Goal: Task Accomplishment & Management: Manage account settings

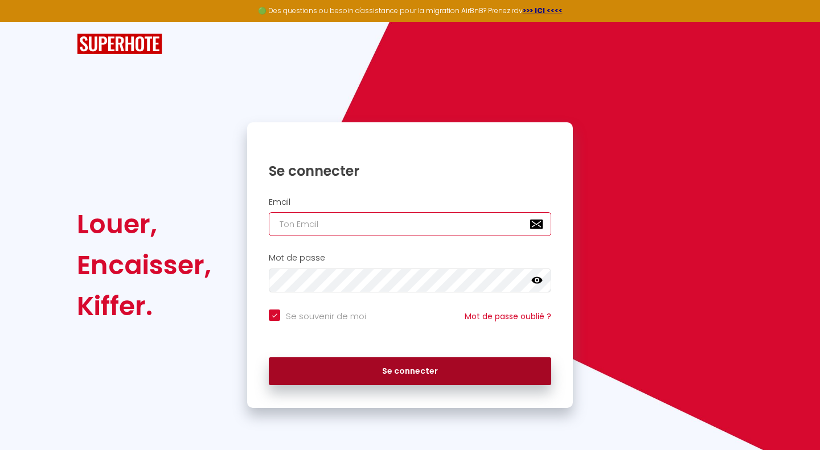
type input "[EMAIL_ADDRESS][DOMAIN_NAME]"
click at [426, 363] on button "Se connecter" at bounding box center [410, 372] width 282 height 28
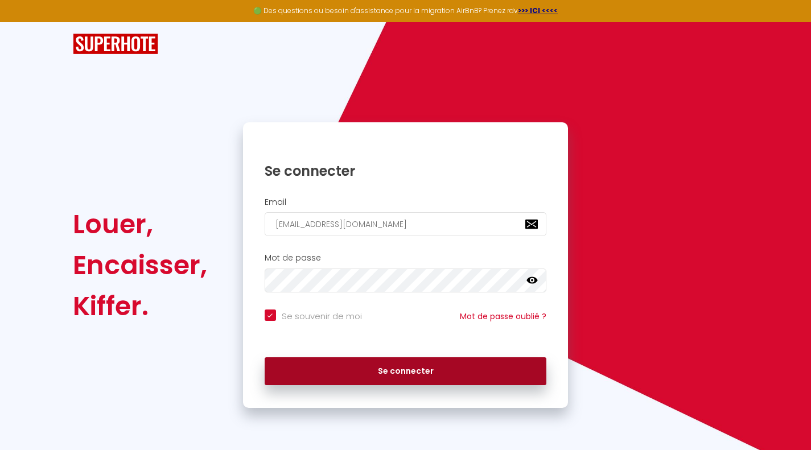
checkbox input "true"
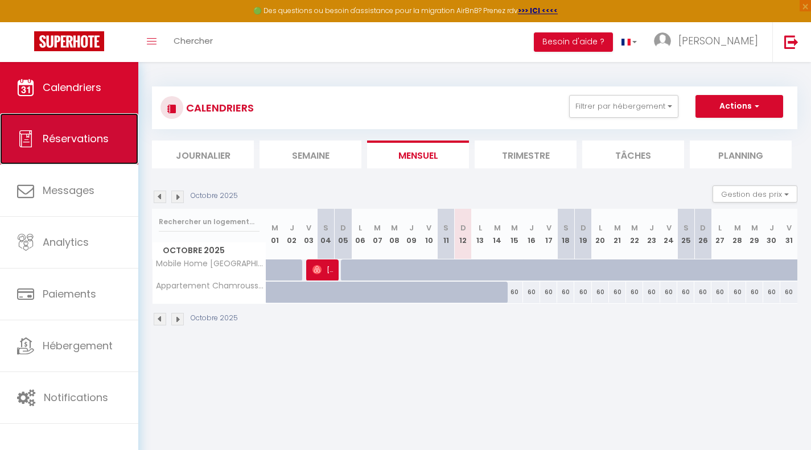
click at [68, 156] on link "Réservations" at bounding box center [69, 138] width 138 height 51
select select "not_cancelled"
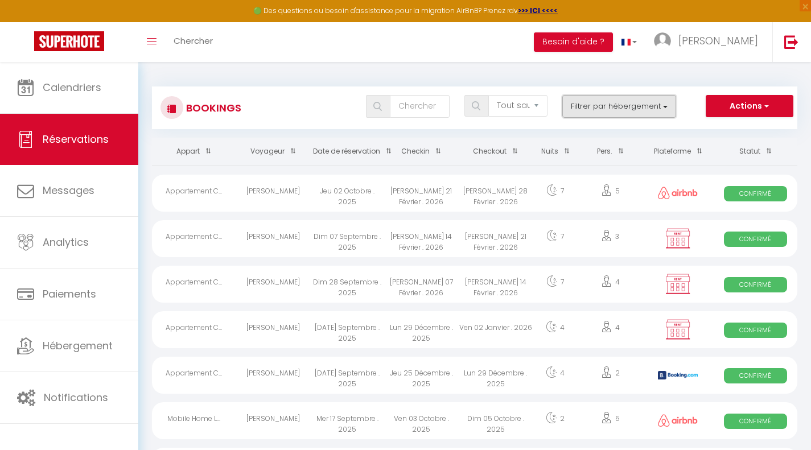
click at [664, 104] on button "Filtrer par hébergement" at bounding box center [619, 106] width 114 height 23
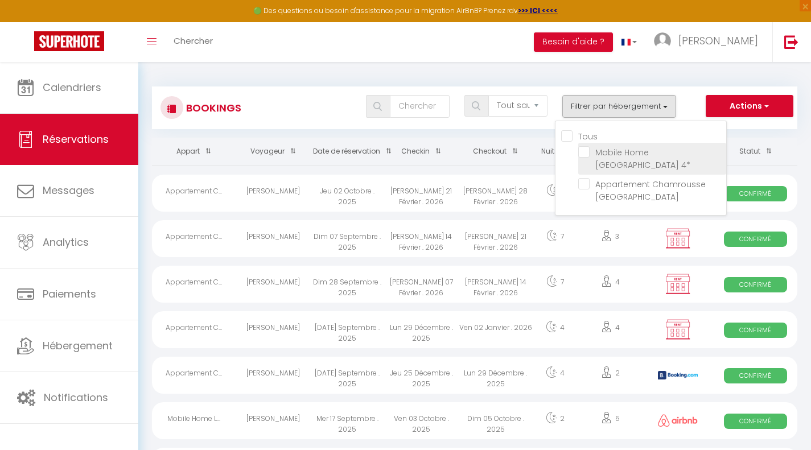
click at [594, 148] on input "Mobile Home [GEOGRAPHIC_DATA] 4*" at bounding box center [652, 151] width 148 height 11
checkbox input "true"
checkbox input "false"
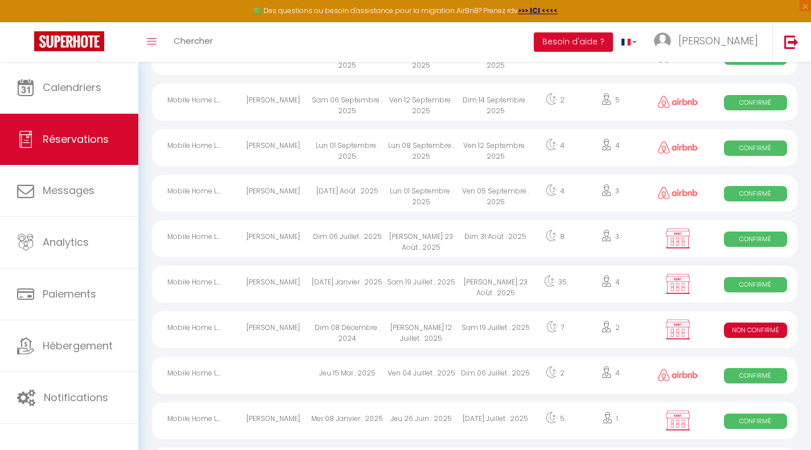
scroll to position [137, 0]
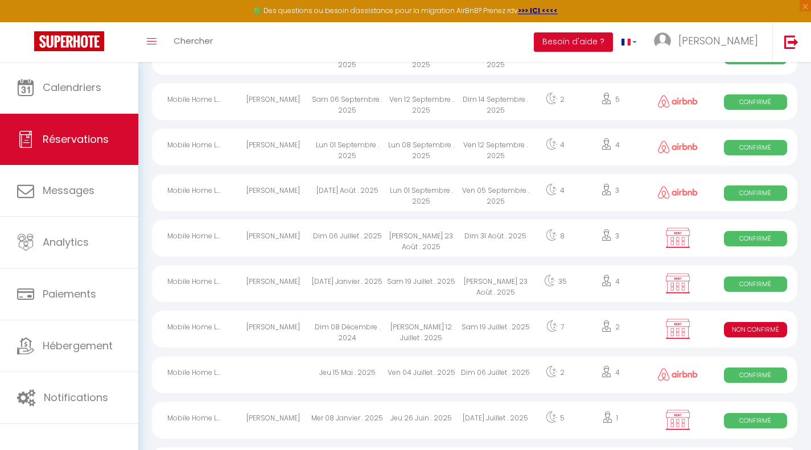
click at [646, 279] on div at bounding box center [678, 283] width 71 height 37
select select "OK"
select select "KO"
select select "0"
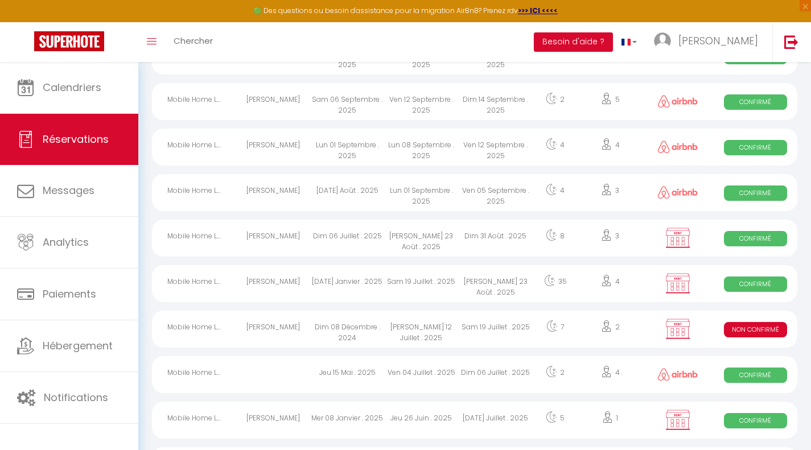
select select "1"
select select
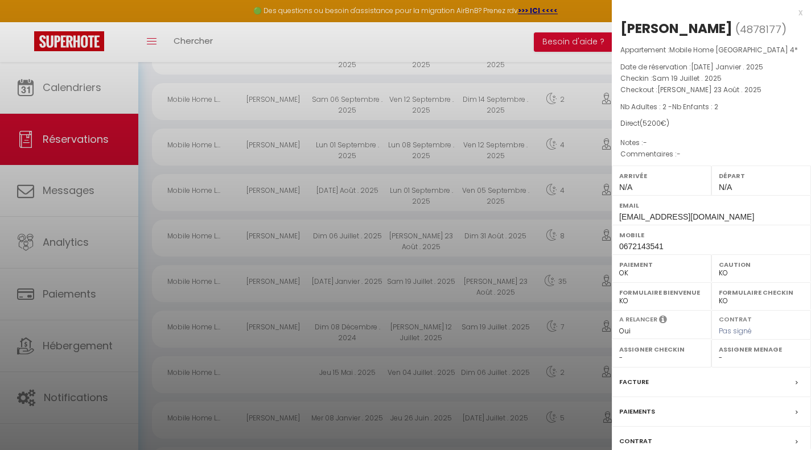
scroll to position [80, 0]
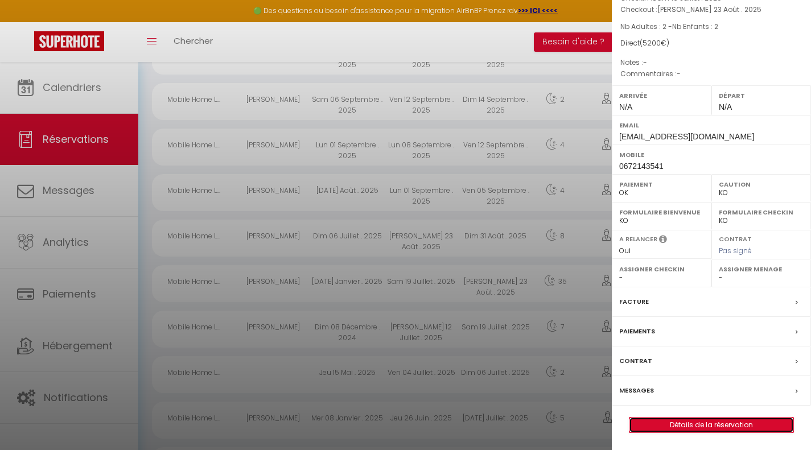
click at [689, 425] on link "Détails de la réservation" at bounding box center [712, 425] width 164 height 15
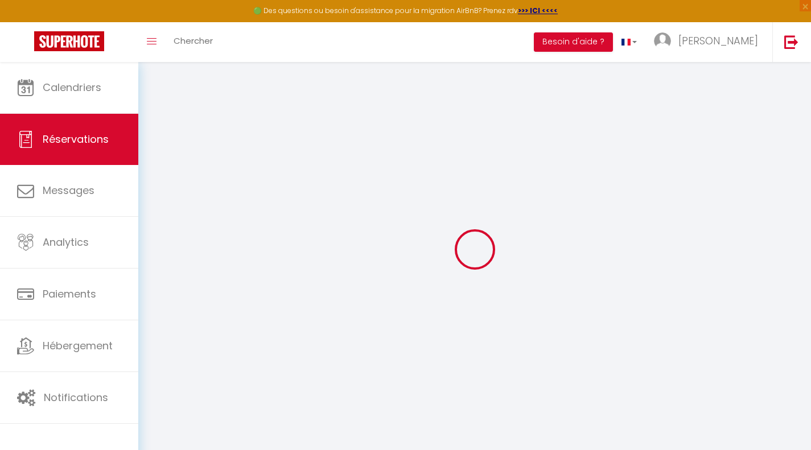
select select
select select "14"
checkbox input "false"
select select
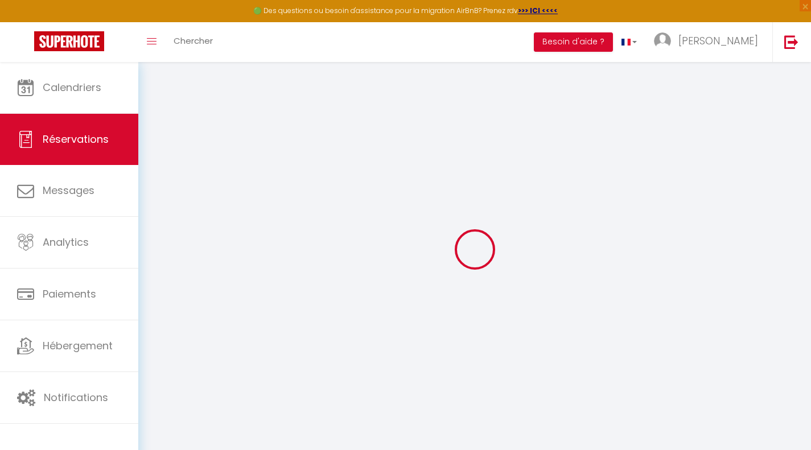
select select
checkbox input "false"
select select
checkbox input "false"
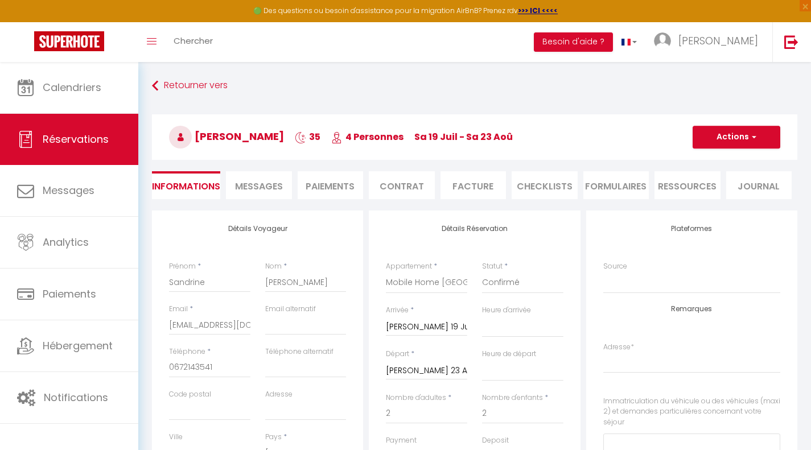
select select
checkbox input "false"
select select
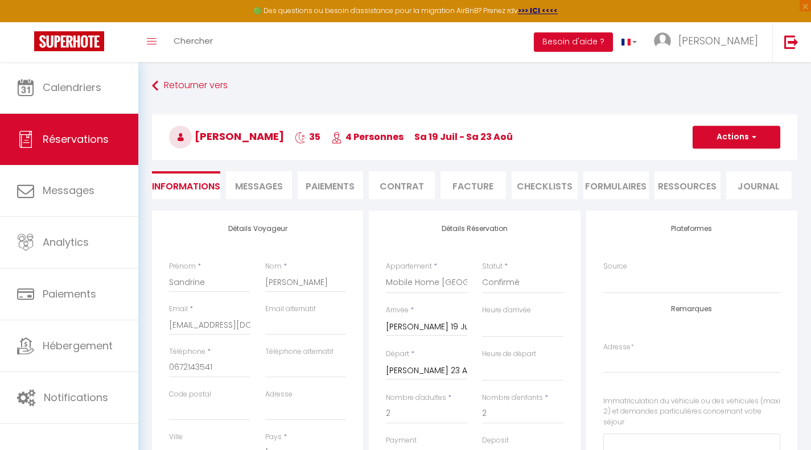
checkbox input "false"
select select
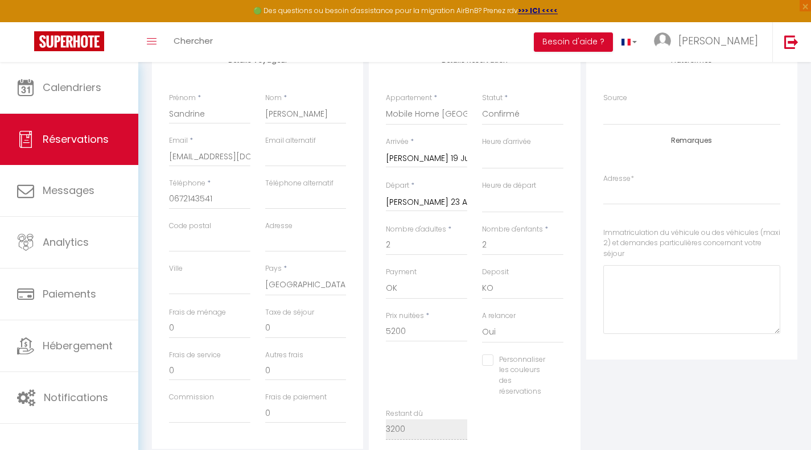
scroll to position [170, 0]
click at [486, 333] on select "Oui Non" at bounding box center [522, 331] width 81 height 22
select select "0"
click at [482, 320] on select "Oui Non" at bounding box center [522, 331] width 81 height 22
select select
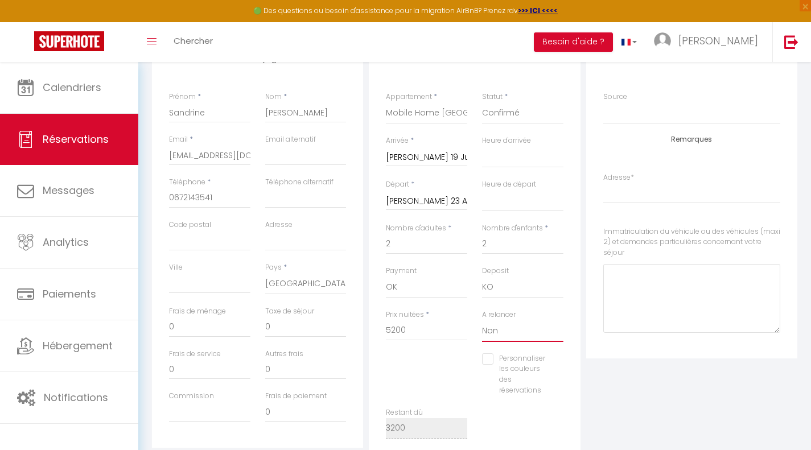
select select
checkbox input "false"
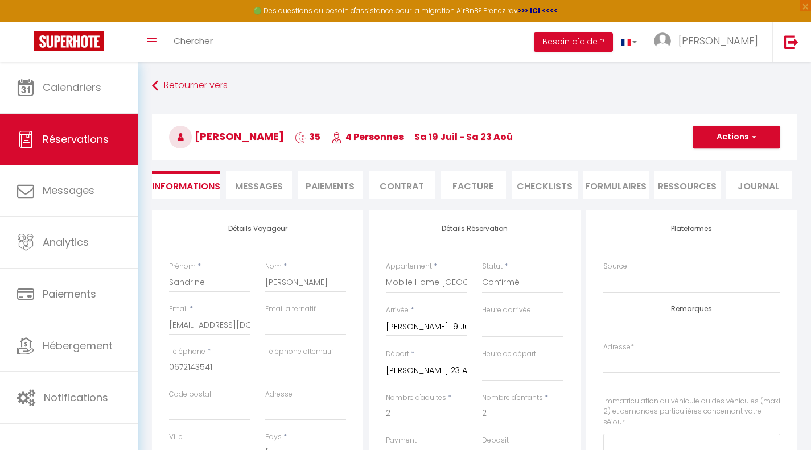
click at [352, 188] on li "Paiements" at bounding box center [331, 185] width 66 height 28
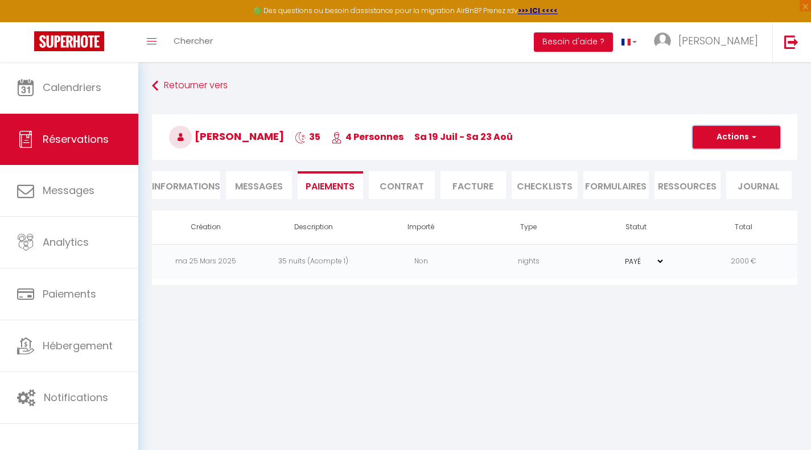
click at [758, 138] on button "Actions" at bounding box center [737, 137] width 88 height 23
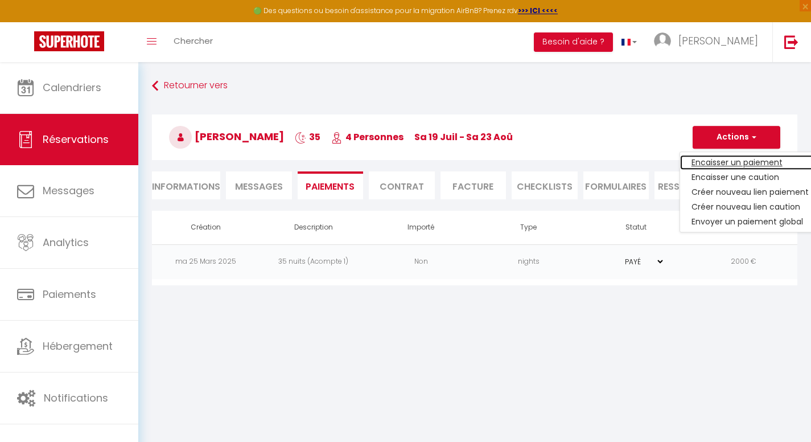
click at [727, 163] on link "Encaisser un paiement" at bounding box center [750, 162] width 140 height 15
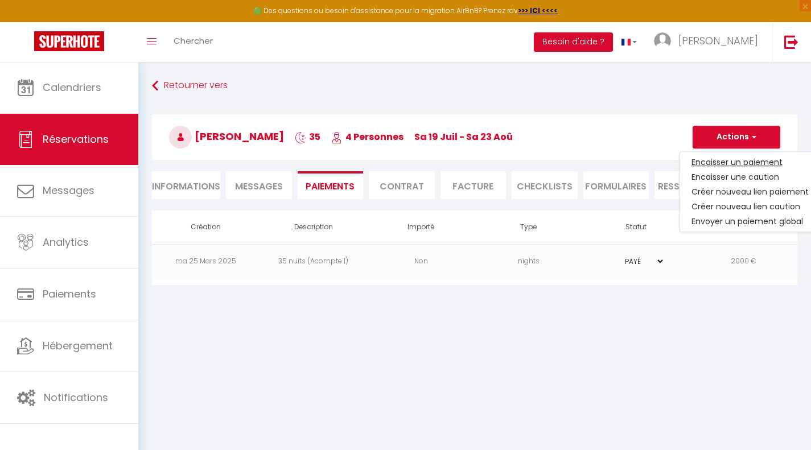
select select "nights"
type input "laurentsand60570@orange.fr"
select select "13310"
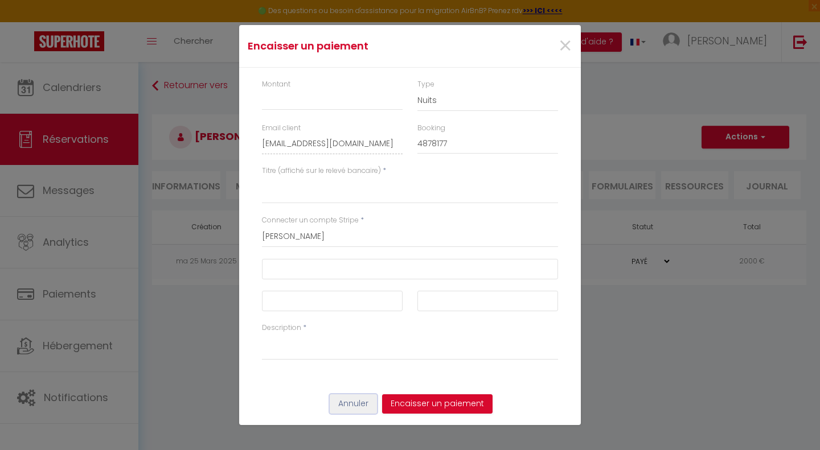
click at [354, 403] on button "Annuler" at bounding box center [353, 404] width 47 height 19
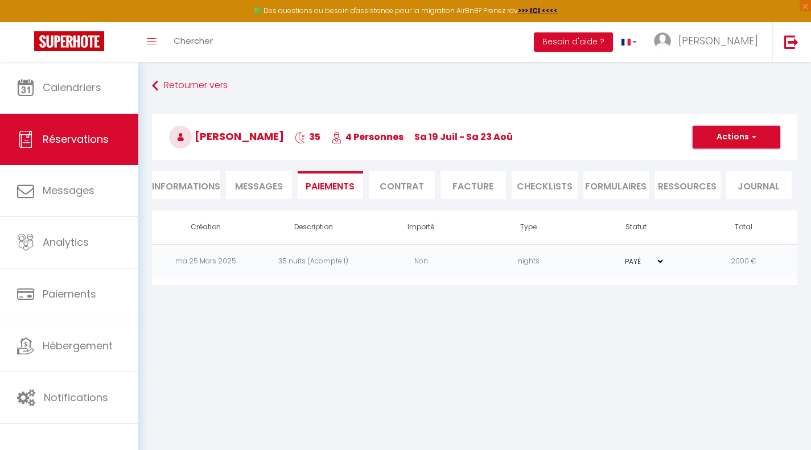
click at [755, 137] on span "button" at bounding box center [752, 137] width 7 height 10
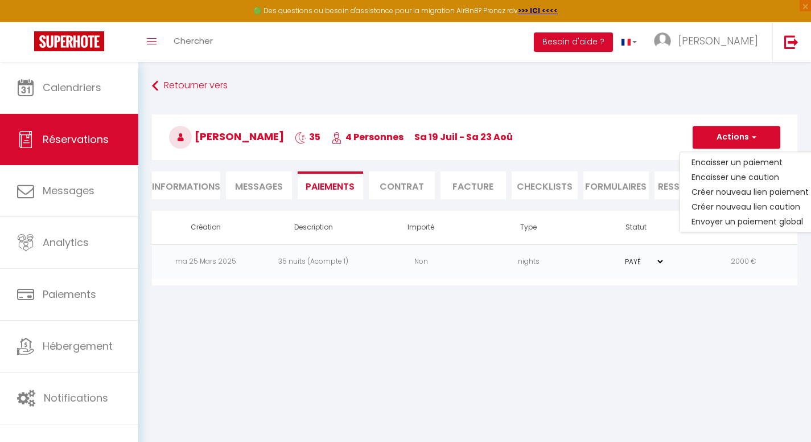
click at [380, 307] on body "🟢 Des questions ou besoin d'assistance pour la migration AirBnB? Prenez rdv >>>…" at bounding box center [405, 283] width 811 height 442
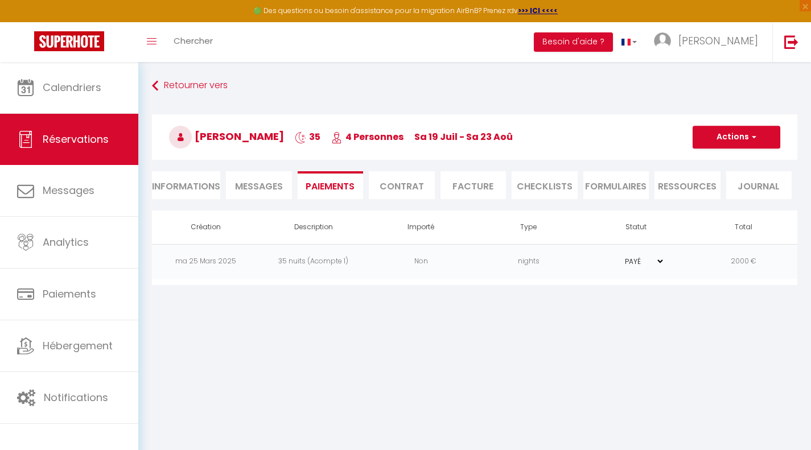
click at [335, 262] on td "35 nuits (Acompte 1)" at bounding box center [314, 261] width 108 height 35
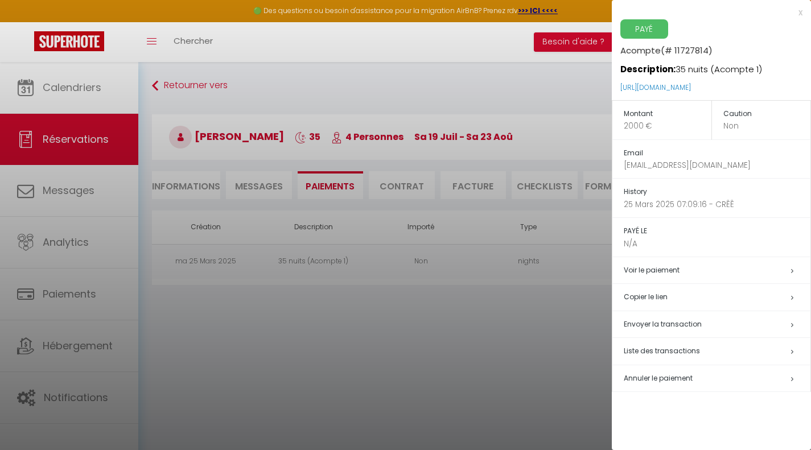
click at [496, 377] on div at bounding box center [405, 225] width 811 height 450
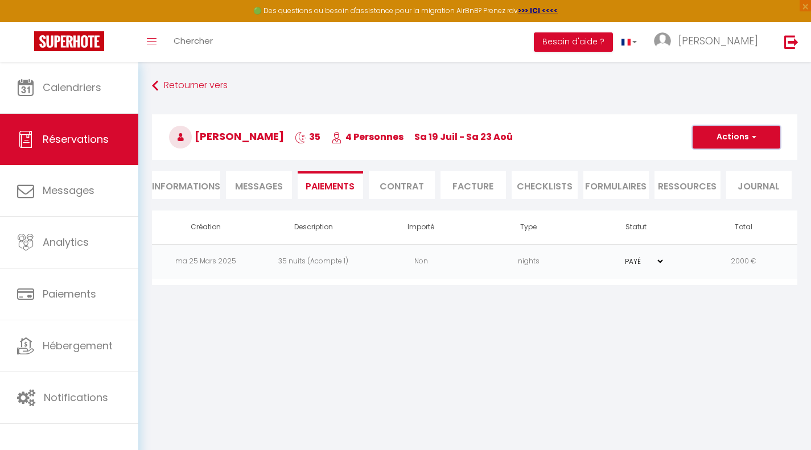
click at [750, 137] on span "button" at bounding box center [752, 137] width 7 height 10
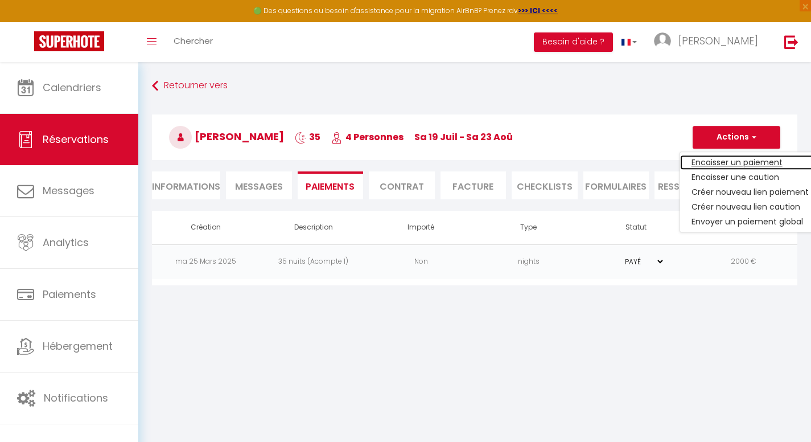
click at [739, 162] on link "Encaisser un paiement" at bounding box center [750, 162] width 140 height 15
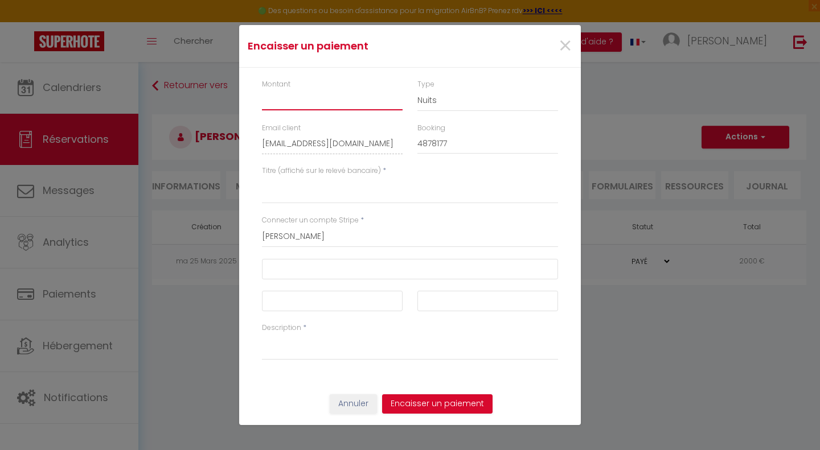
click at [338, 101] on input "Montant" at bounding box center [332, 100] width 141 height 20
type input "3200"
click at [453, 404] on button "Encaisser un paiement" at bounding box center [437, 404] width 110 height 19
click at [561, 49] on span "×" at bounding box center [565, 46] width 14 height 34
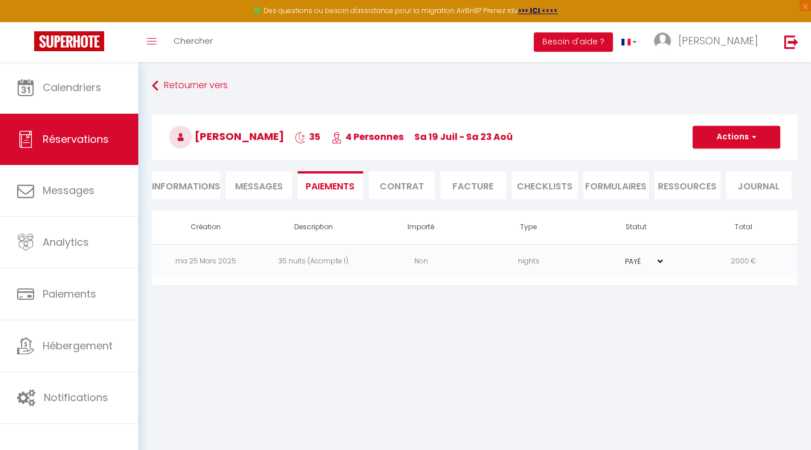
click at [310, 262] on td "35 nuits (Acompte 1)" at bounding box center [314, 261] width 108 height 35
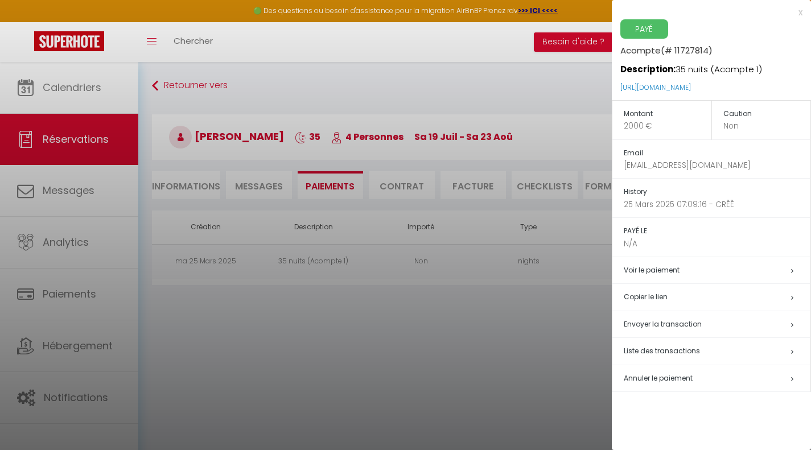
click at [655, 353] on span "Liste des transactions" at bounding box center [662, 351] width 76 height 10
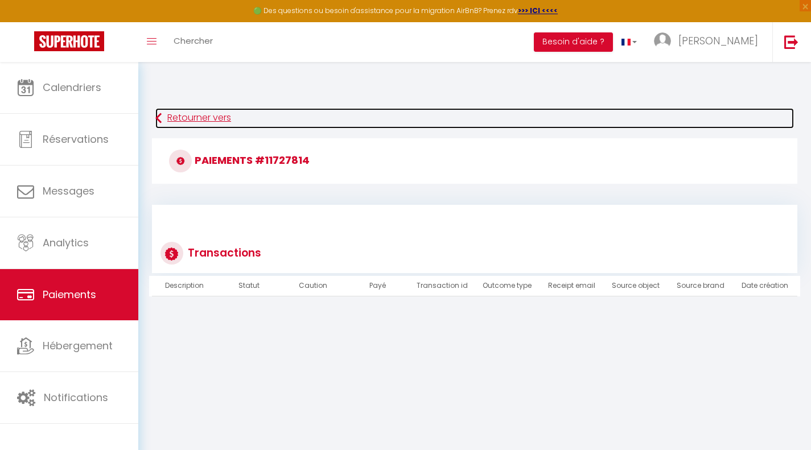
click at [159, 117] on icon at bounding box center [158, 118] width 6 height 20
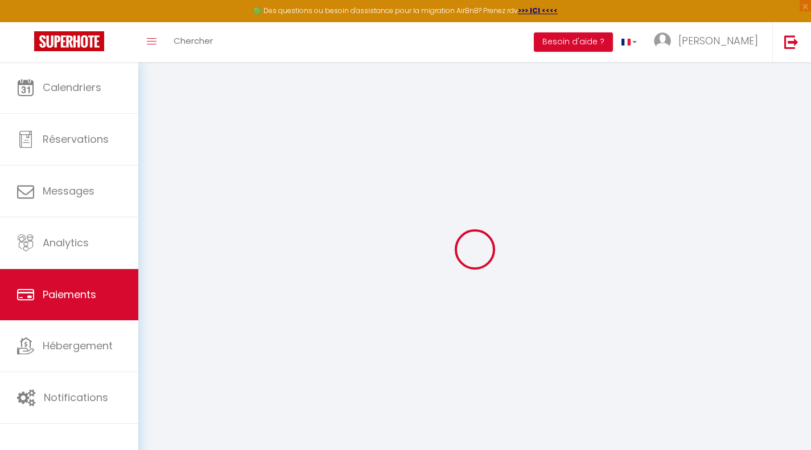
select select "2"
select select "0"
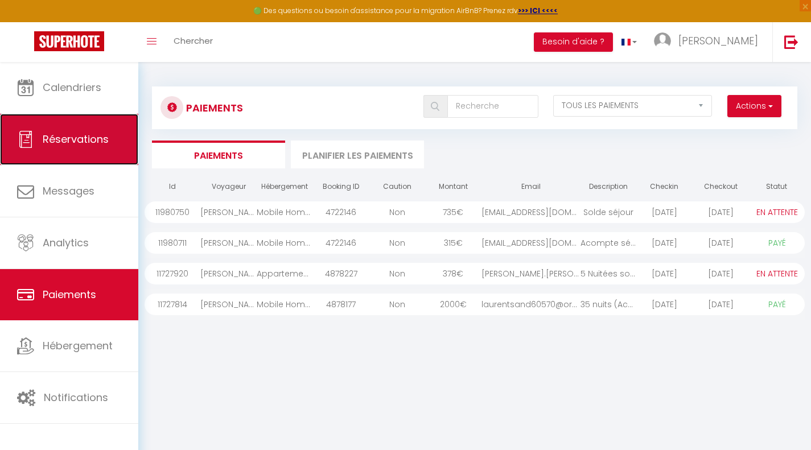
click at [74, 143] on span "Réservations" at bounding box center [76, 139] width 66 height 14
select select "not_cancelled"
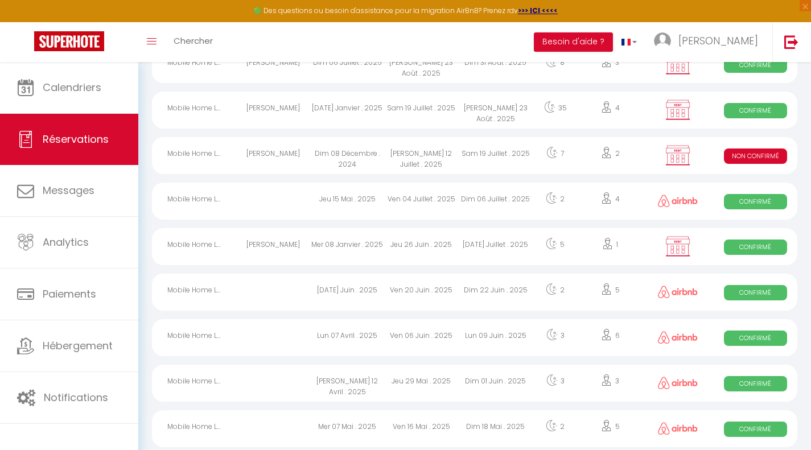
scroll to position [311, 0]
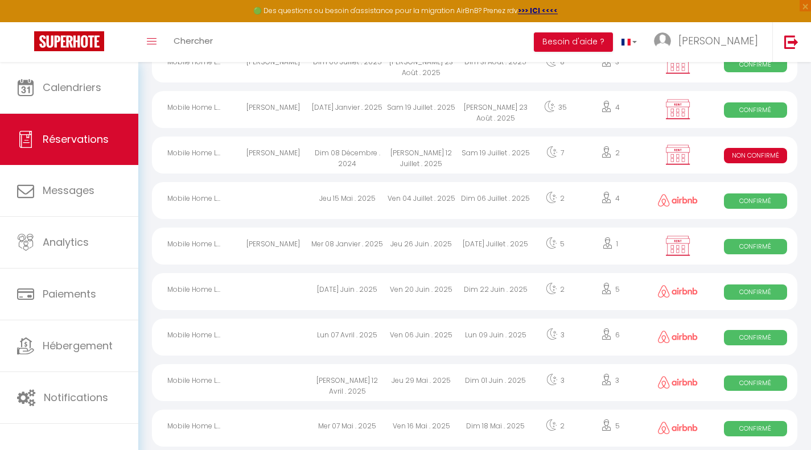
click at [455, 108] on div "Sam 19 Juillet . 2025" at bounding box center [421, 109] width 74 height 37
select select "OK"
select select "KO"
select select "0"
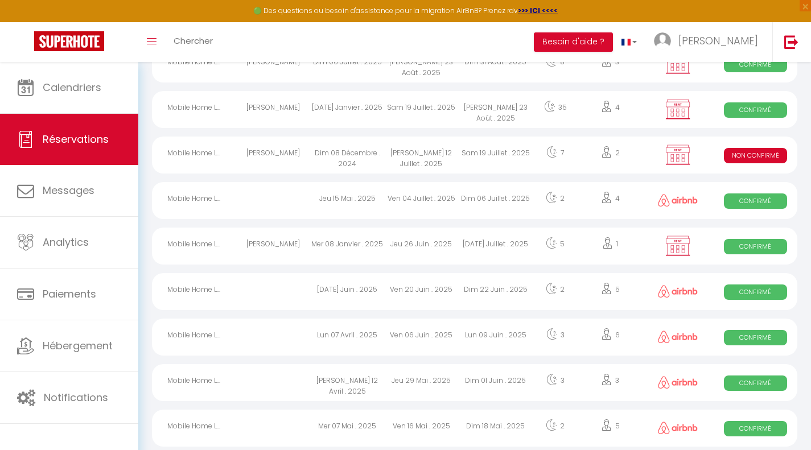
select select "1"
select select
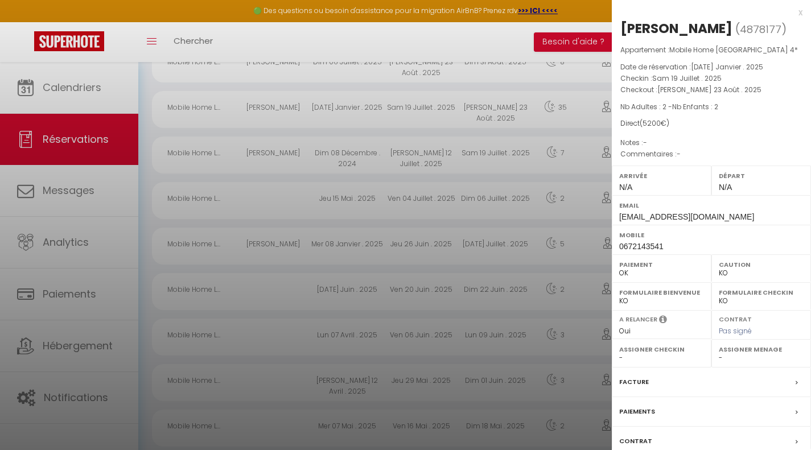
scroll to position [80, 0]
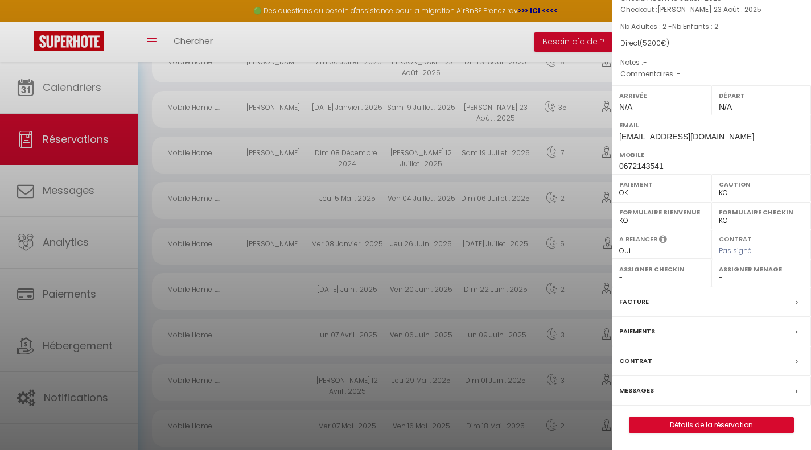
click at [644, 299] on label "Facture" at bounding box center [634, 302] width 30 height 12
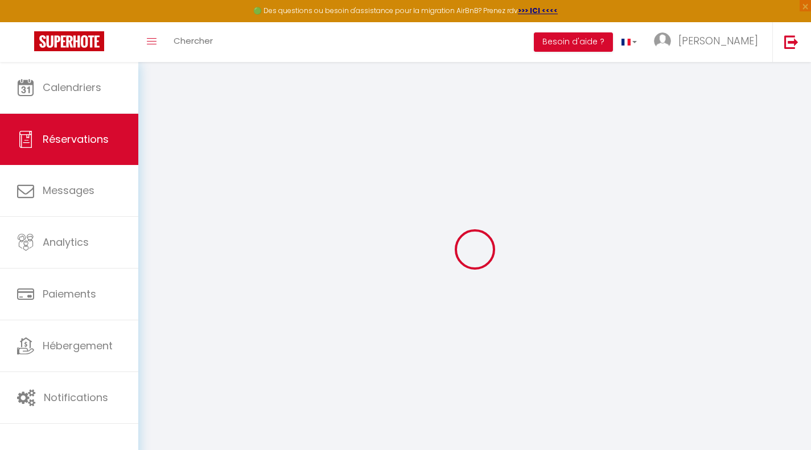
select select
checkbox input "false"
select select
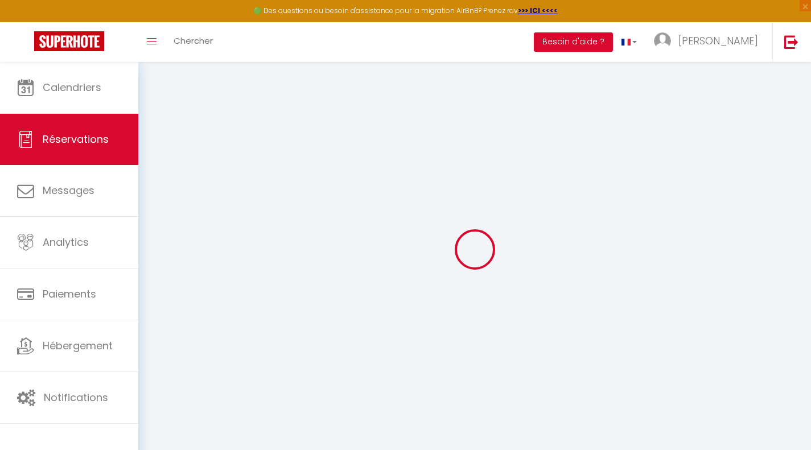
checkbox input "false"
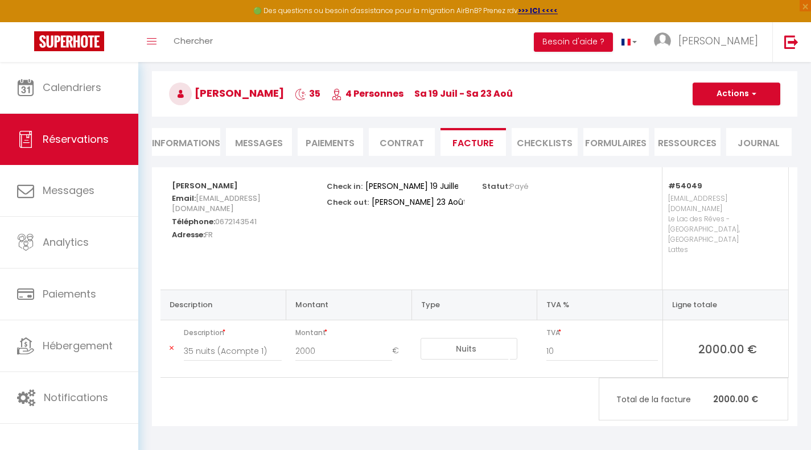
scroll to position [62, 0]
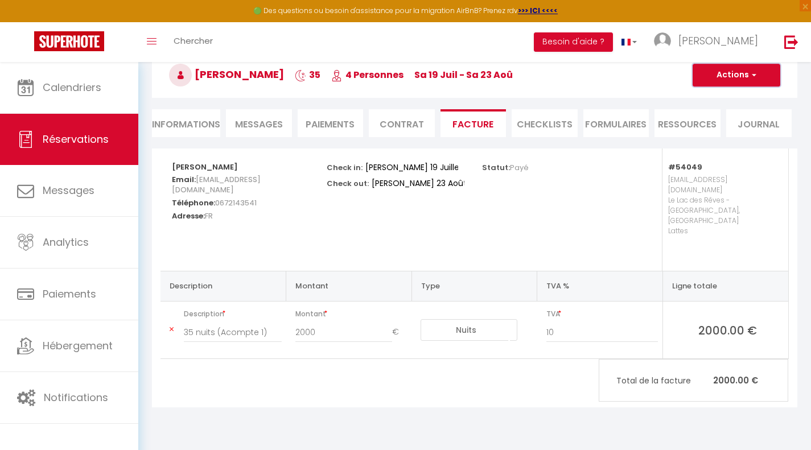
click at [758, 71] on button "Actions" at bounding box center [737, 75] width 88 height 23
click at [599, 191] on div "Statut: Payé" at bounding box center [552, 210] width 155 height 122
click at [758, 73] on button "Actions" at bounding box center [737, 75] width 88 height 23
click at [730, 112] on link "Aperçu et éditer" at bounding box center [728, 115] width 96 height 15
click at [331, 122] on li "Paiements" at bounding box center [331, 123] width 66 height 28
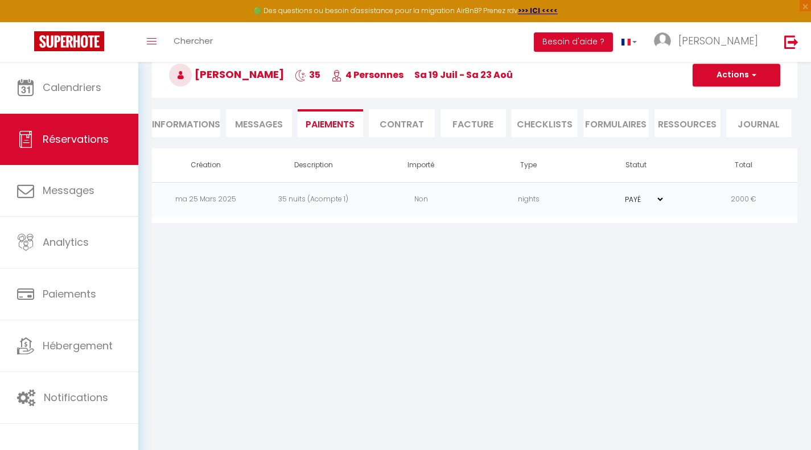
click at [314, 197] on td "35 nuits (Acompte 1)" at bounding box center [314, 199] width 108 height 35
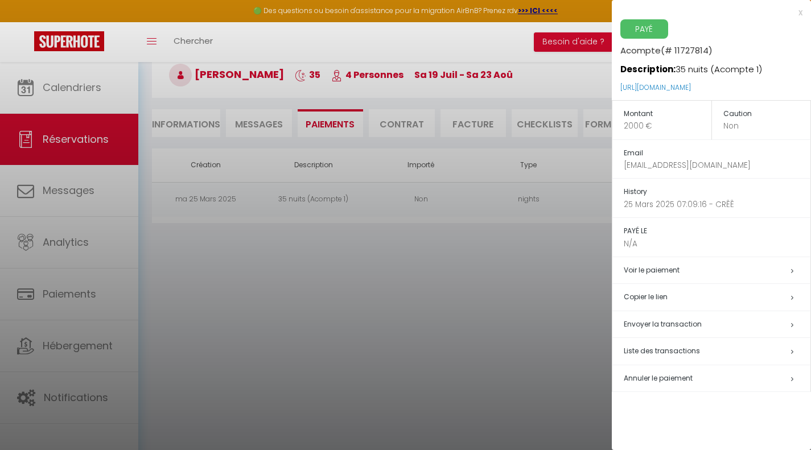
click at [497, 266] on div at bounding box center [405, 225] width 811 height 450
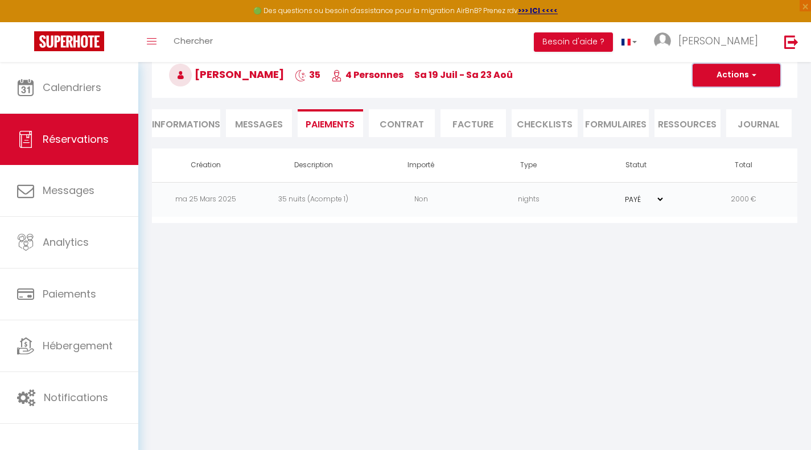
click at [756, 73] on span "button" at bounding box center [752, 75] width 7 height 10
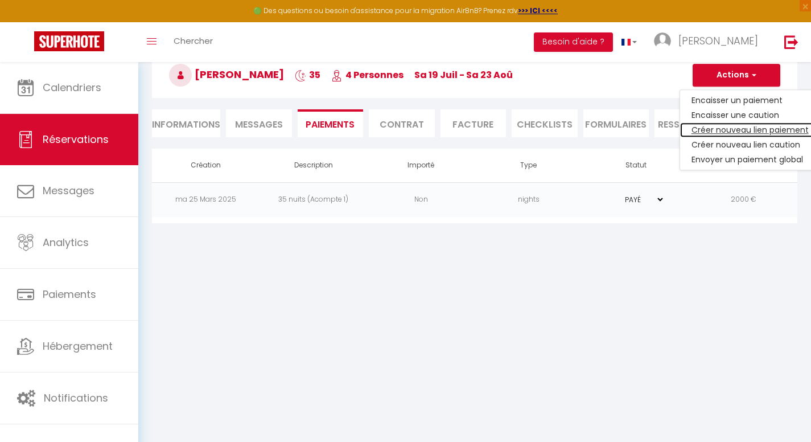
click at [743, 129] on link "Créer nouveau lien paiement" at bounding box center [750, 129] width 140 height 15
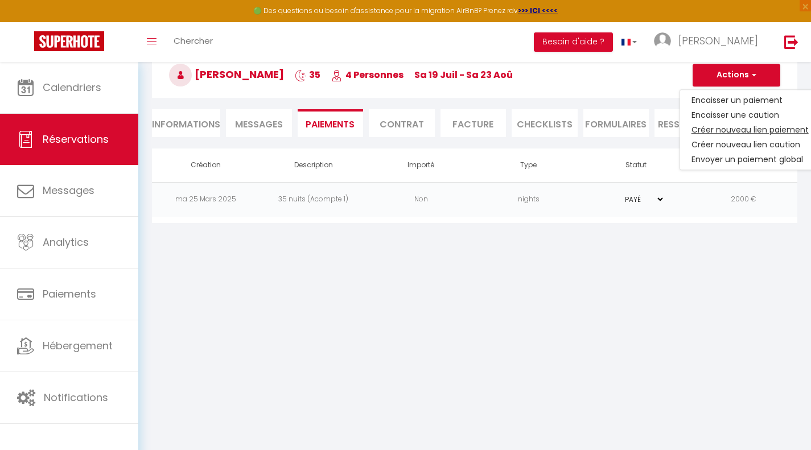
select select "nights"
type input "laurentsand60570@orange.fr"
select select "13310"
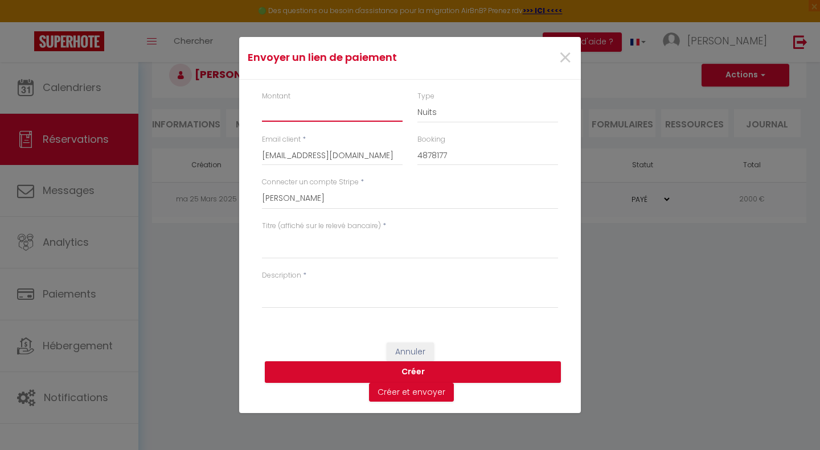
click at [306, 103] on input "Montant" at bounding box center [332, 111] width 141 height 20
type input "3200"
click at [282, 241] on textarea "Titre (affiché sur le relevé bancaire)" at bounding box center [410, 245] width 296 height 27
type textarea "Solde"
click at [368, 298] on textarea "Description" at bounding box center [410, 294] width 296 height 27
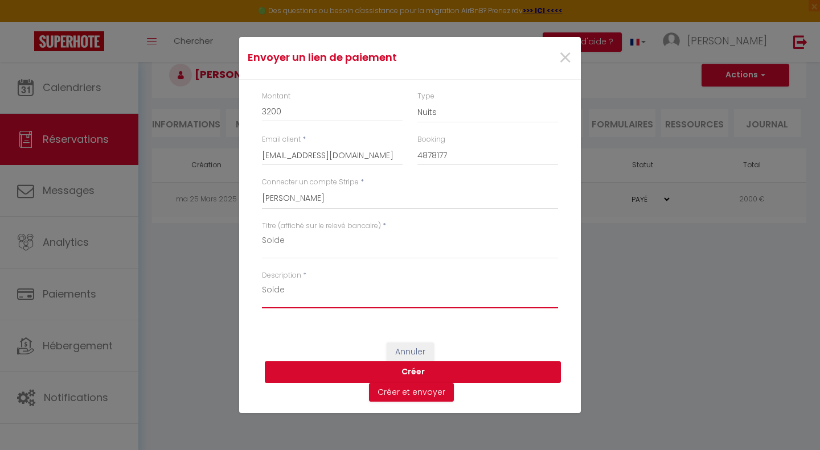
type textarea "Solde"
click at [408, 367] on button "Créer" at bounding box center [413, 372] width 296 height 22
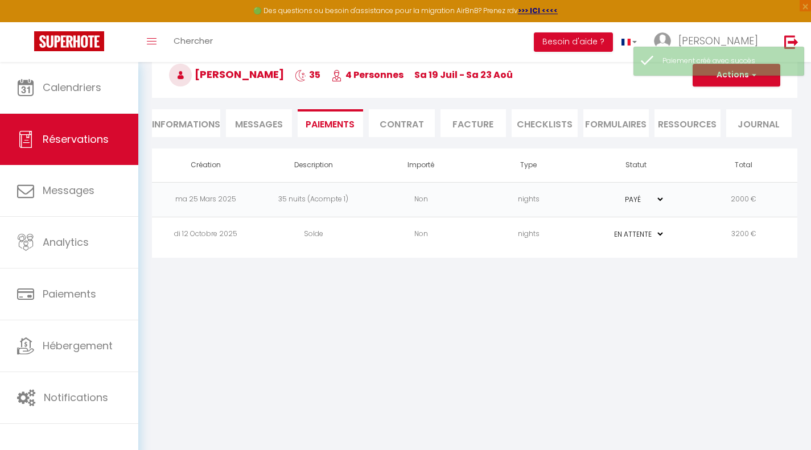
click at [659, 232] on select "PAYÉ EN ATTENTE" at bounding box center [636, 234] width 57 height 11
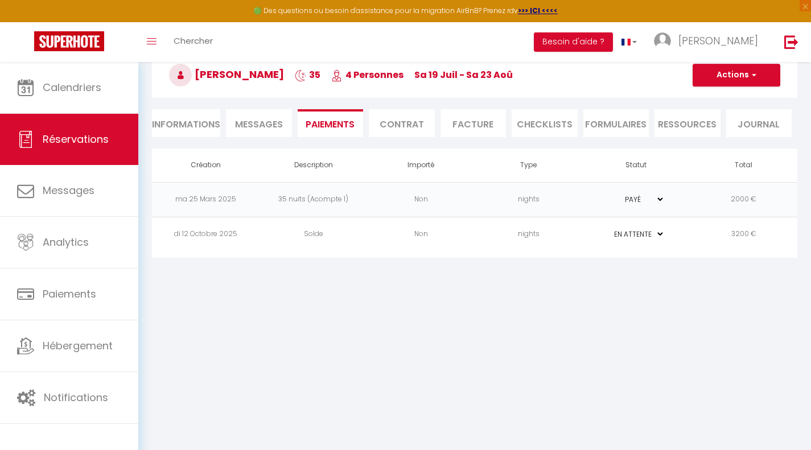
select select "1"
click at [608, 229] on select "PAYÉ EN ATTENTE" at bounding box center [636, 234] width 57 height 11
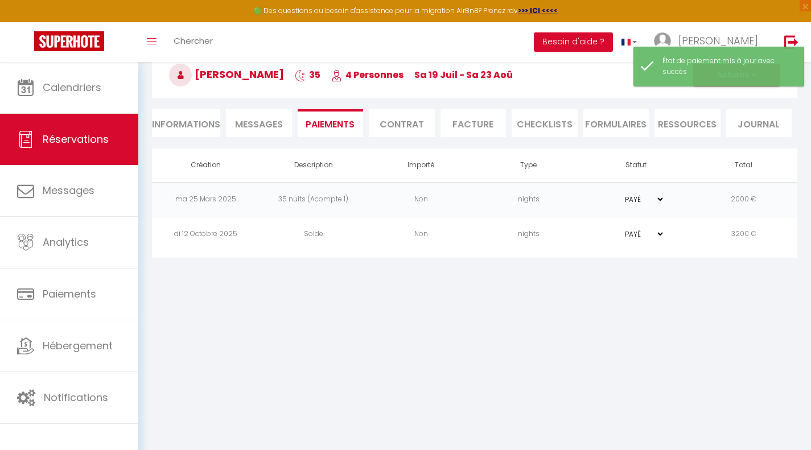
click at [179, 122] on li "Informations" at bounding box center [186, 123] width 68 height 28
select select
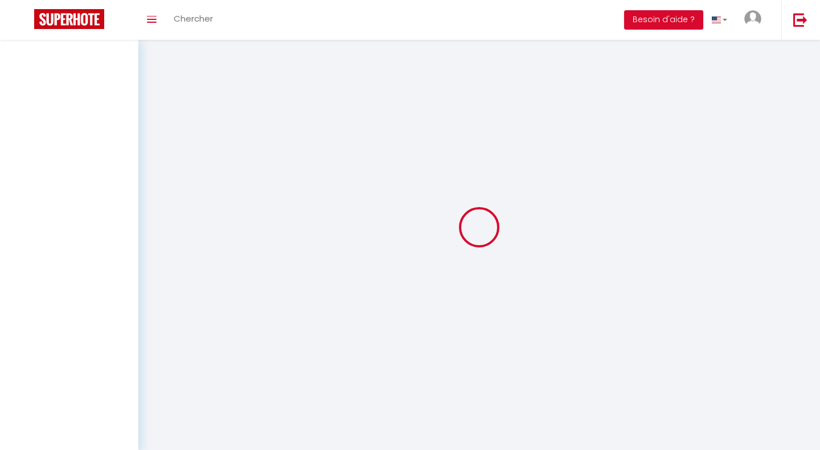
select select
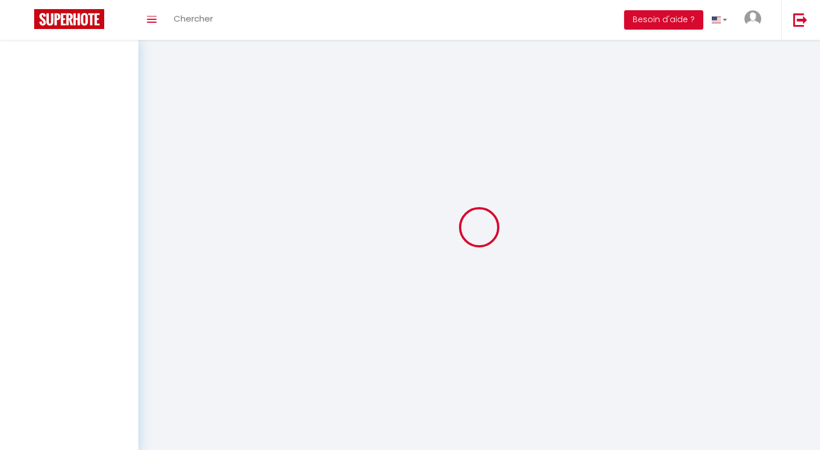
select select
checkbox input "false"
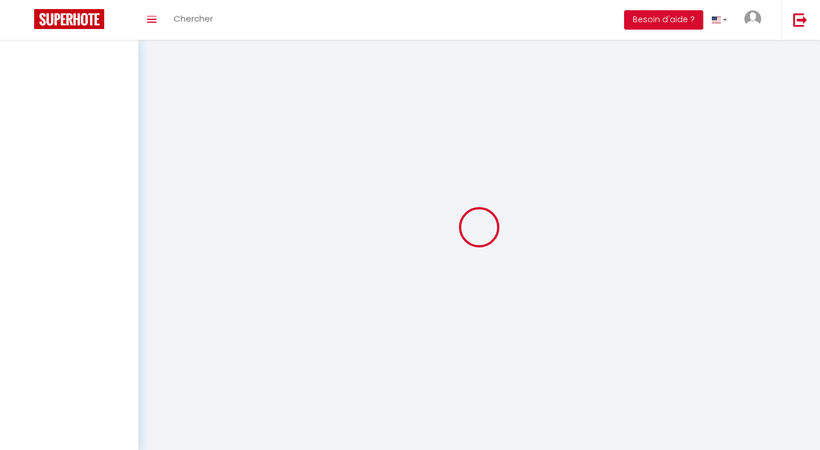
select select
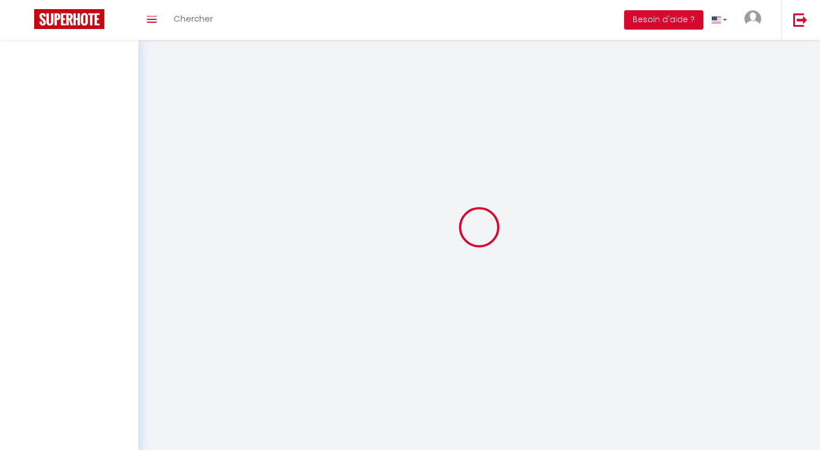
select select
checkbox input "false"
select select
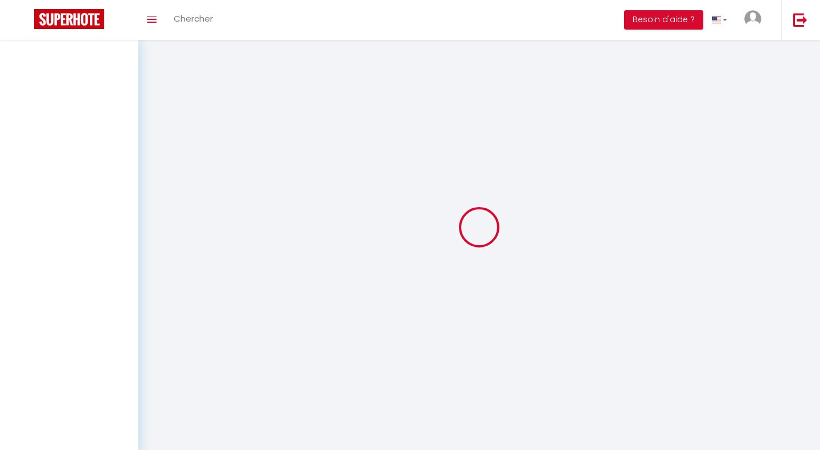
select select
checkbox input "false"
select select
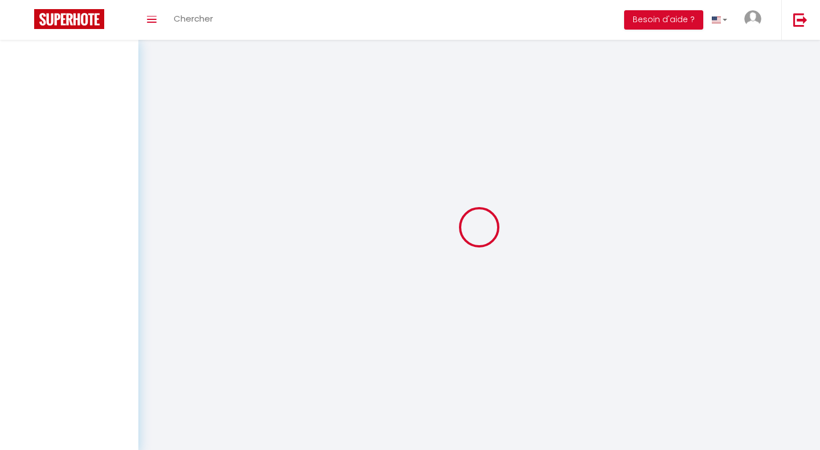
select select
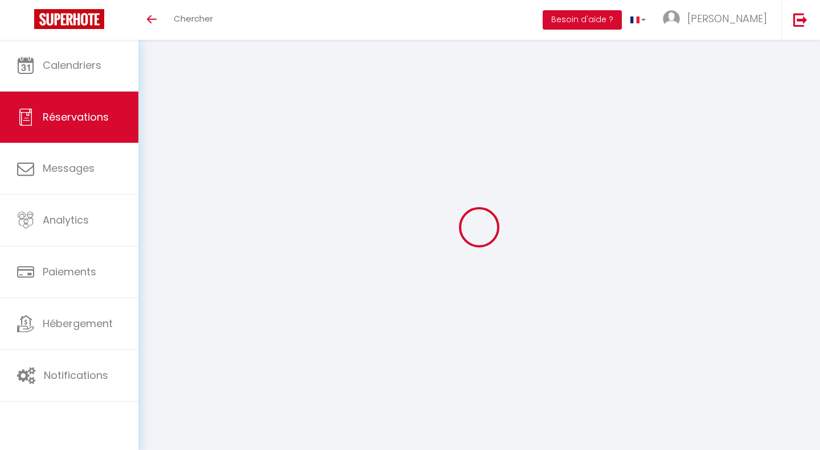
select select
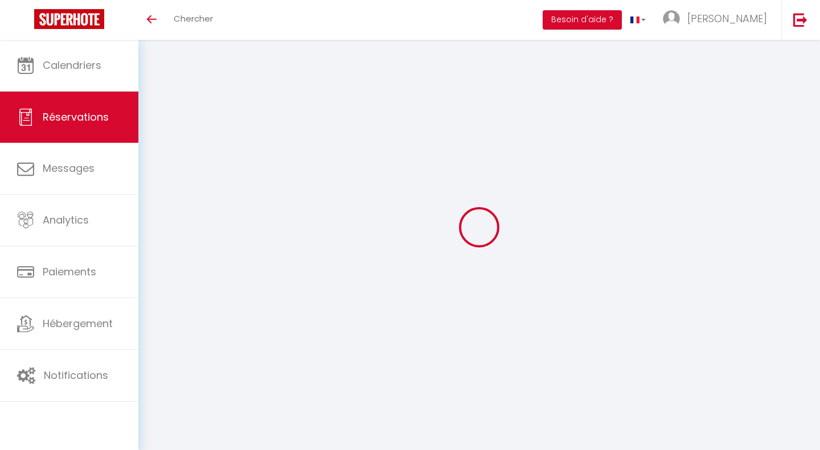
select select
checkbox input "false"
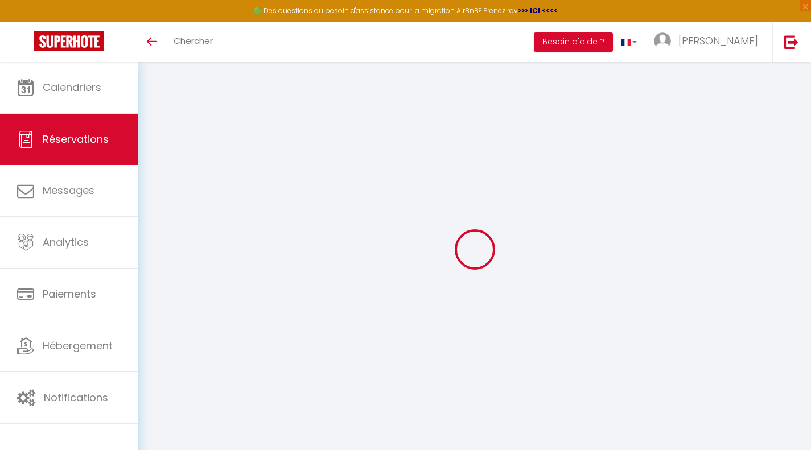
select select
checkbox input "false"
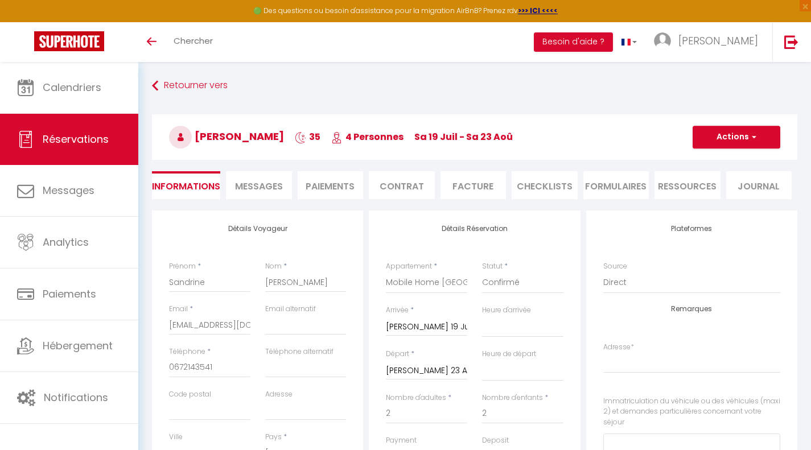
select select
checkbox input "false"
select select
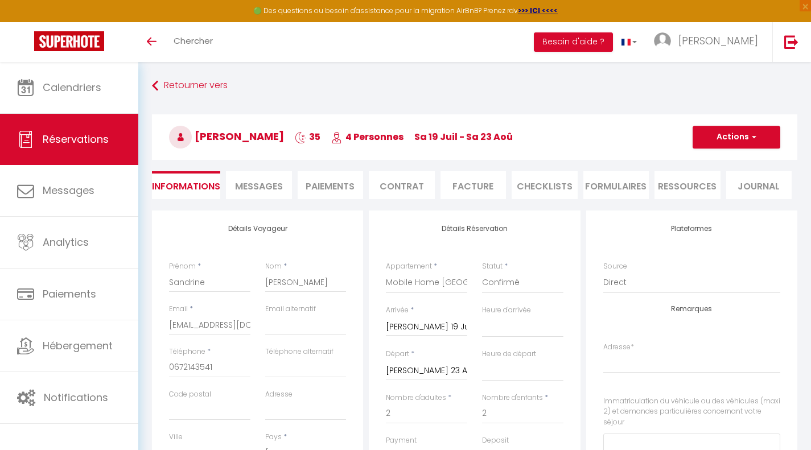
checkbox input "false"
select select
click at [81, 143] on span "Réservations" at bounding box center [76, 139] width 66 height 14
select select "not_cancelled"
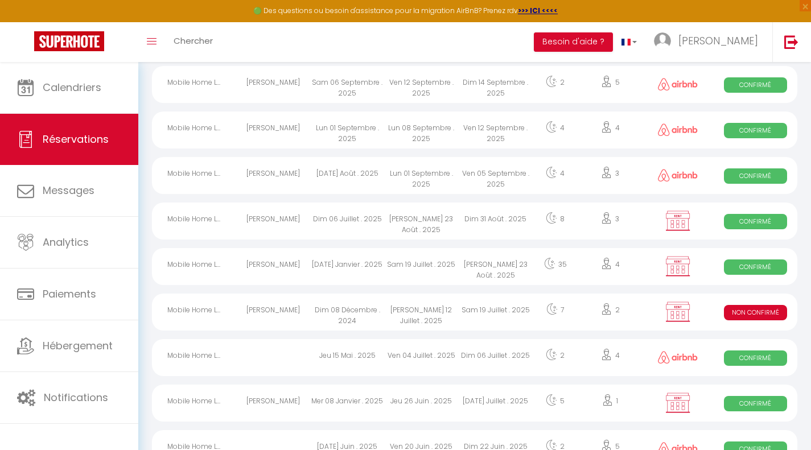
scroll to position [186, 0]
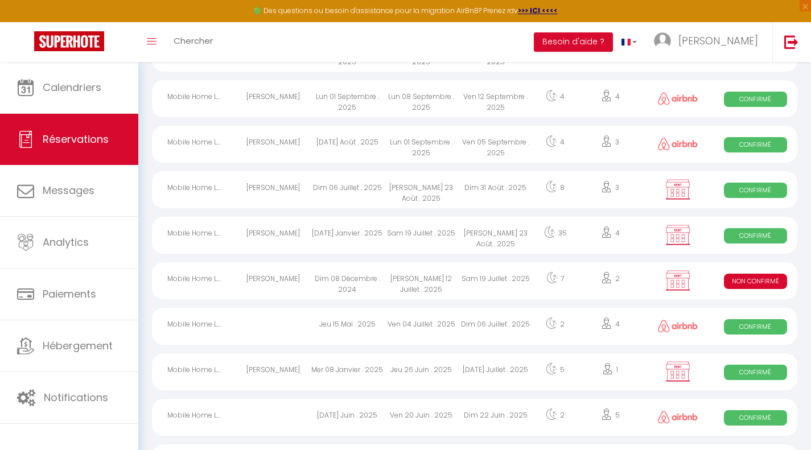
click at [408, 279] on div "[PERSON_NAME] 12 Juillet . 2025" at bounding box center [421, 280] width 74 height 37
select select "KO"
select select "0"
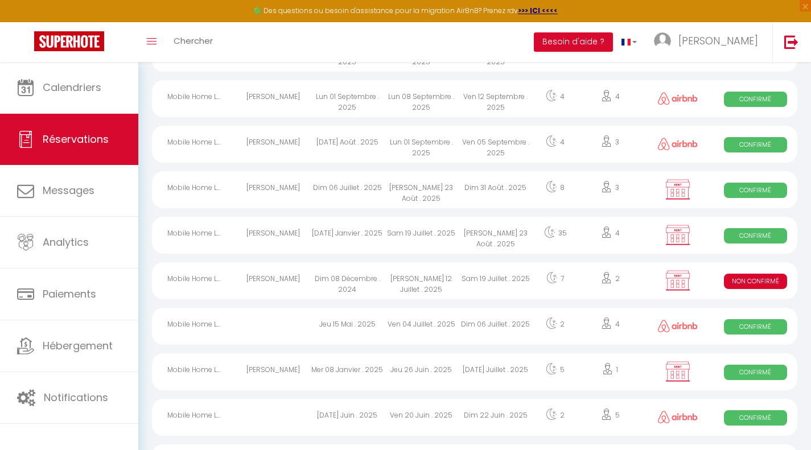
select select "1"
select select
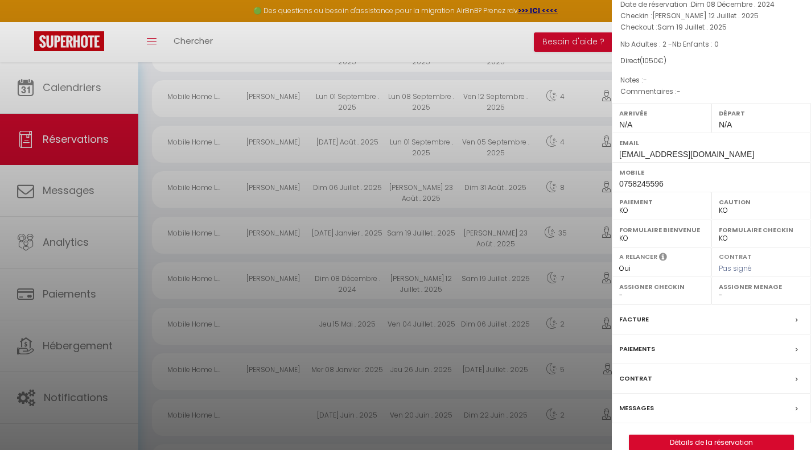
scroll to position [80, 0]
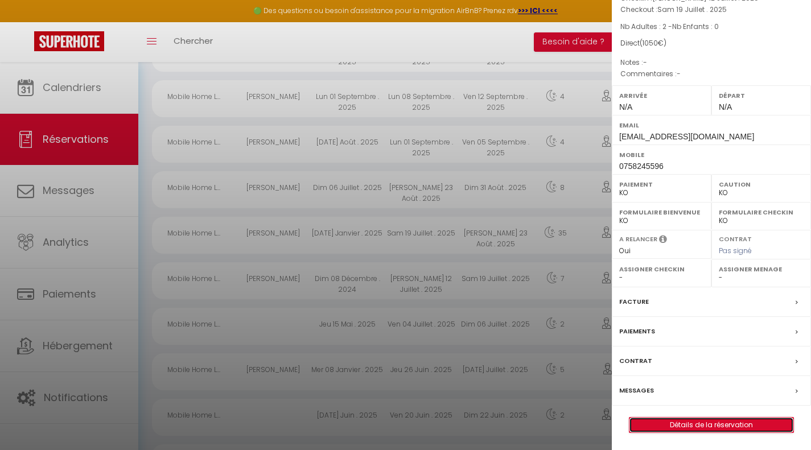
click at [694, 425] on link "Détails de la réservation" at bounding box center [712, 425] width 164 height 15
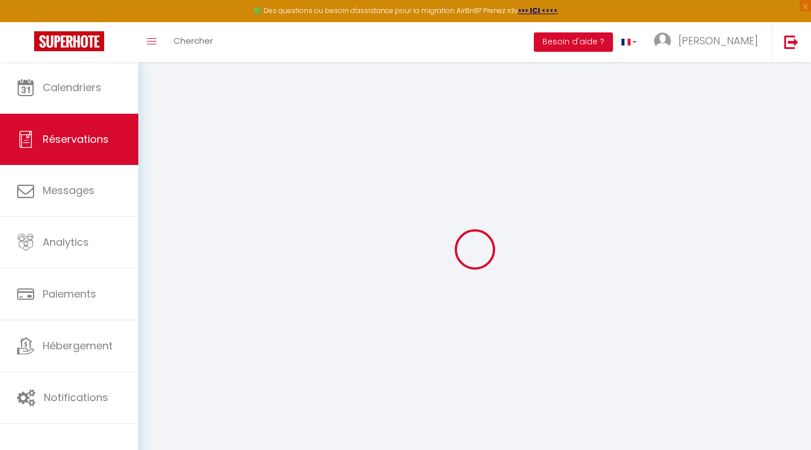
select select
checkbox input "false"
select select
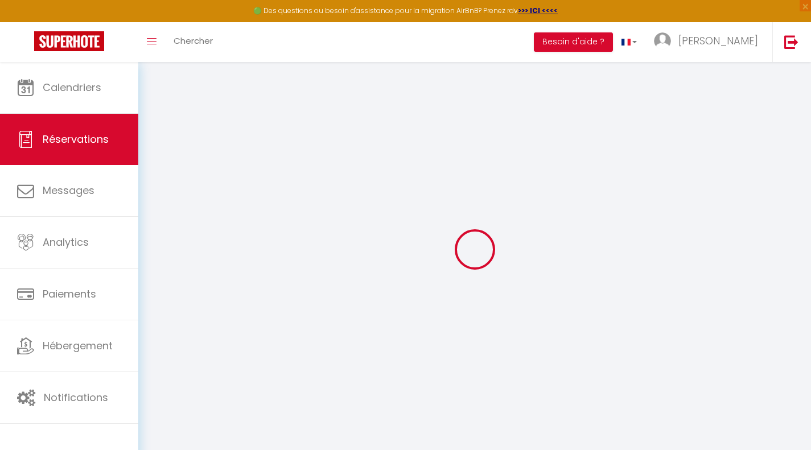
checkbox input "false"
select select
checkbox input "false"
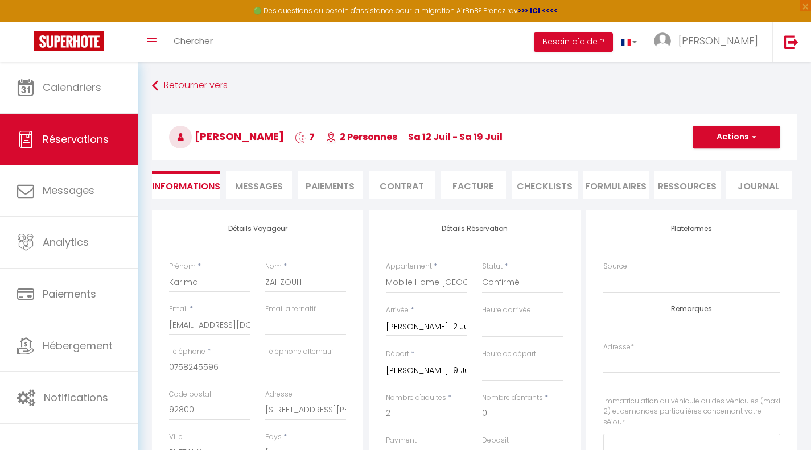
select select
checkbox input "false"
select select
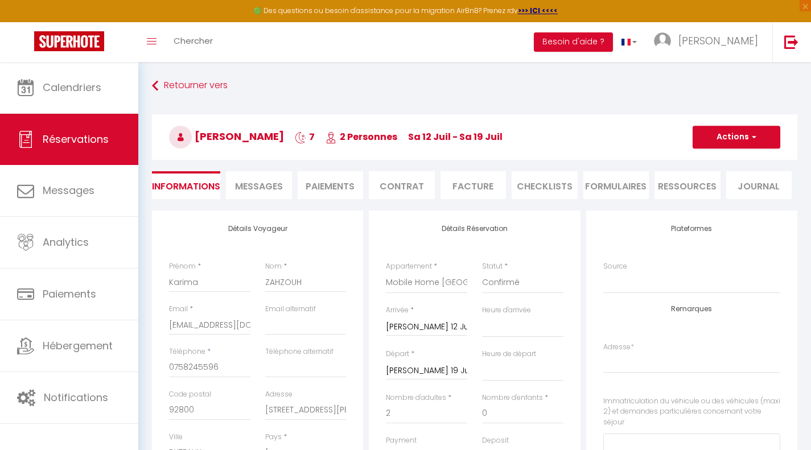
click at [330, 188] on li "Paiements" at bounding box center [331, 185] width 66 height 28
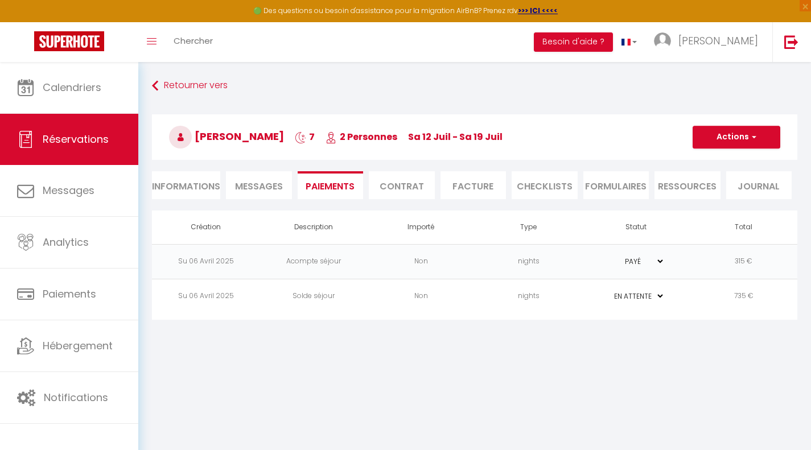
click at [659, 293] on select "PAYÉ EN ATTENTE" at bounding box center [636, 296] width 57 height 11
select select "1"
click at [608, 291] on select "PAYÉ EN ATTENTE" at bounding box center [636, 296] width 57 height 11
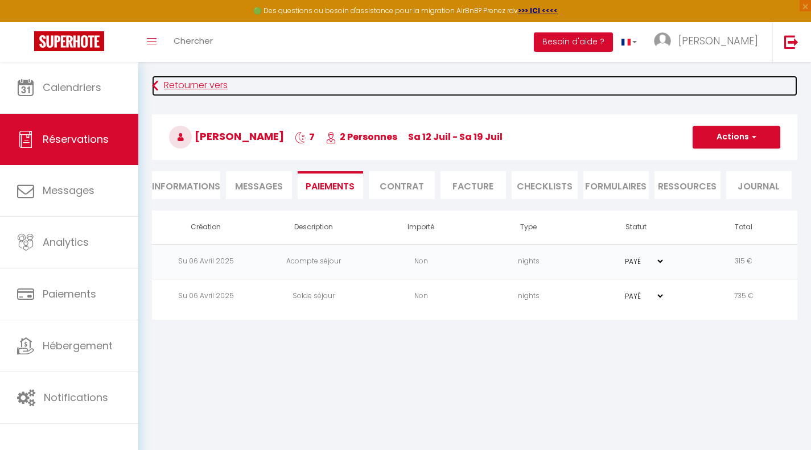
click at [192, 80] on link "Retourner vers" at bounding box center [475, 86] width 646 height 20
select select
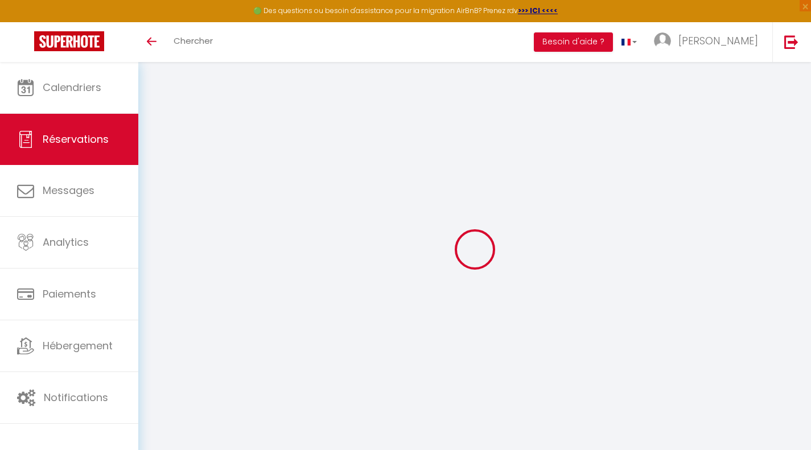
select select
checkbox input "false"
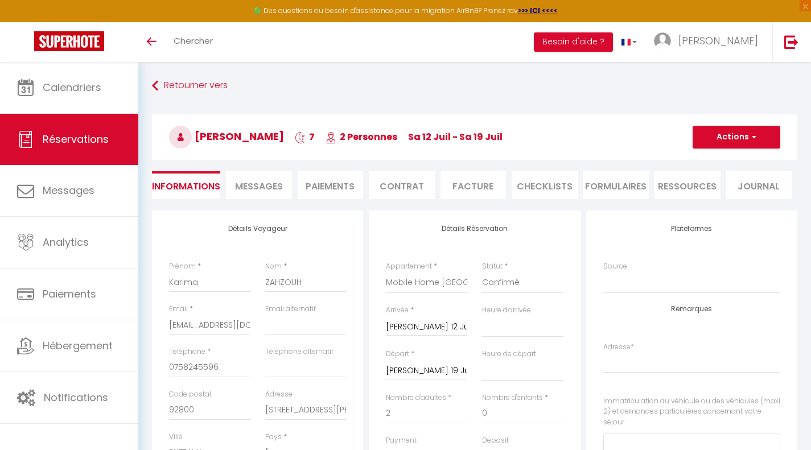
select select
checkbox input "false"
select select
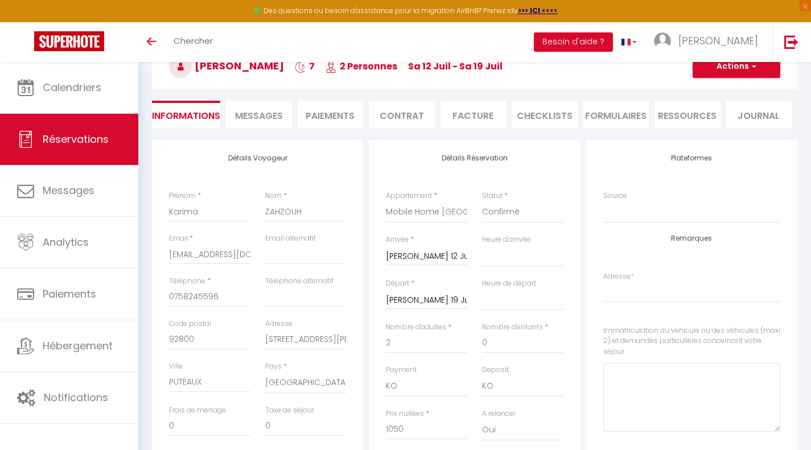
scroll to position [59, 0]
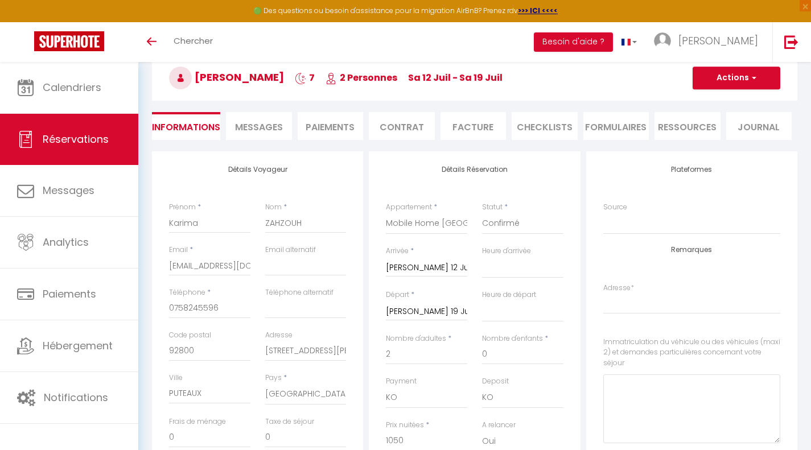
click at [77, 137] on span "Réservations" at bounding box center [76, 139] width 66 height 14
select select "not_cancelled"
select select
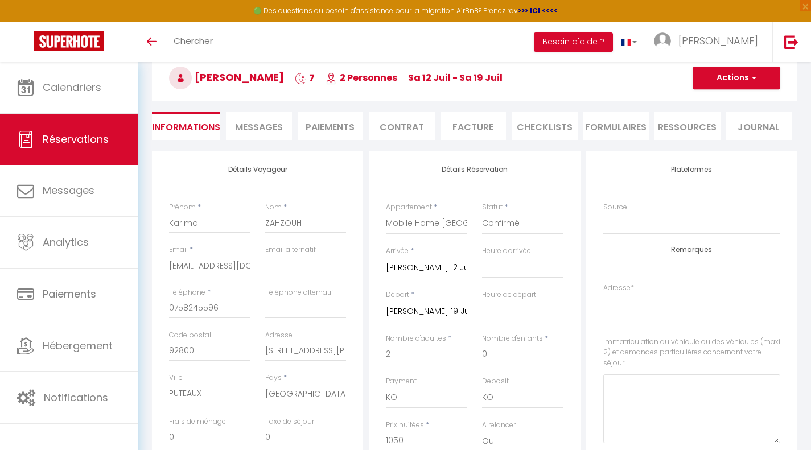
select select
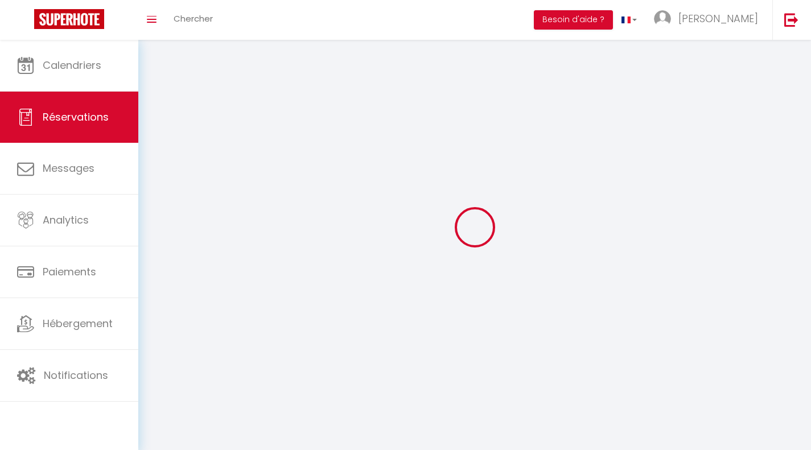
select select
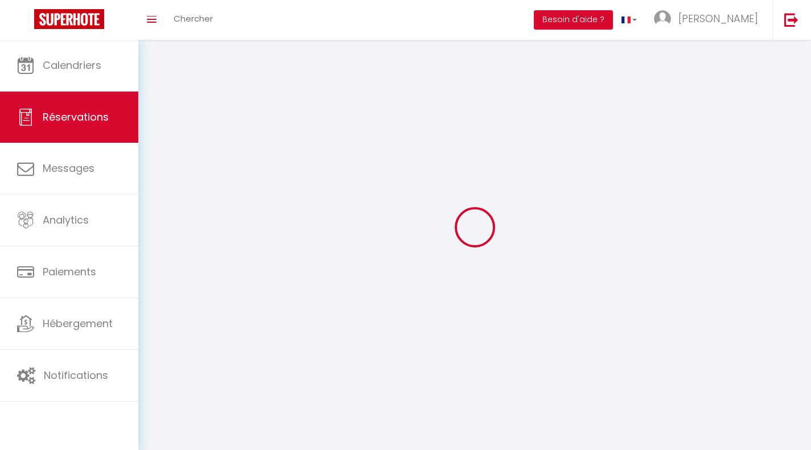
select select
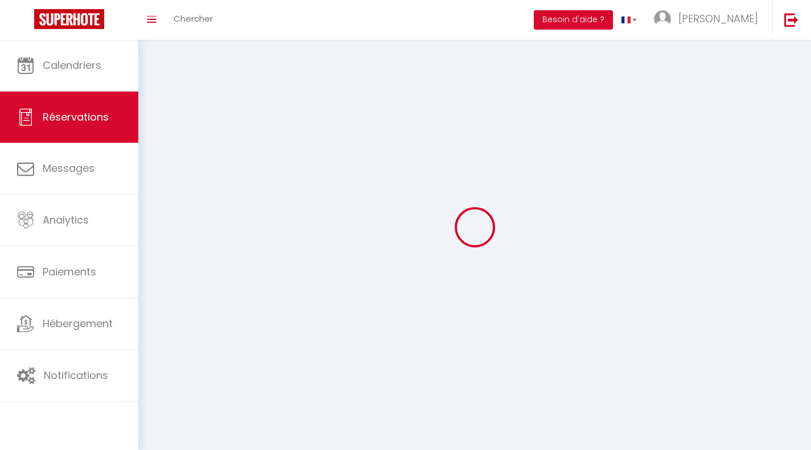
select select
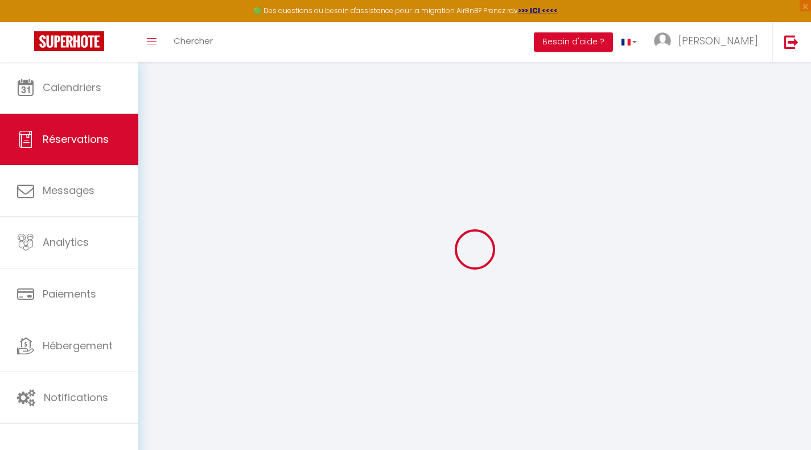
select select
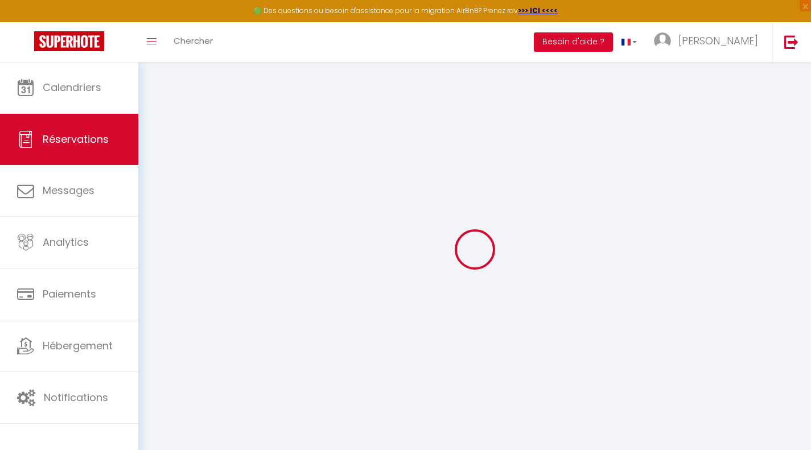
select select
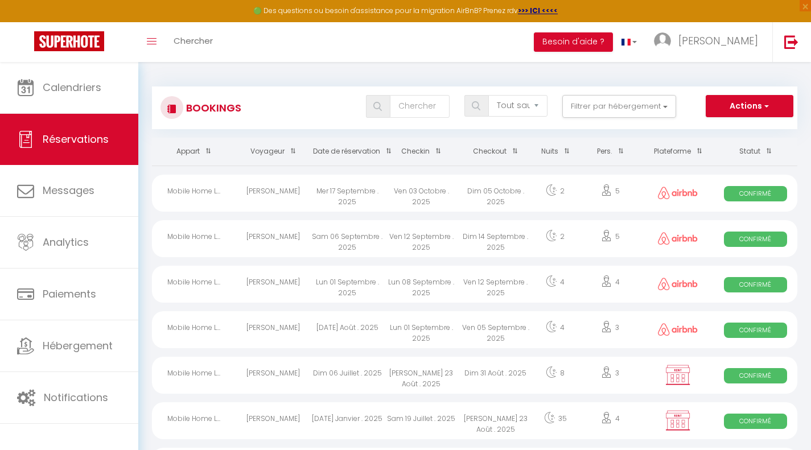
click at [275, 191] on div "[PERSON_NAME]" at bounding box center [273, 193] width 74 height 37
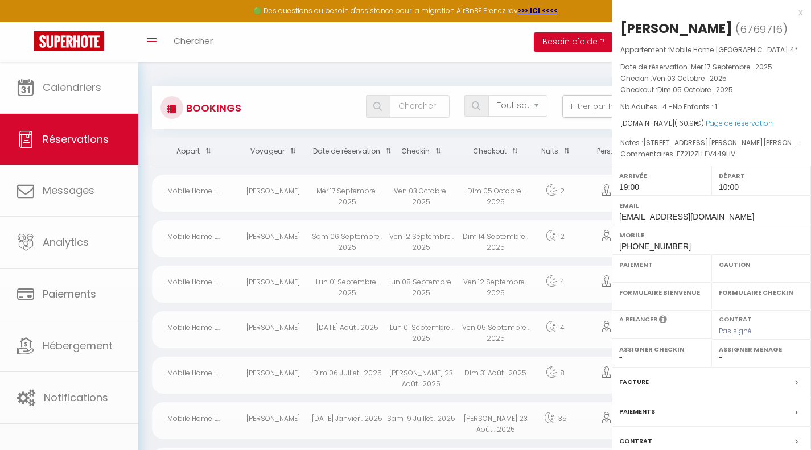
select select "OK"
select select "1"
select select "0"
select select "1"
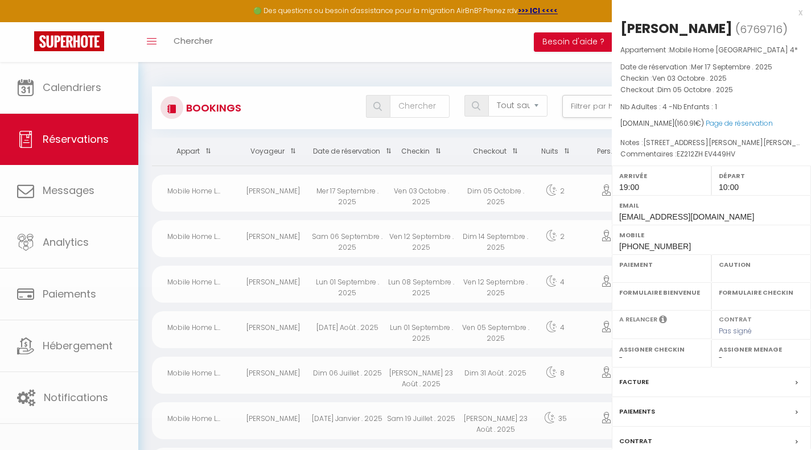
select select
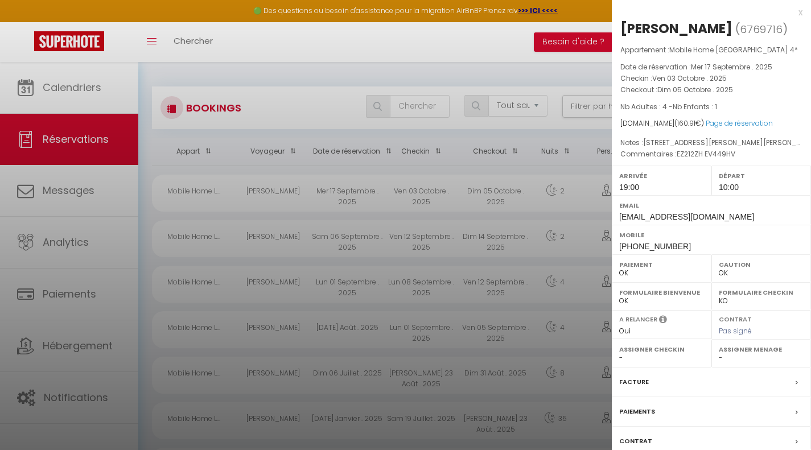
scroll to position [80, 0]
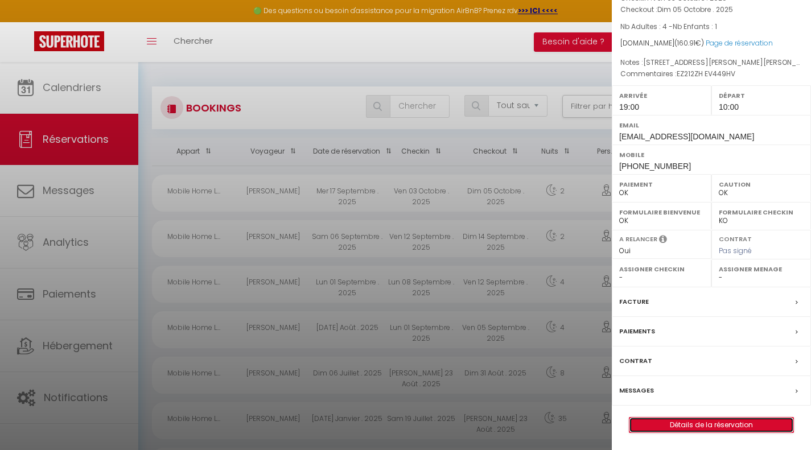
click at [679, 424] on link "Détails de la réservation" at bounding box center [712, 425] width 164 height 15
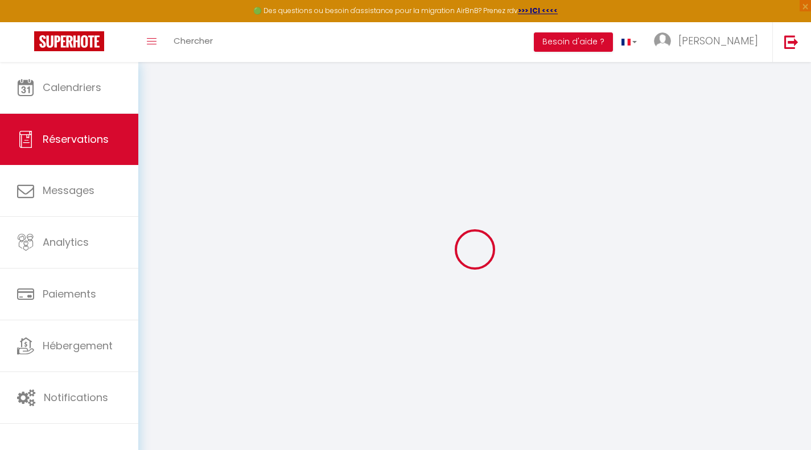
type input "Marielle"
type input "Roux"
type input "mzhwlukriynsyt6dnojzqtnzifgc@reply.superhote.com"
type input "roux.marielle@yahoo.fr"
type input "+33624532363"
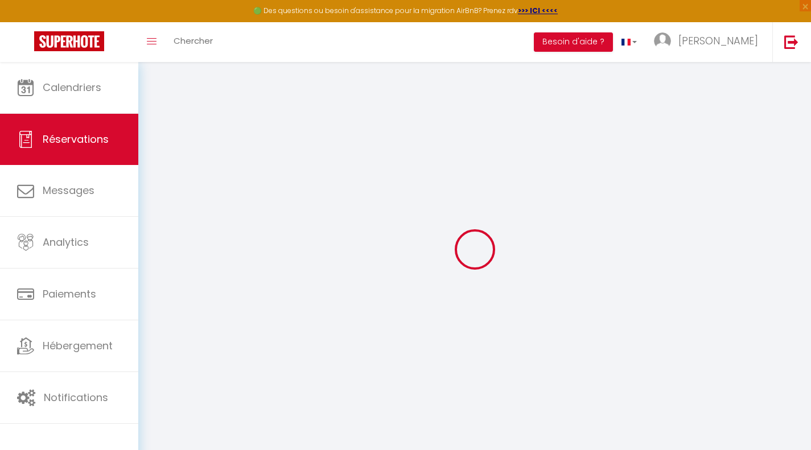
type input "+33624532363"
select select
type input "23.1"
select select "54049"
select select "1"
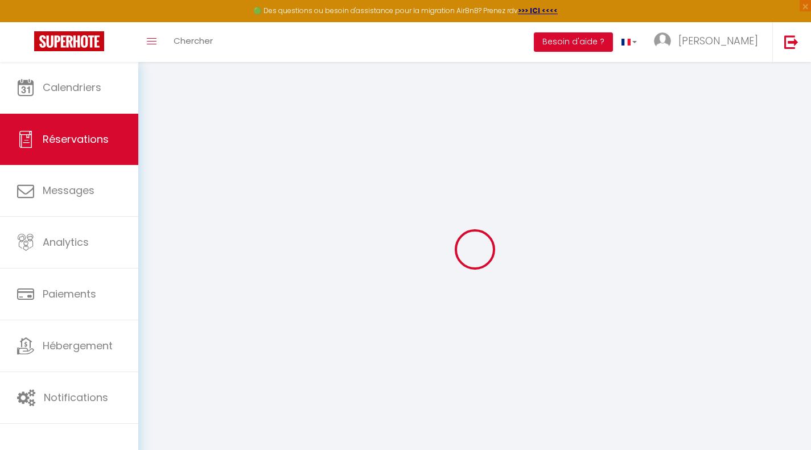
select select
type input "4"
type input "1"
select select "12"
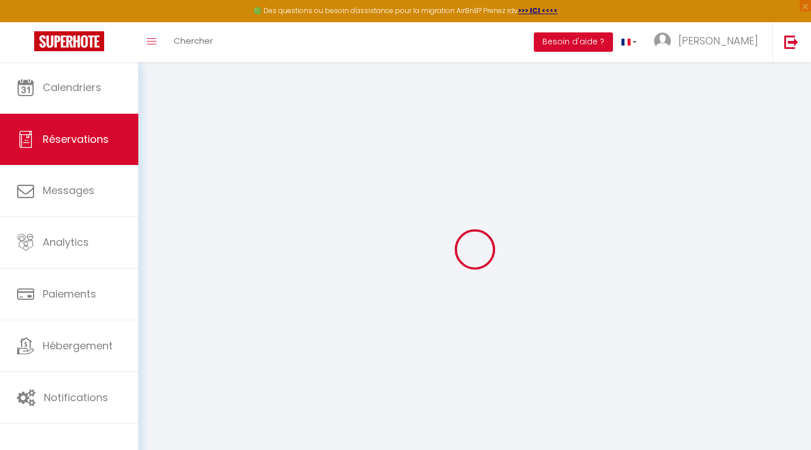
select select
type input "154"
checkbox input "false"
type input "16.09"
select select "1"
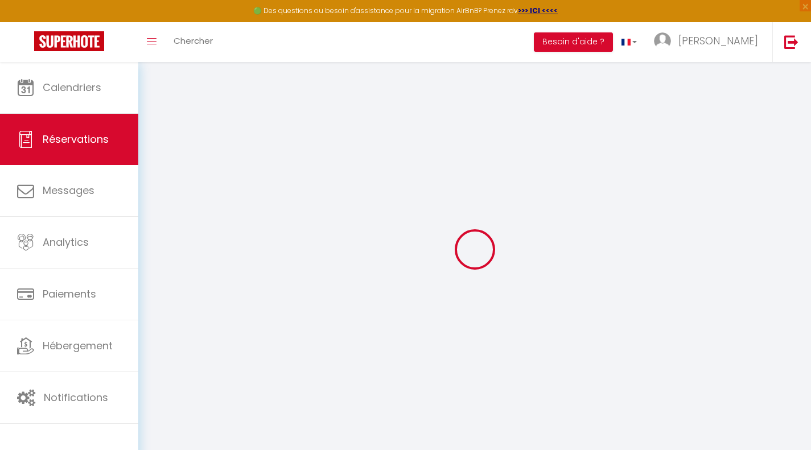
type input "0"
select select
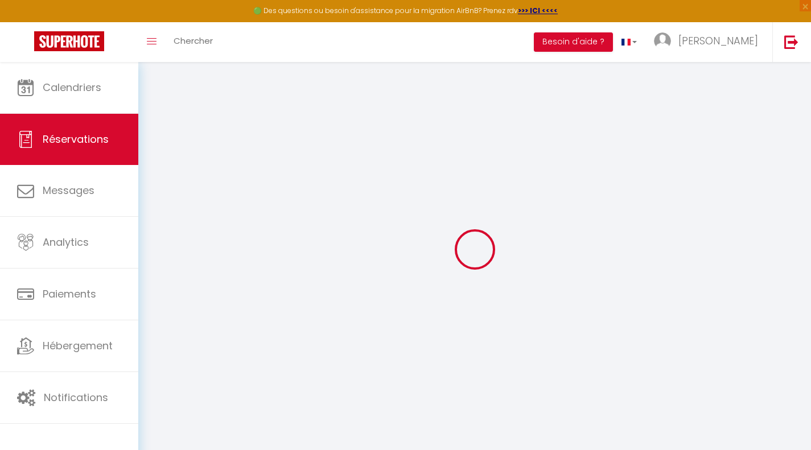
select select
select select "15"
checkbox input "false"
select select
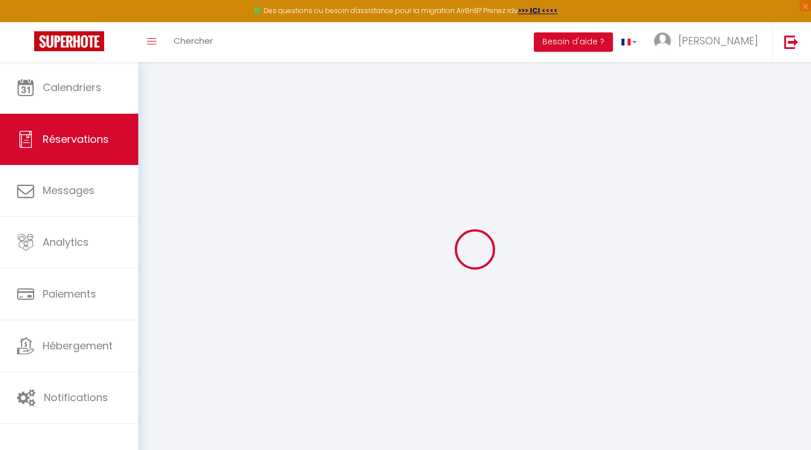
select select
checkbox input "false"
select select
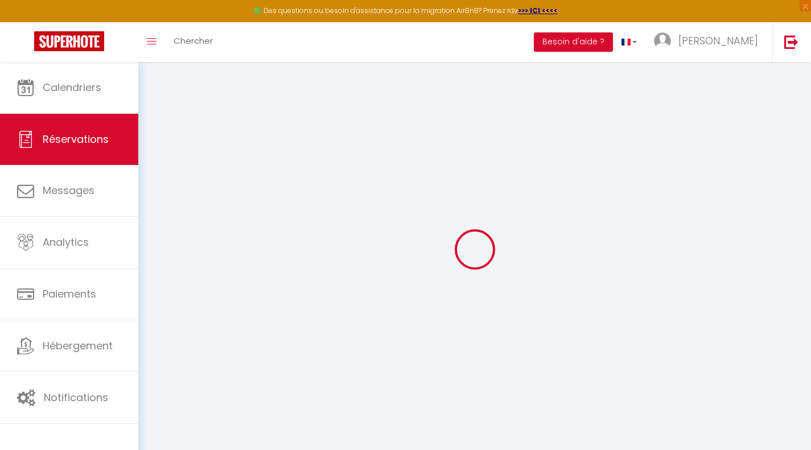
checkbox input "false"
type input "24 rue Berthelot 13170 les pennes Mirabeau"
type séjour1 "EZ212ZH EV449HV"
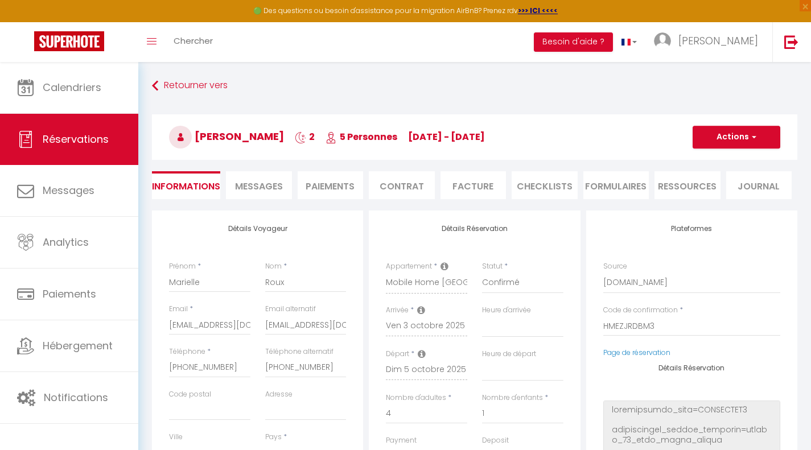
select select
type input "6.91"
select select
checkbox input "false"
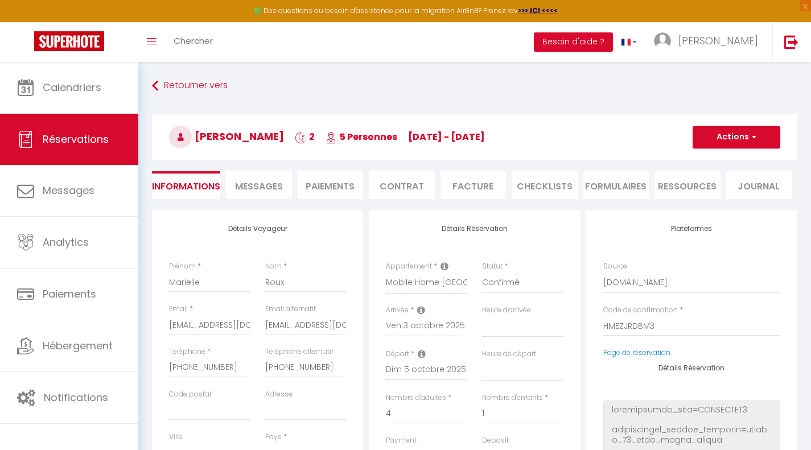
type input "24 rue Berthelot 13170 les pennes Mirabeau"
select select
checkbox input "false"
type input "24 rue Berthelot 13170 les pennes Mirabeau"
select select "19:00"
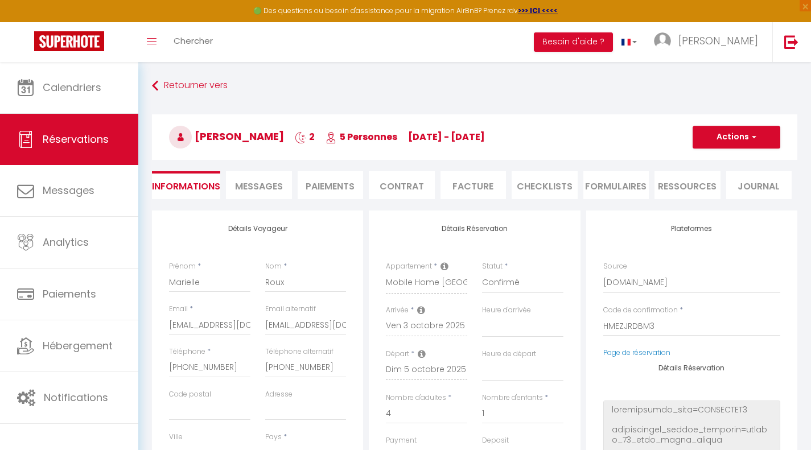
select select "10:00"
click at [72, 126] on link "Réservations" at bounding box center [69, 139] width 138 height 51
select select "not_cancelled"
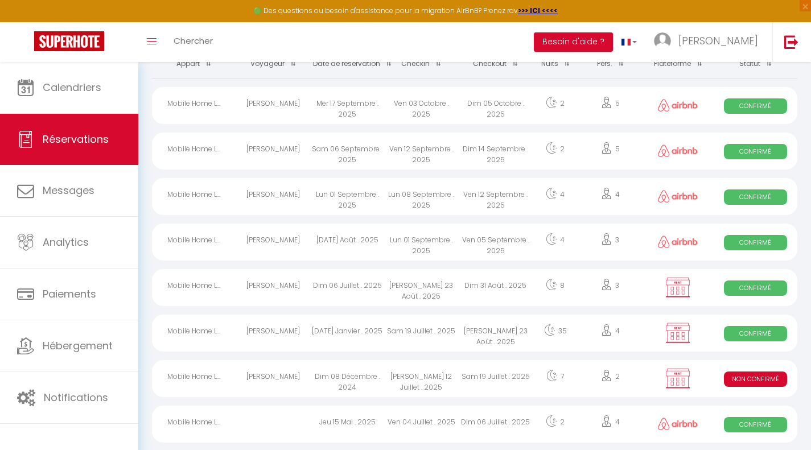
scroll to position [94, 0]
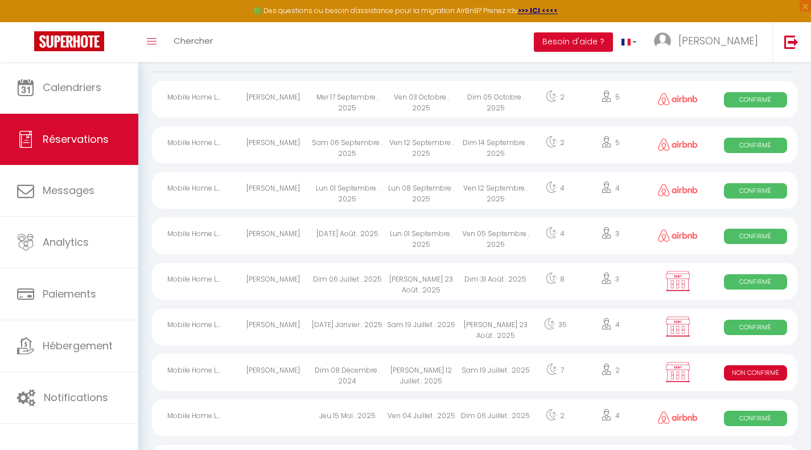
click at [395, 374] on div "[PERSON_NAME] 12 Juillet . 2025" at bounding box center [421, 372] width 74 height 37
select select "KO"
select select "0"
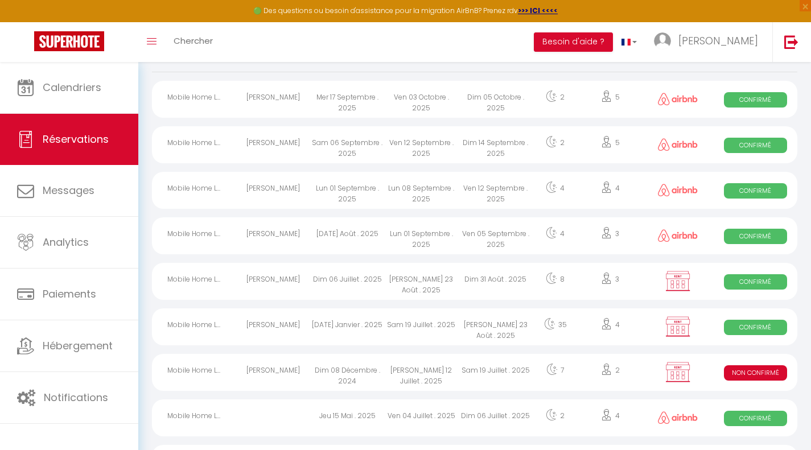
select select "1"
select select
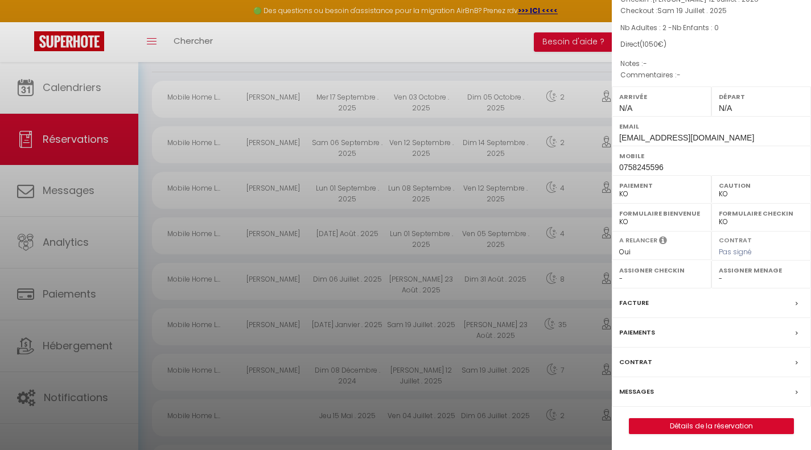
scroll to position [80, 0]
click at [680, 425] on link "Détails de la réservation" at bounding box center [712, 425] width 164 height 15
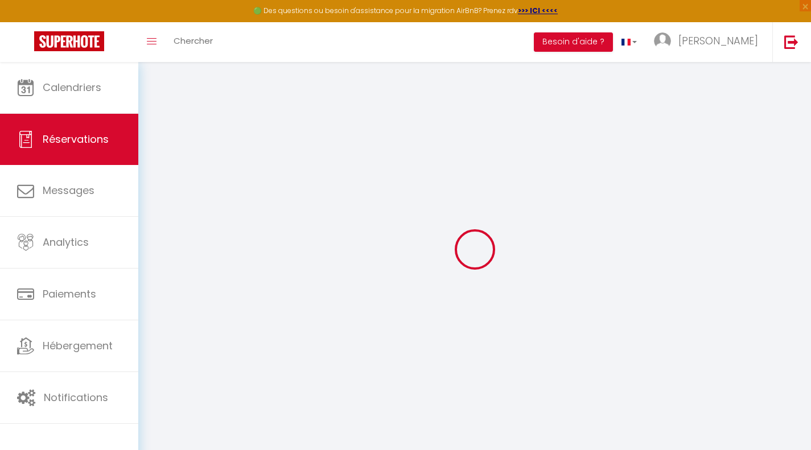
select select
checkbox input "false"
select select
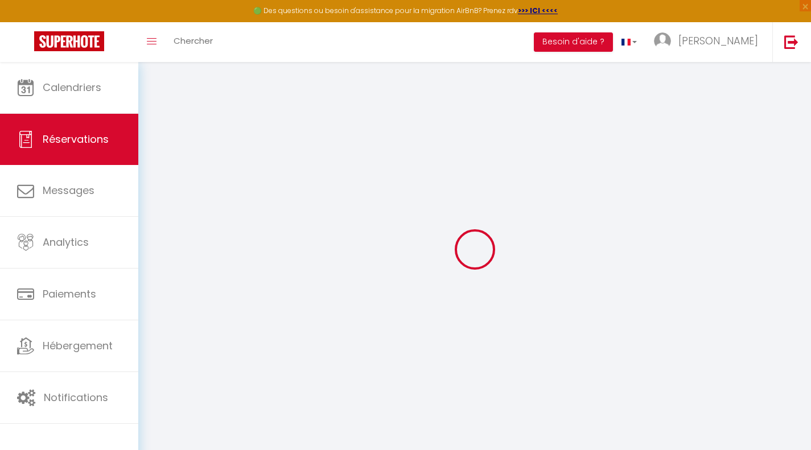
checkbox input "false"
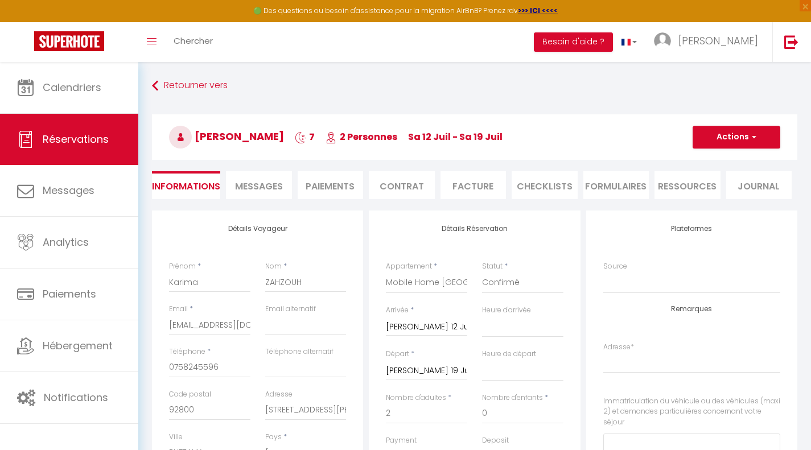
select select
checkbox input "false"
select select
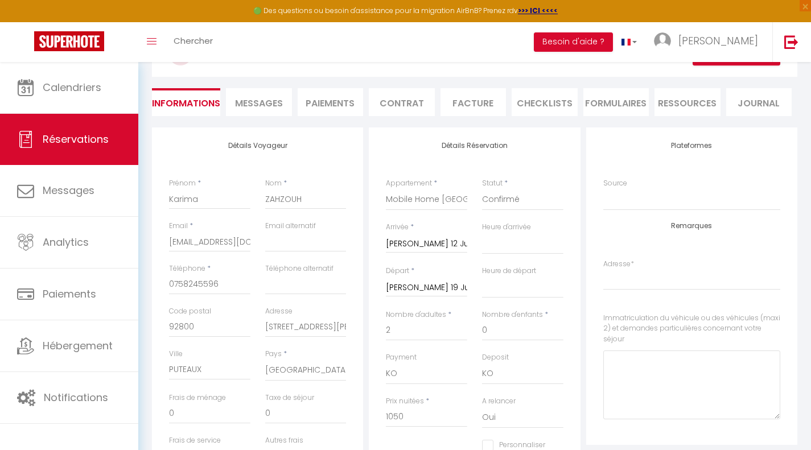
scroll to position [83, 0]
click at [503, 202] on select "Confirmé Non Confirmé [PERSON_NAME] par le voyageur No Show Request" at bounding box center [522, 201] width 81 height 22
select select "1"
click at [482, 190] on select "Confirmé Non Confirmé [PERSON_NAME] par le voyageur No Show Request" at bounding box center [522, 201] width 81 height 22
select select
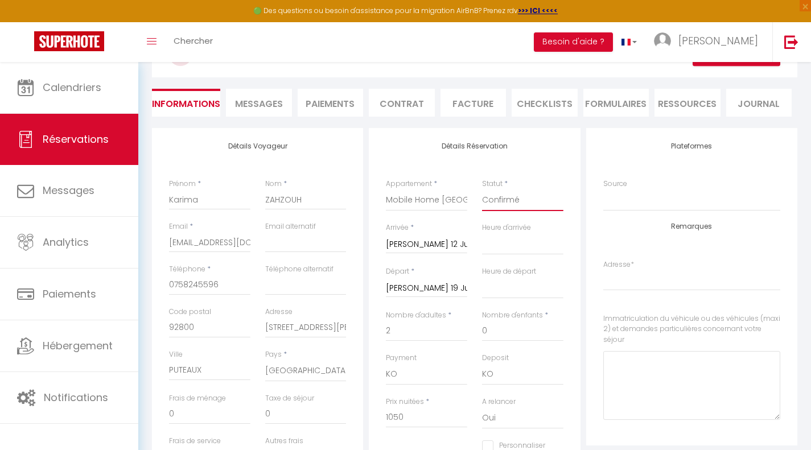
select select
checkbox input "false"
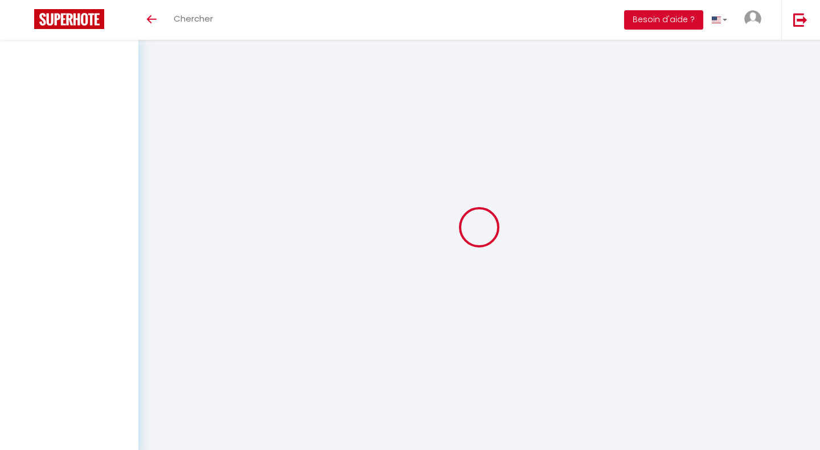
select select
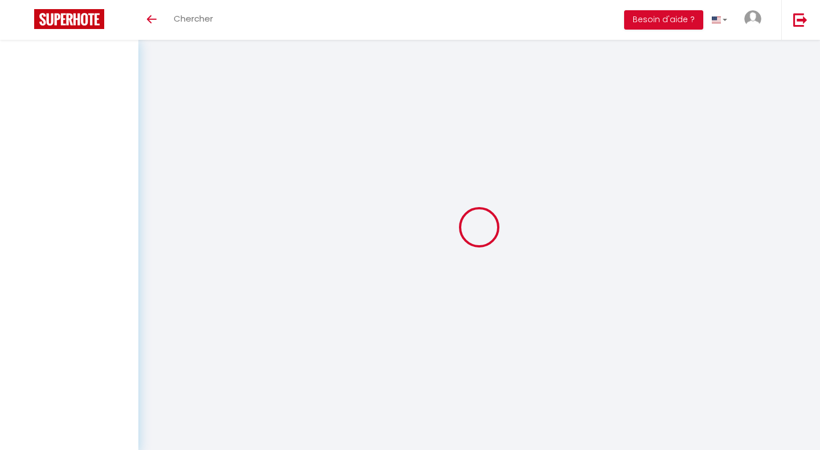
select select
checkbox input "false"
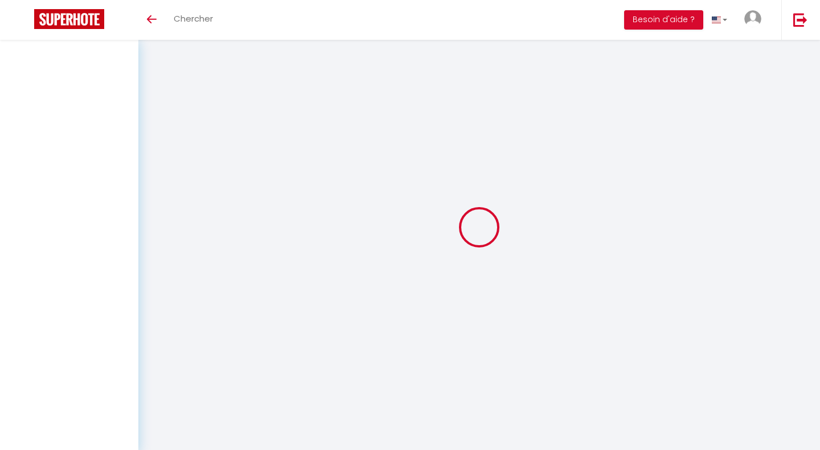
select select
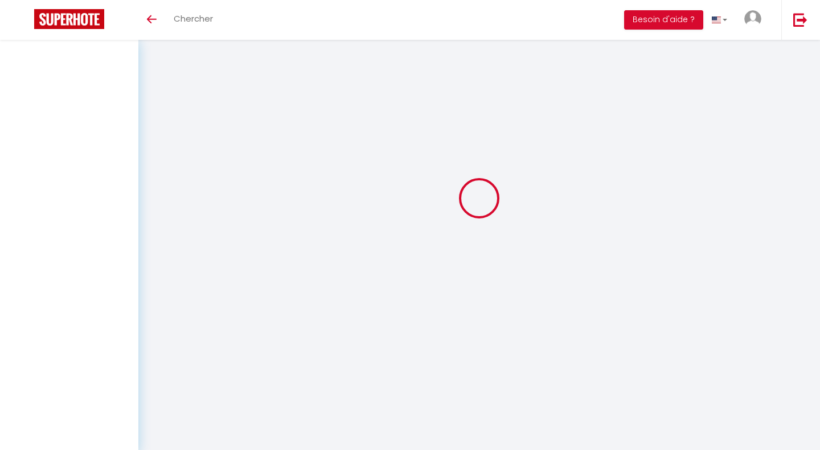
select select
checkbox input "false"
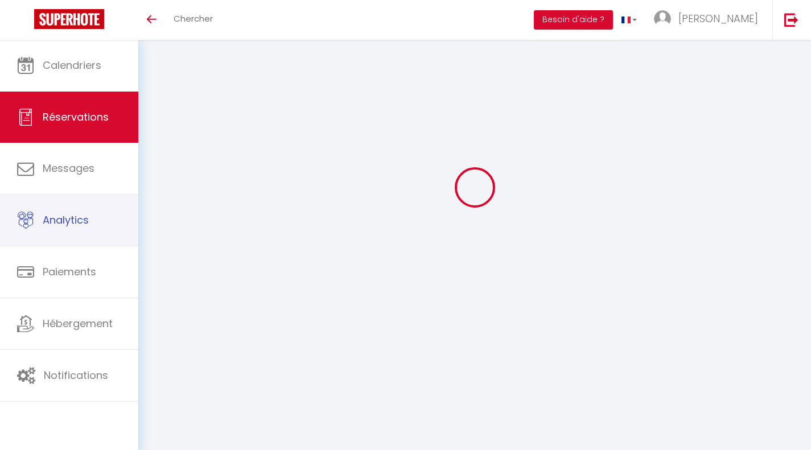
select select
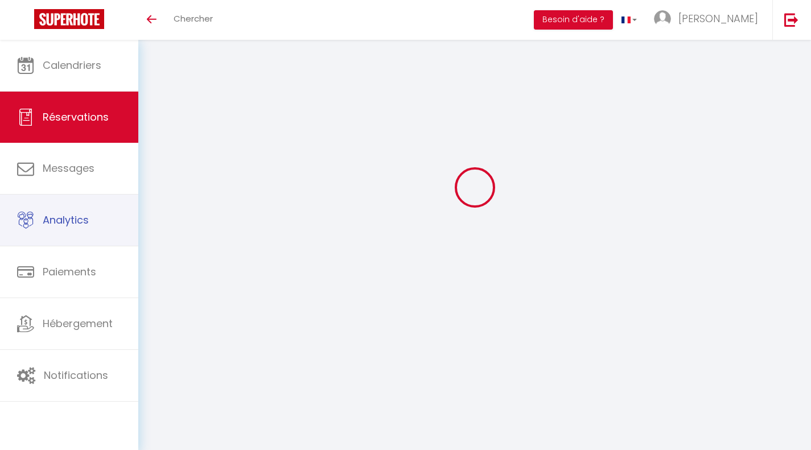
select select
checkbox input "false"
select select
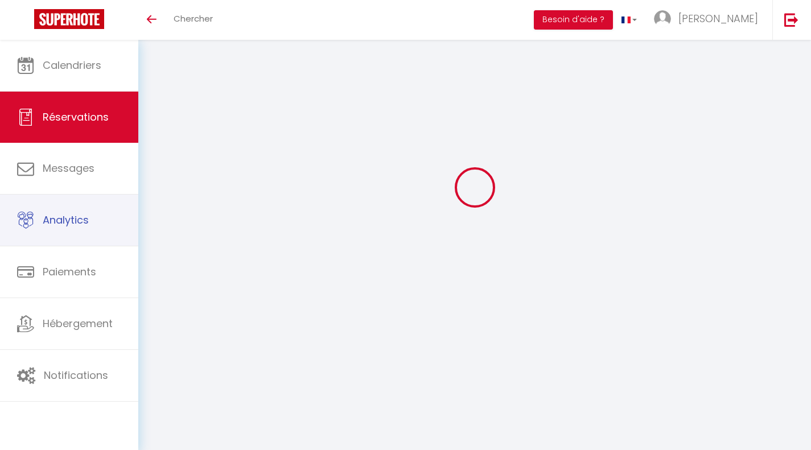
select select
checkbox input "false"
select select
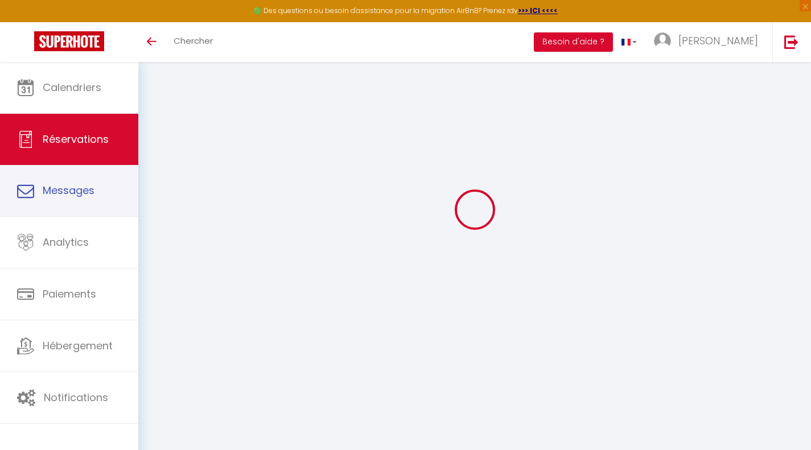
scroll to position [62, 0]
type input "Karima"
type input "ZAHZOUH"
type input "[EMAIL_ADDRESS][DOMAIN_NAME]"
type input "0758245596"
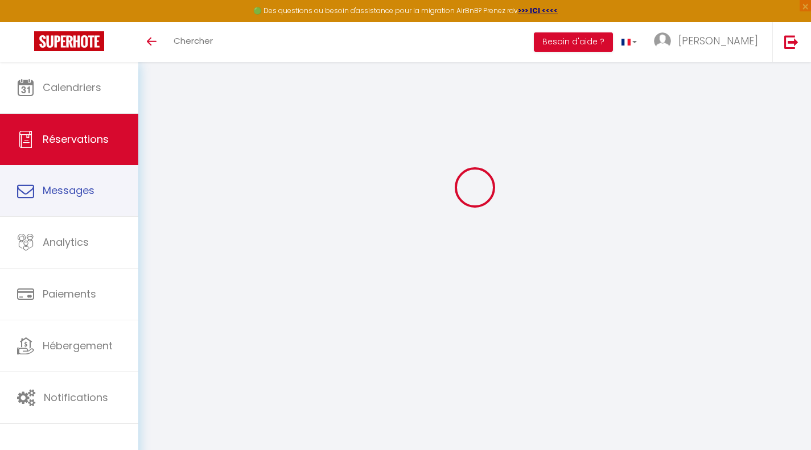
type input "92800"
type input "[STREET_ADDRESS][PERSON_NAME]"
type input "PUTEAUX"
select select "FR"
select select "54049"
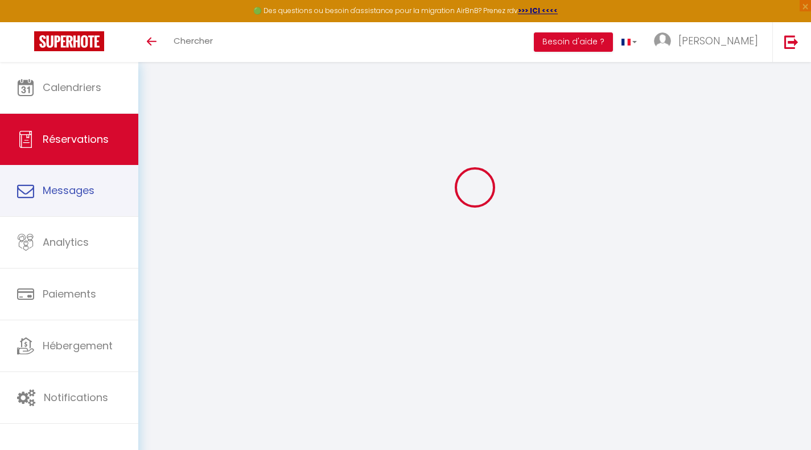
select select "1"
type input "[PERSON_NAME] 12 Juillet 2025"
select select
type input "[PERSON_NAME] 19 Juillet 2025"
select select
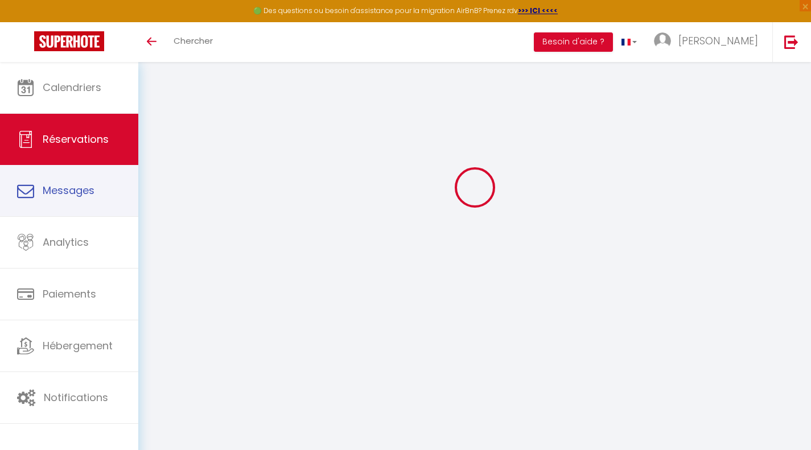
type input "2"
select select "10"
select select
type input "1050"
checkbox input "false"
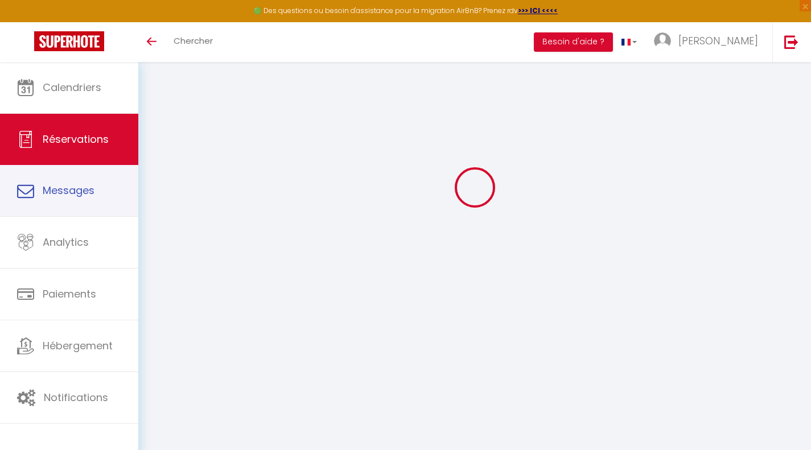
type input "0"
select select
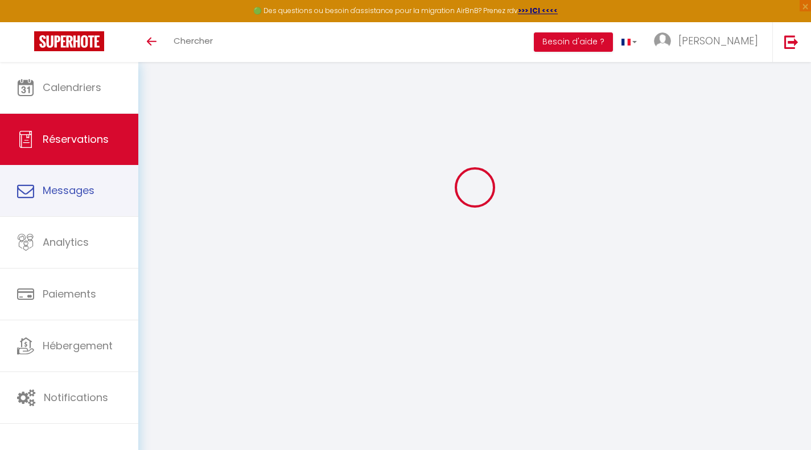
select select
select select "14"
checkbox input "false"
select select
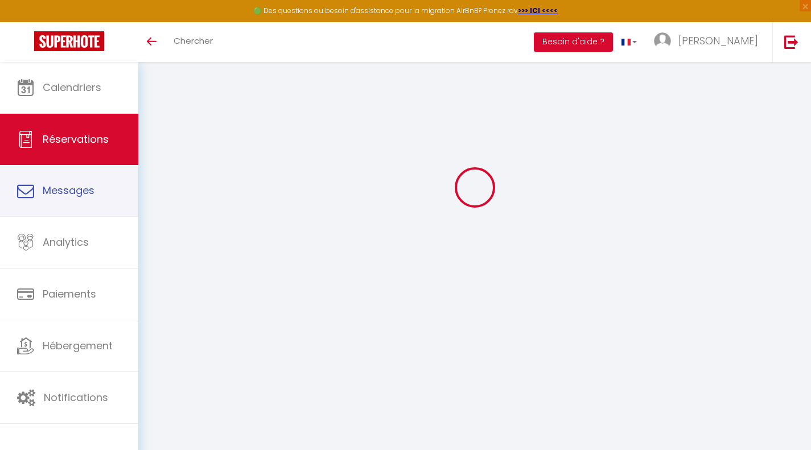
checkbox input "false"
select select
checkbox input "false"
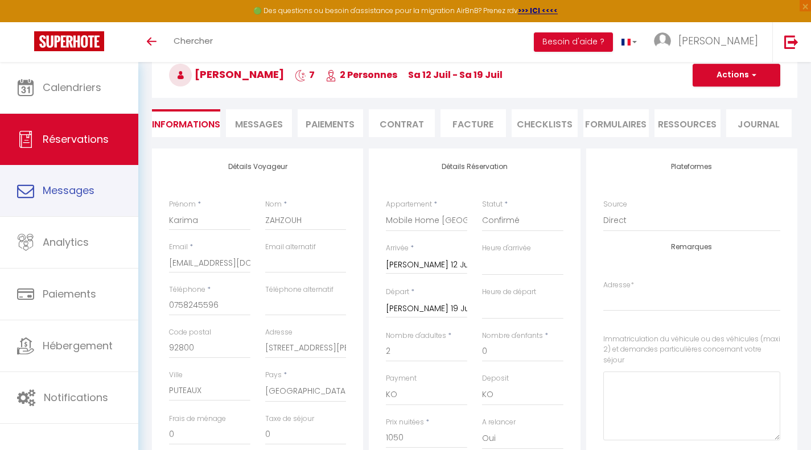
select select
checkbox input "false"
select select
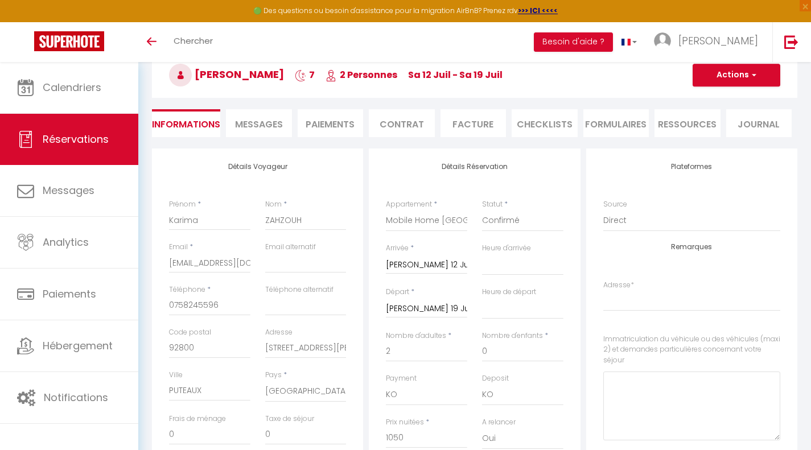
click at [92, 151] on link "Réservations" at bounding box center [69, 139] width 138 height 51
select select "not_cancelled"
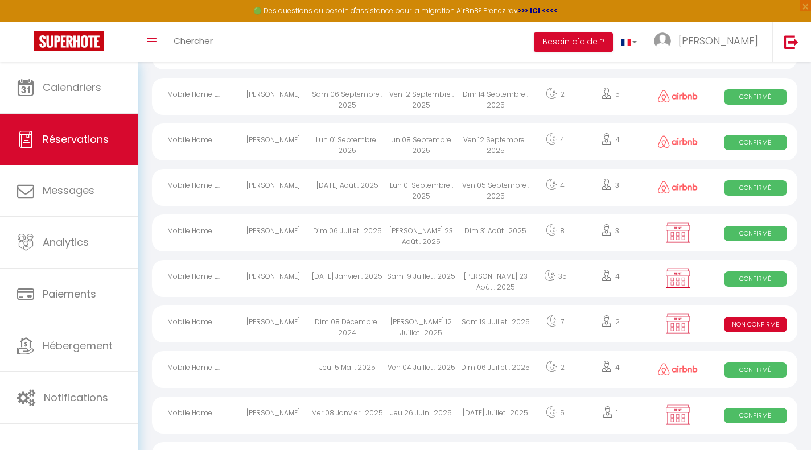
scroll to position [146, 0]
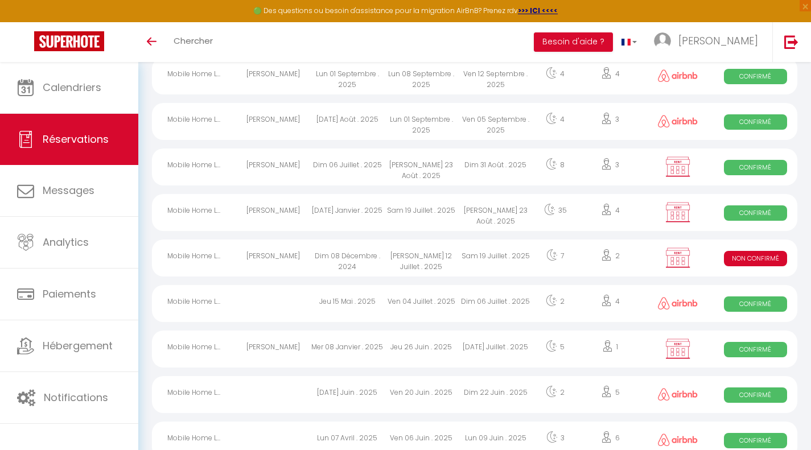
scroll to position [146, 0]
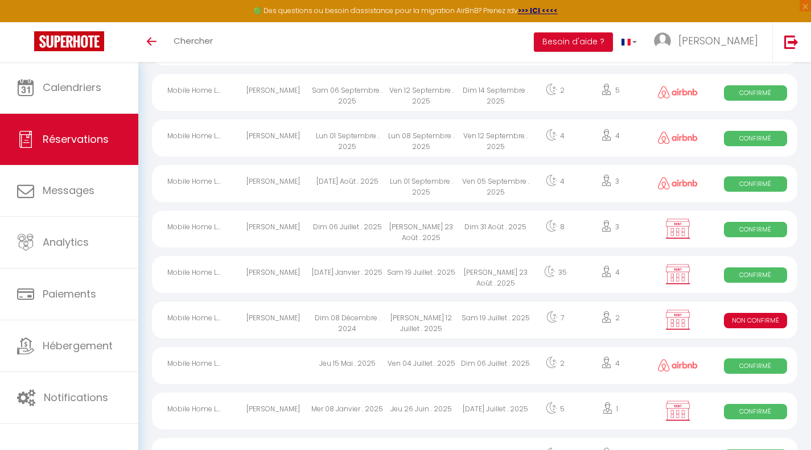
click at [365, 323] on div "Dim 08 Décembre . 2024" at bounding box center [347, 320] width 74 height 37
select select "KO"
select select "0"
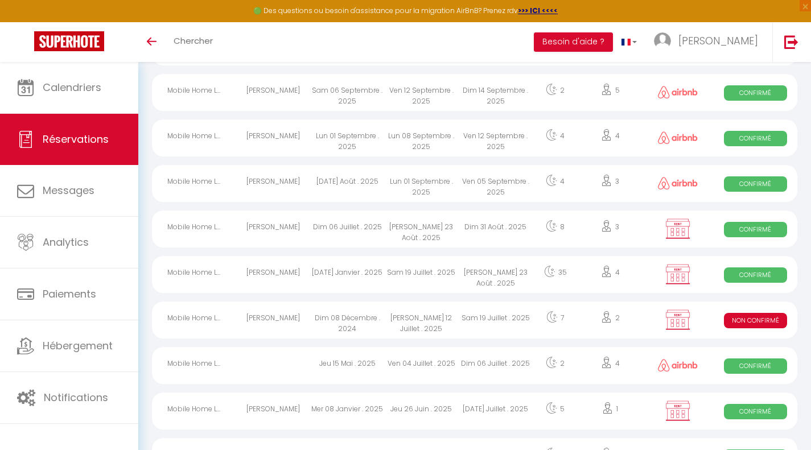
select select "1"
select select
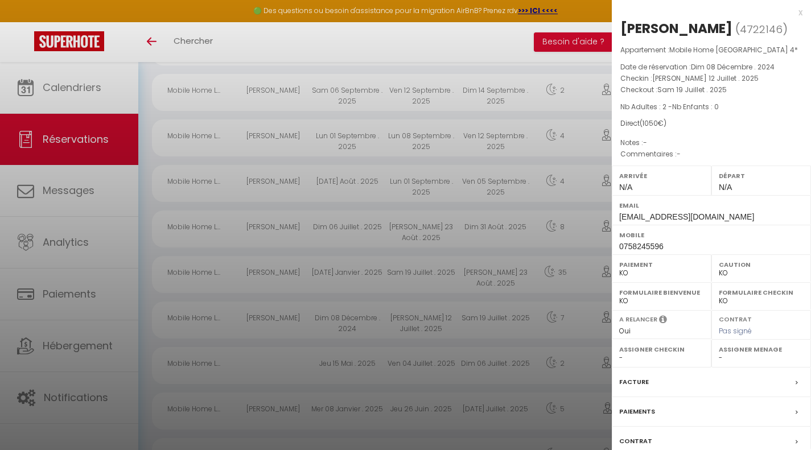
scroll to position [80, 0]
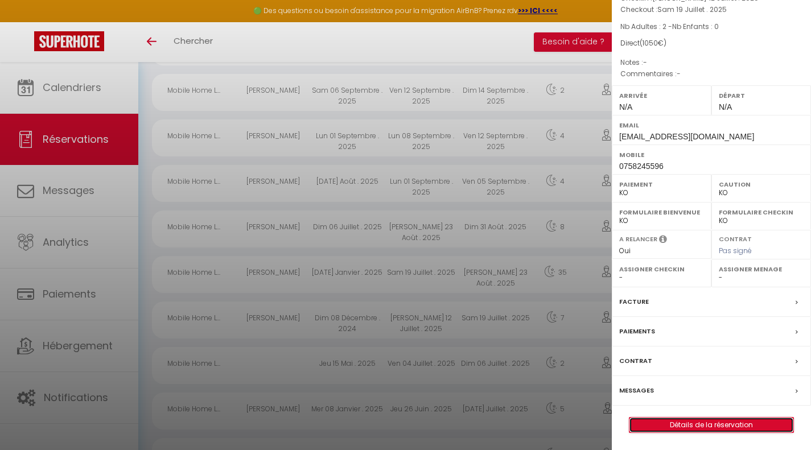
click at [688, 424] on link "Détails de la réservation" at bounding box center [712, 425] width 164 height 15
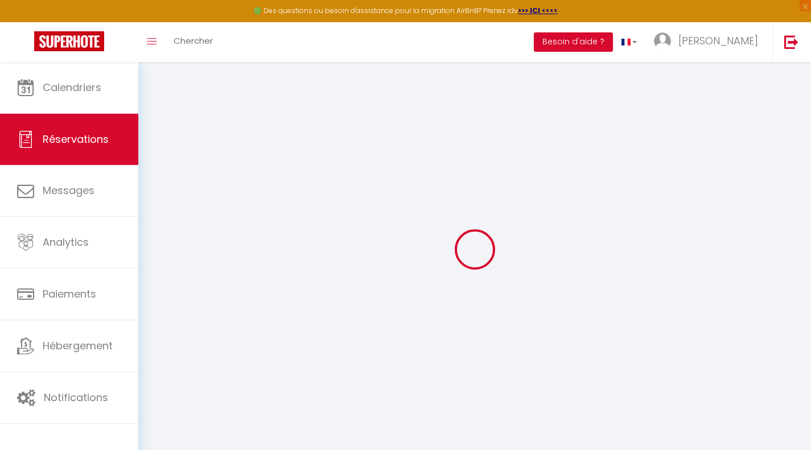
type input "Karima"
type input "ZAHZOUH"
type input "[EMAIL_ADDRESS][DOMAIN_NAME]"
type input "0758245596"
type input "92800"
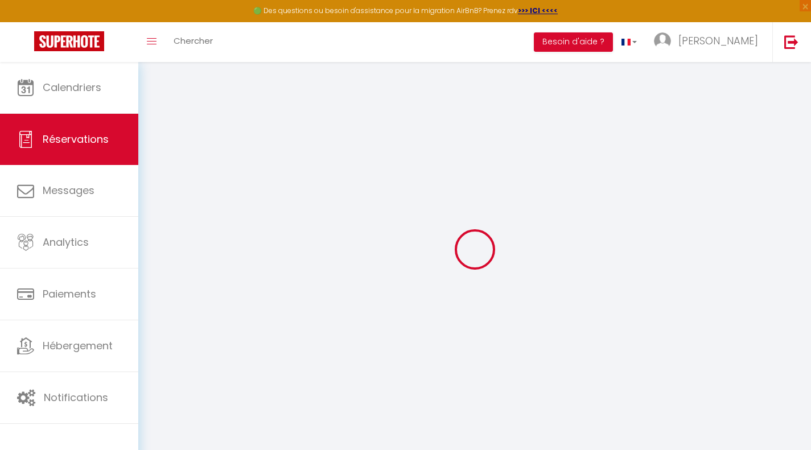
type input "[STREET_ADDRESS][PERSON_NAME]"
type input "PUTEAUX"
select select "FR"
select select "54049"
select select "1"
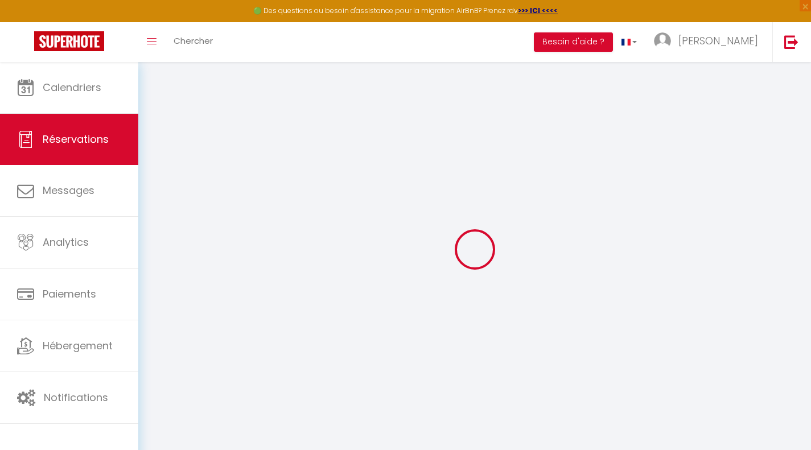
type input "[PERSON_NAME] 12 Juillet 2025"
select select
type input "[PERSON_NAME] 19 Juillet 2025"
select select
type input "2"
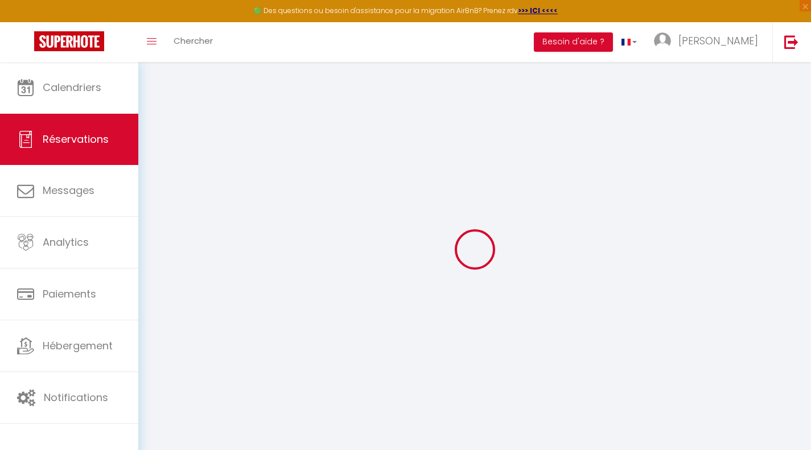
select select "10"
select select
type input "1050"
checkbox input "false"
type input "0"
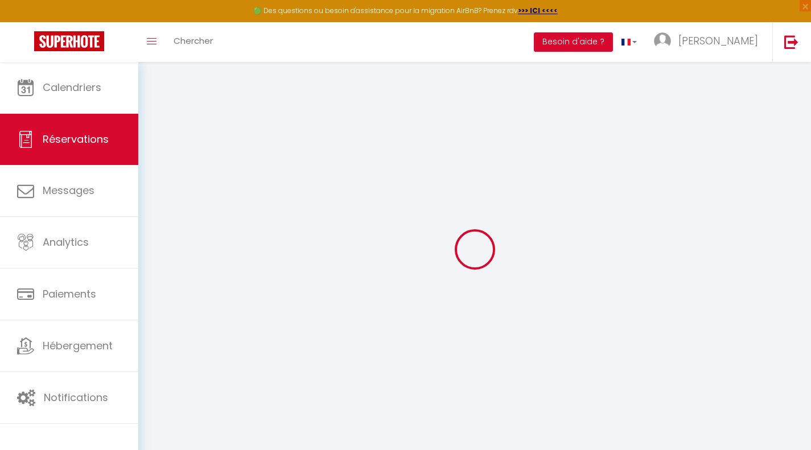
type input "0"
select select
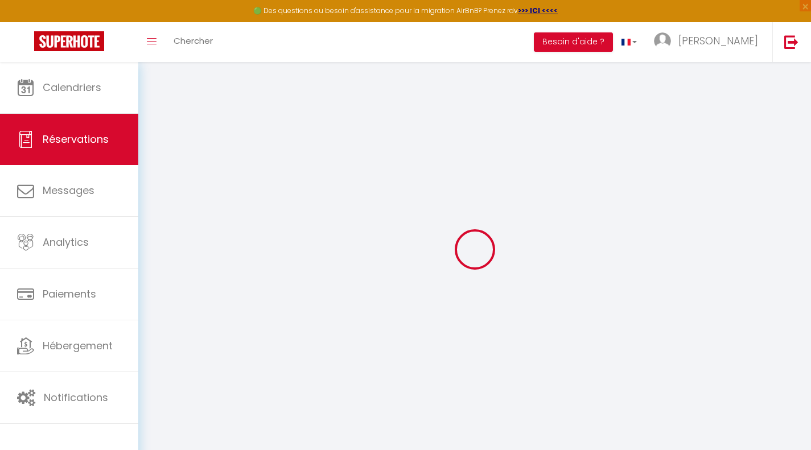
select select "14"
checkbox input "false"
select select
checkbox input "false"
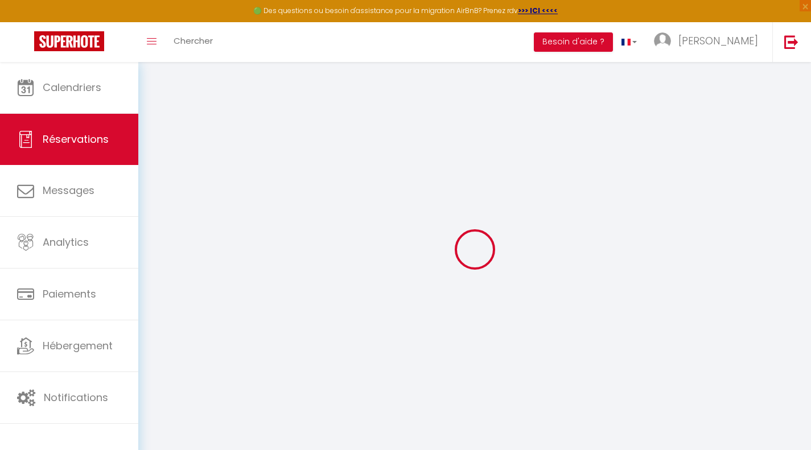
select select
checkbox input "false"
select select
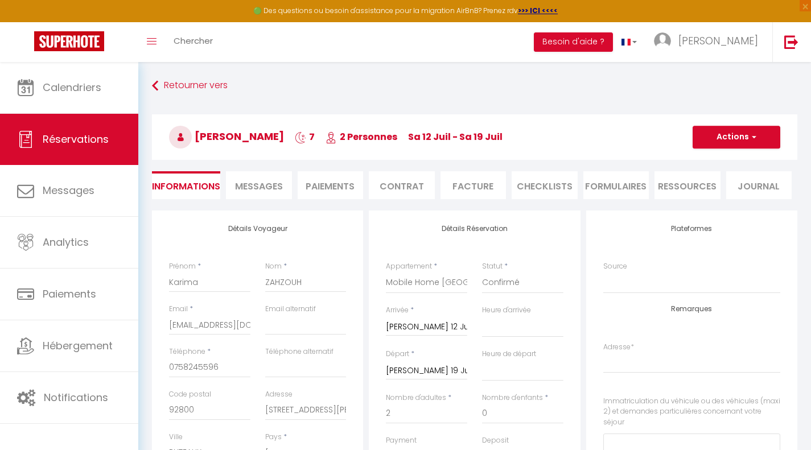
checkbox input "false"
select select
click at [523, 279] on select "Confirmé Non Confirmé [PERSON_NAME] par le voyageur No Show Request" at bounding box center [522, 283] width 81 height 22
select select "1"
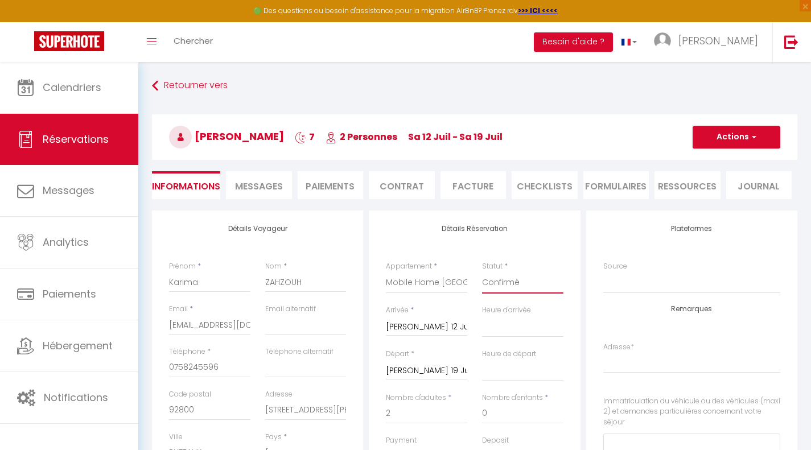
click at [482, 272] on select "Confirmé Non Confirmé [PERSON_NAME] par le voyageur No Show Request" at bounding box center [522, 283] width 81 height 22
select select
checkbox input "false"
click at [732, 136] on button "Actions" at bounding box center [737, 137] width 88 height 23
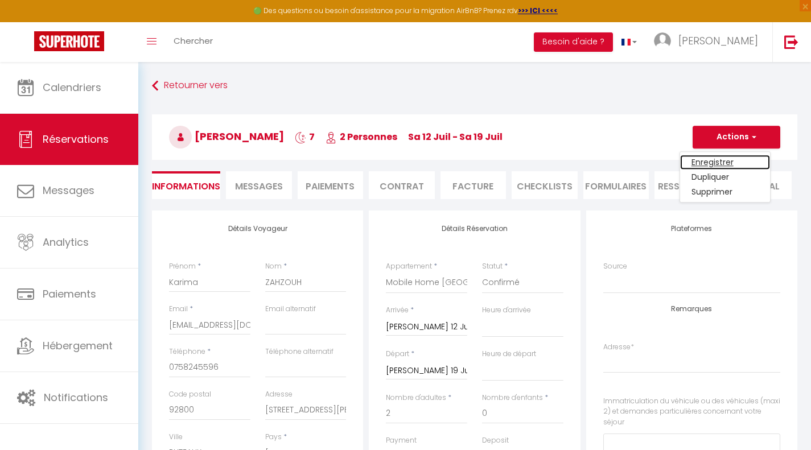
click at [712, 161] on link "Enregistrer" at bounding box center [725, 162] width 90 height 15
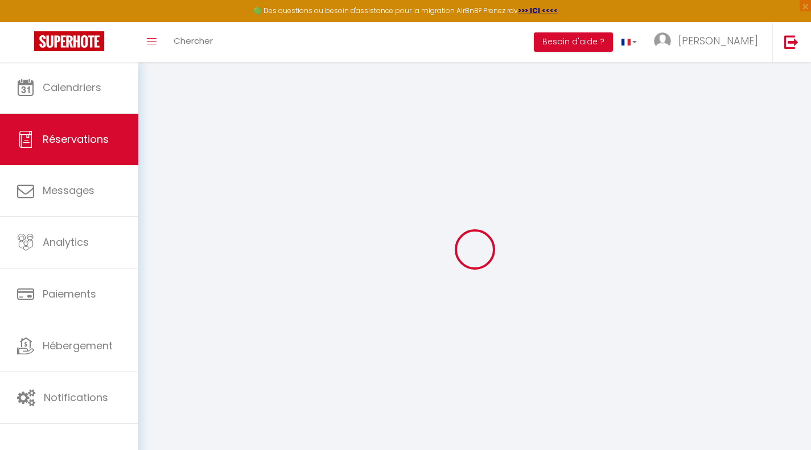
select select "not_cancelled"
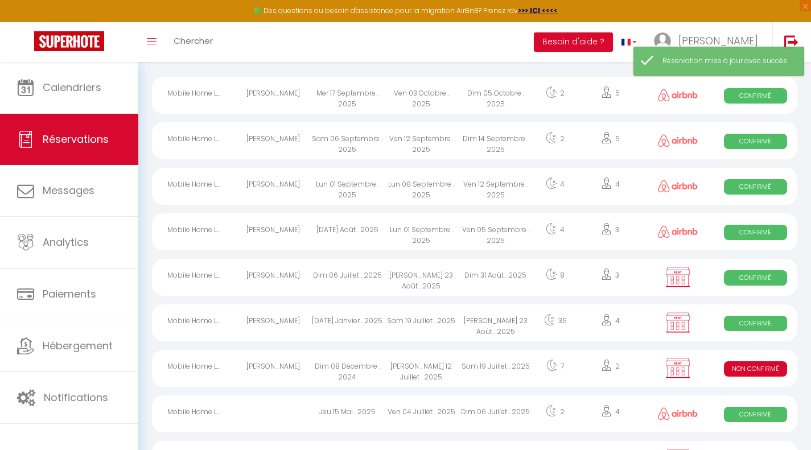
scroll to position [112, 0]
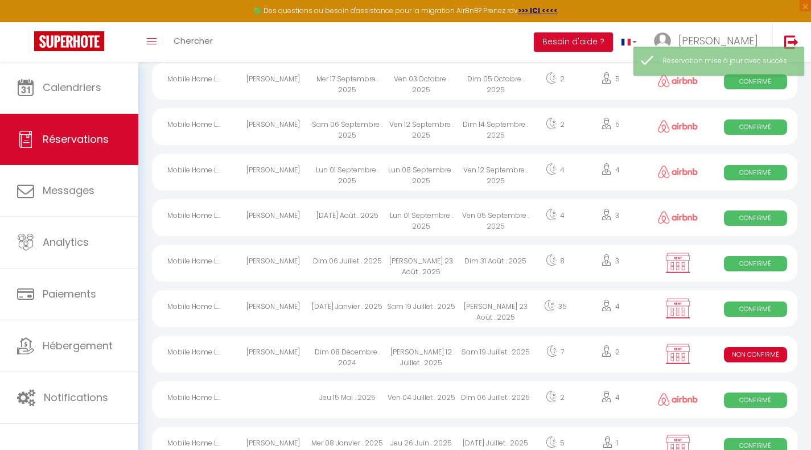
click at [332, 350] on div "Dim 08 Décembre . 2024" at bounding box center [347, 354] width 74 height 37
select select "KO"
select select "0"
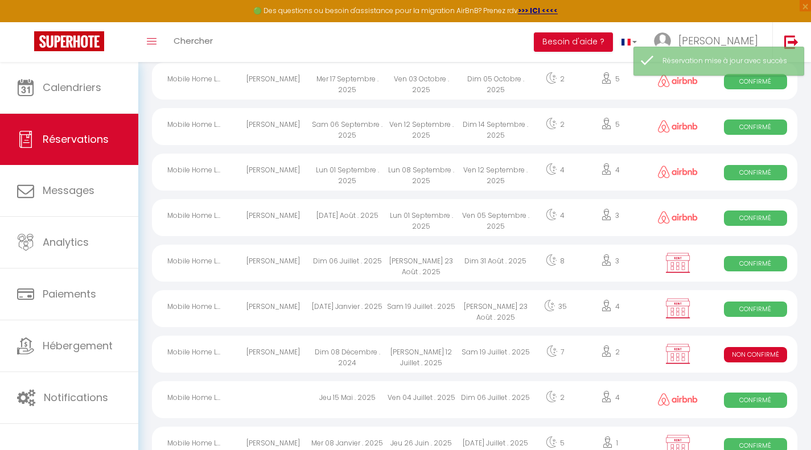
select select "1"
select select
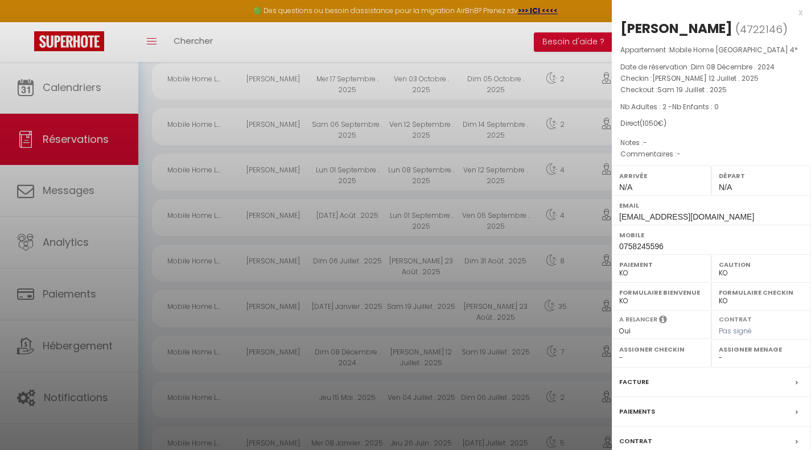
scroll to position [80, 0]
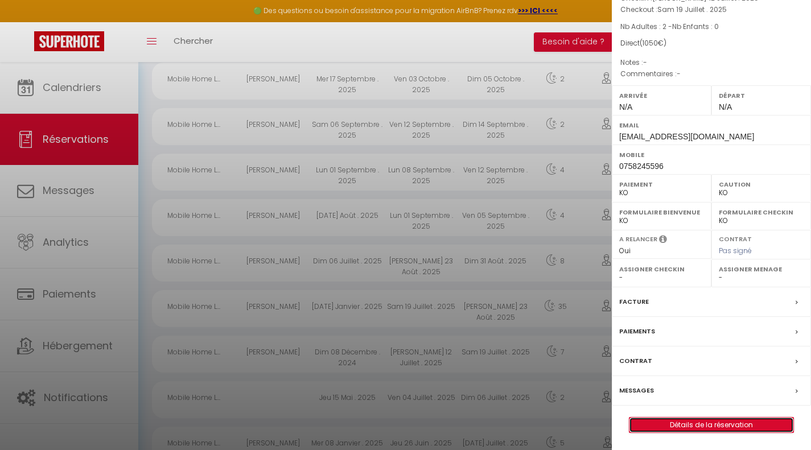
click at [665, 420] on link "Détails de la réservation" at bounding box center [712, 425] width 164 height 15
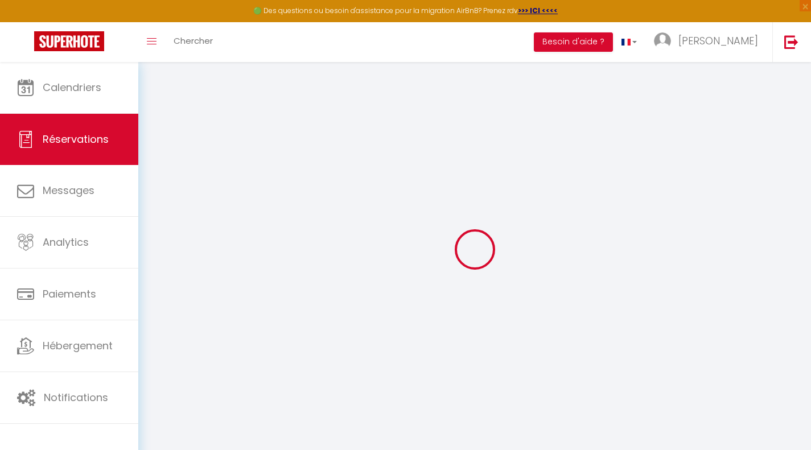
select select
checkbox input "false"
select select
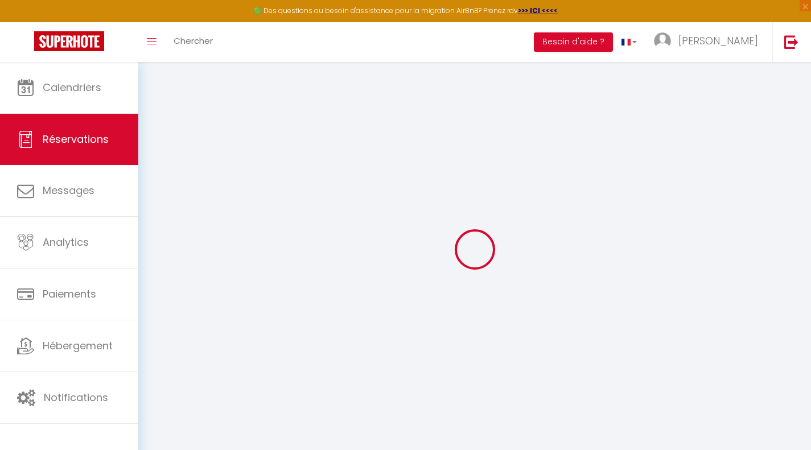
checkbox input "false"
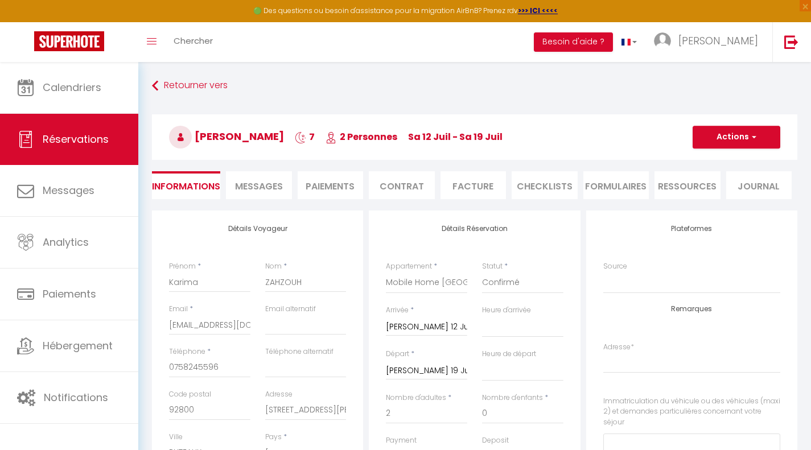
select select
checkbox input "false"
select select
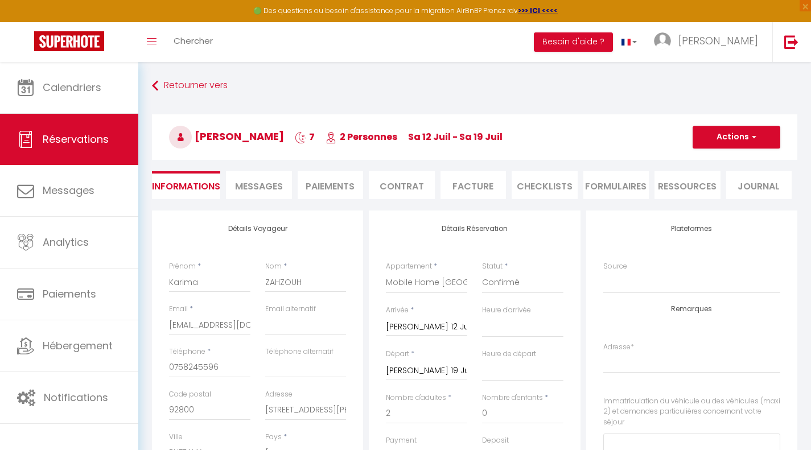
checkbox input "false"
select select
click at [535, 278] on select "Confirmé Non Confirmé [PERSON_NAME] par le voyageur No Show Request" at bounding box center [522, 283] width 81 height 22
select select "1"
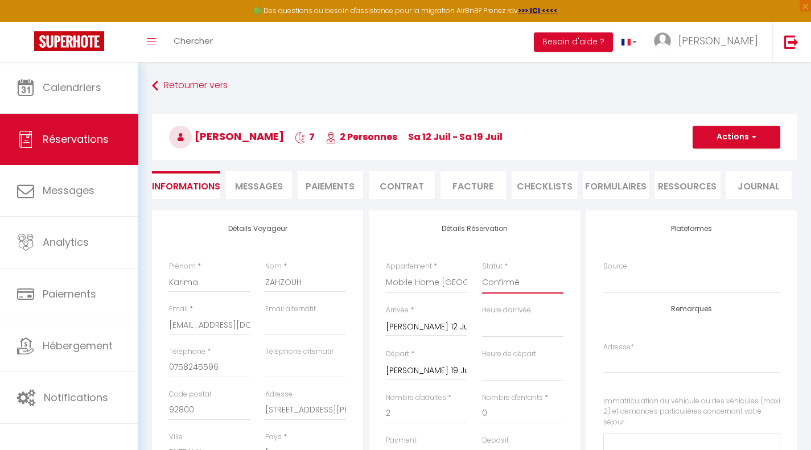
click at [482, 272] on select "Confirmé Non Confirmé [PERSON_NAME] par le voyageur No Show Request" at bounding box center [522, 283] width 81 height 22
select select
checkbox input "false"
click at [761, 139] on button "Actions" at bounding box center [737, 137] width 88 height 23
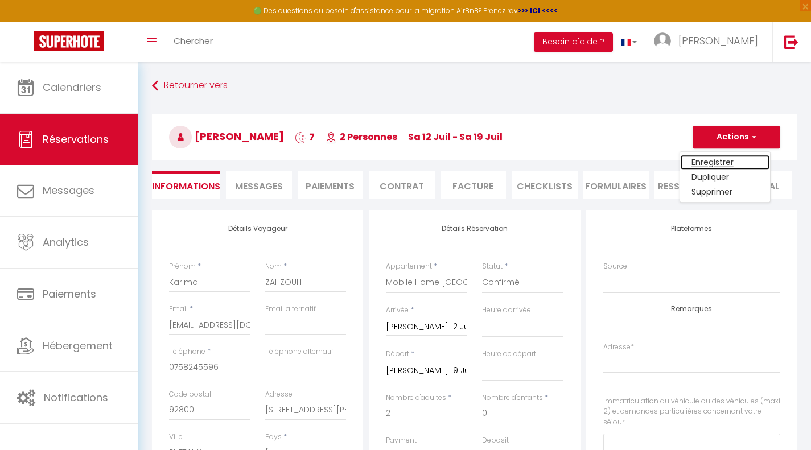
click at [729, 159] on link "Enregistrer" at bounding box center [725, 162] width 90 height 15
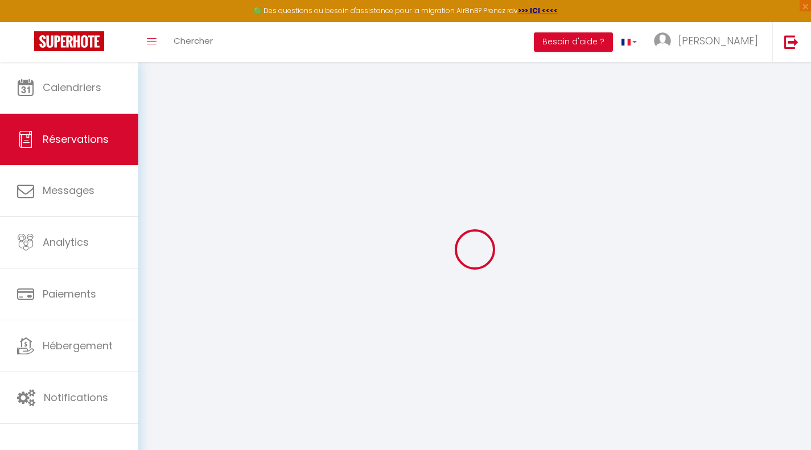
select select "not_cancelled"
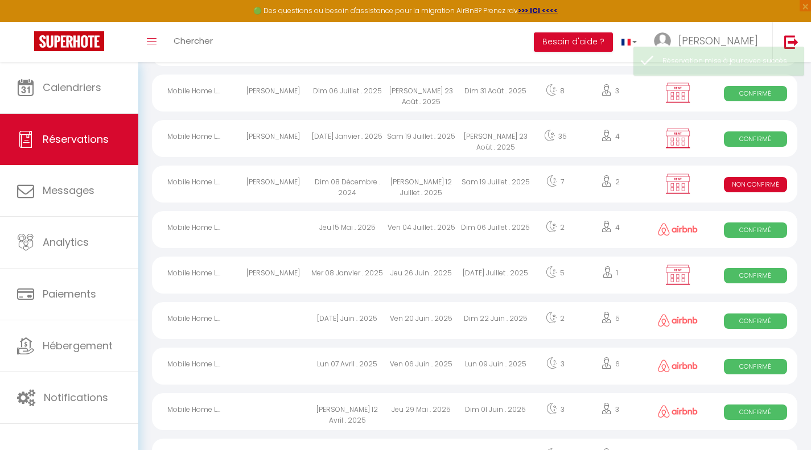
scroll to position [283, 0]
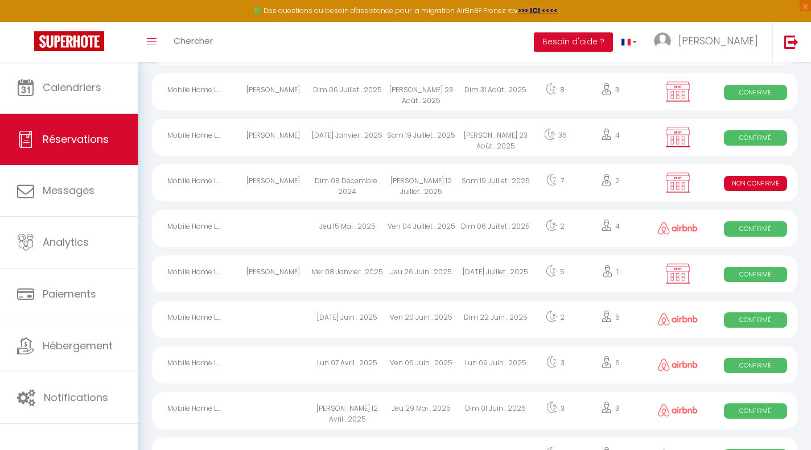
click at [525, 270] on div "[DATE] Juillet . 2025" at bounding box center [496, 274] width 74 height 37
select select "OK"
select select "KO"
select select "0"
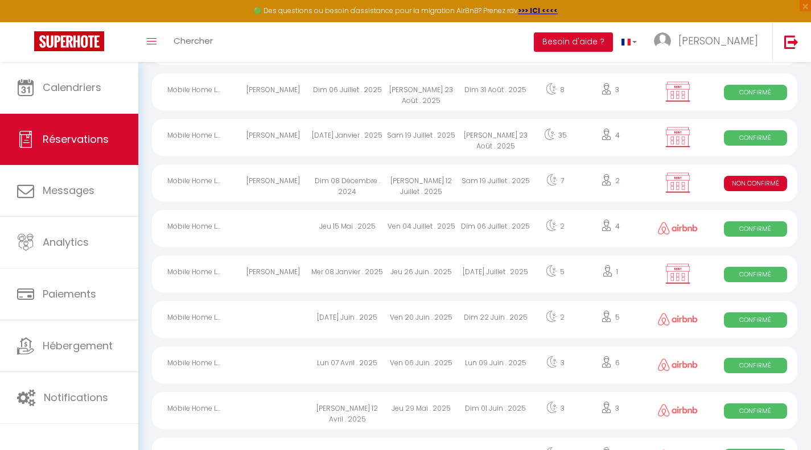
select select "1"
select select
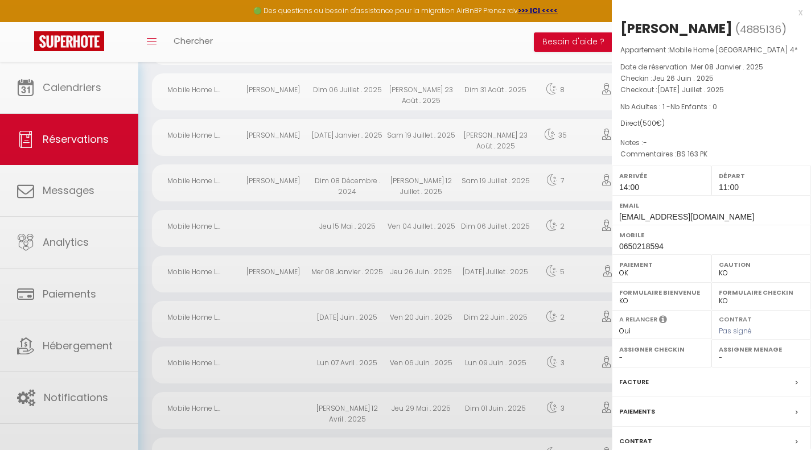
select select "43881"
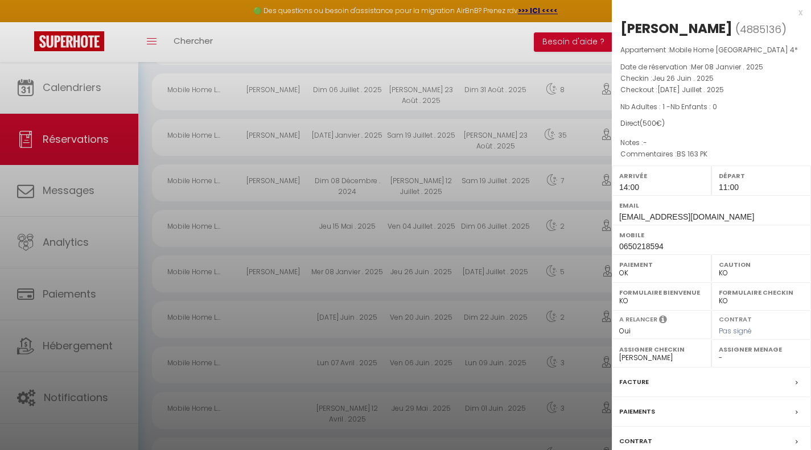
scroll to position [80, 0]
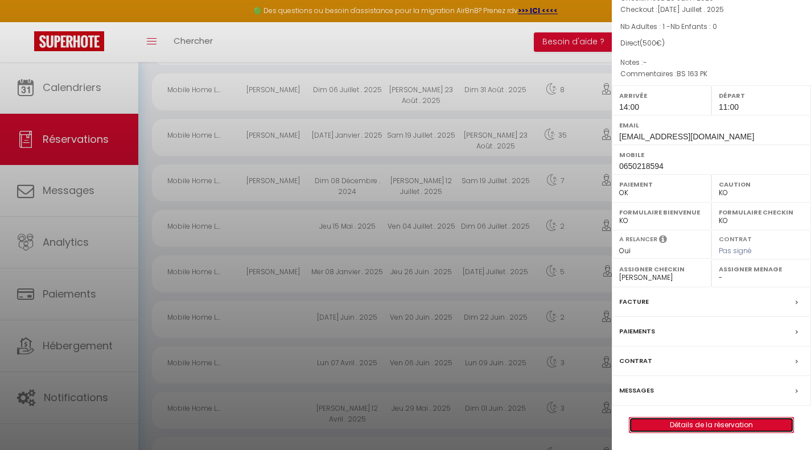
click at [693, 426] on link "Détails de la réservation" at bounding box center [712, 425] width 164 height 15
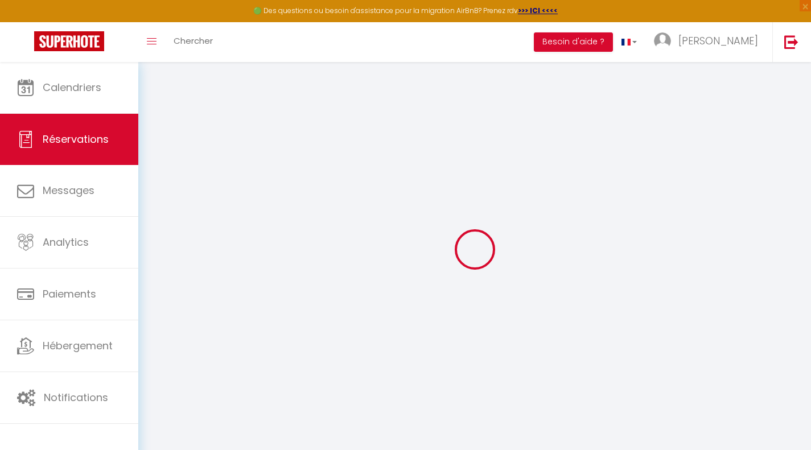
select select
checkbox input "false"
select select
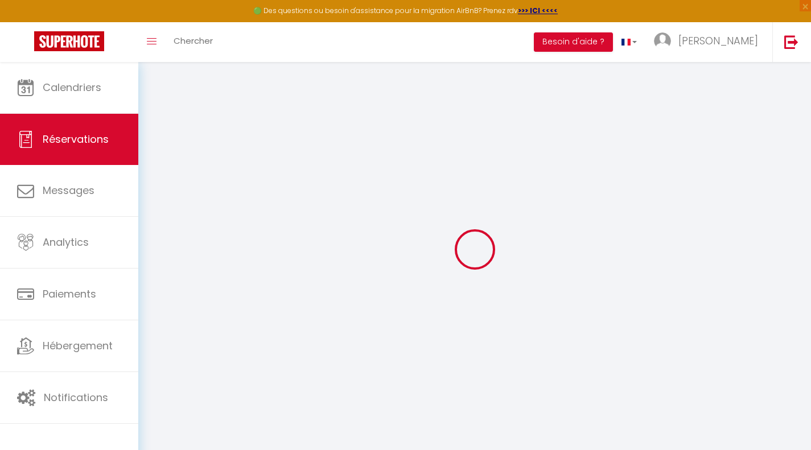
select select
checkbox input "false"
type séjour1 "BS 163 PK"
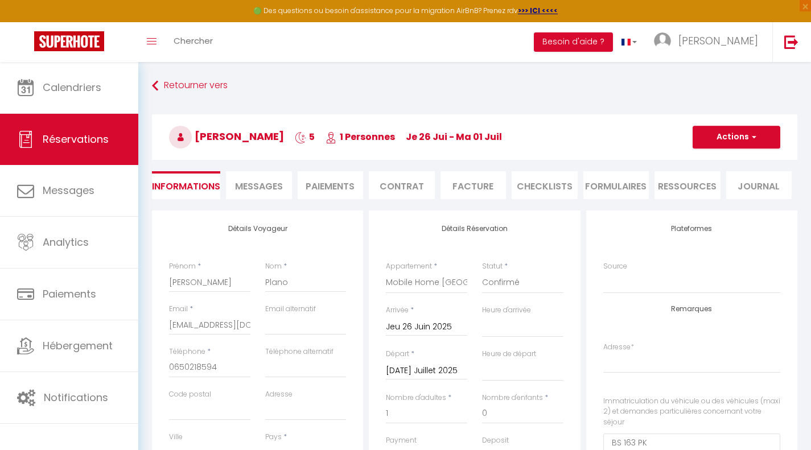
select select
checkbox input "false"
select select
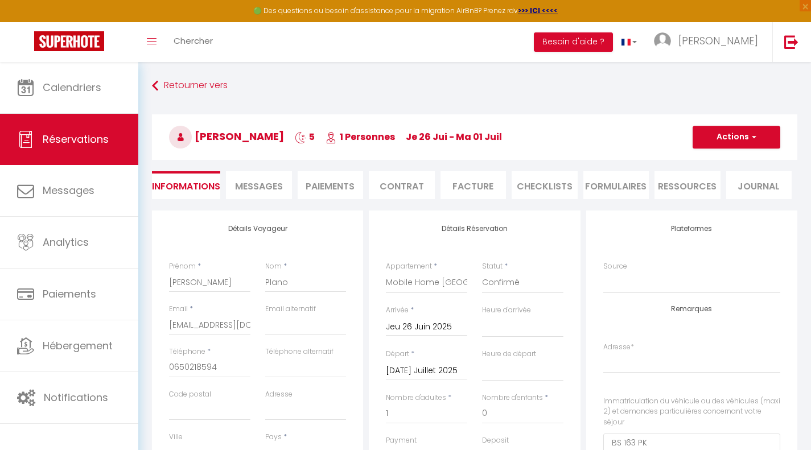
checkbox input "false"
select select "14:00"
select select "11:00"
click at [92, 140] on span "Réservations" at bounding box center [76, 139] width 66 height 14
select select "not_cancelled"
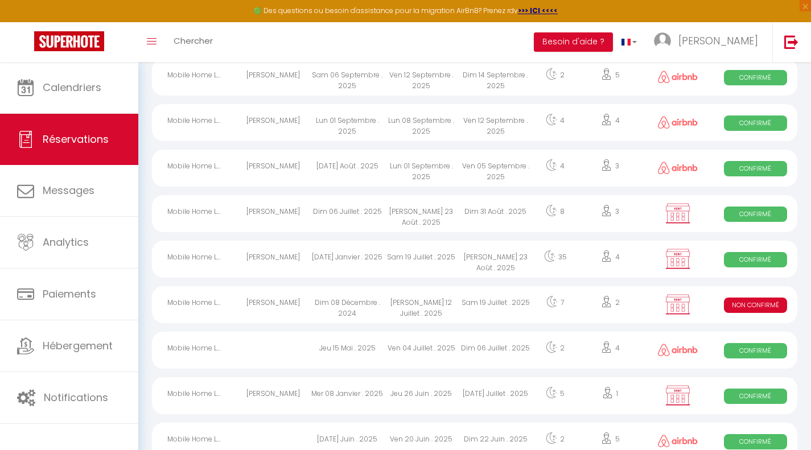
scroll to position [163, 0]
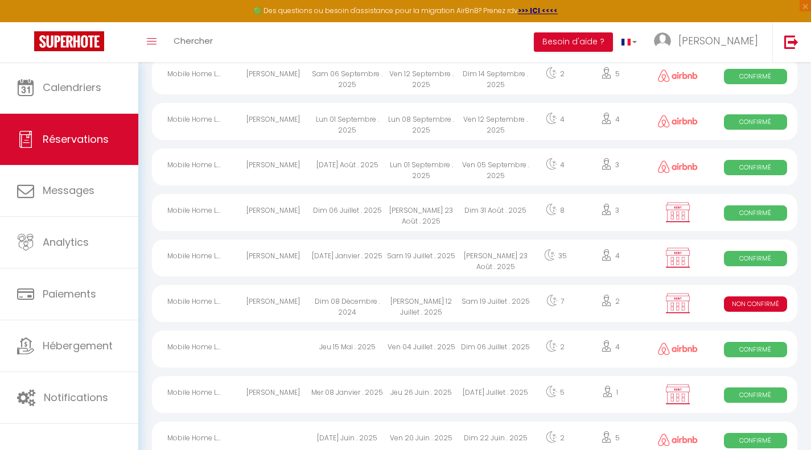
click at [381, 307] on div "Dim 08 Décembre . 2024" at bounding box center [347, 303] width 74 height 37
select select "KO"
select select "0"
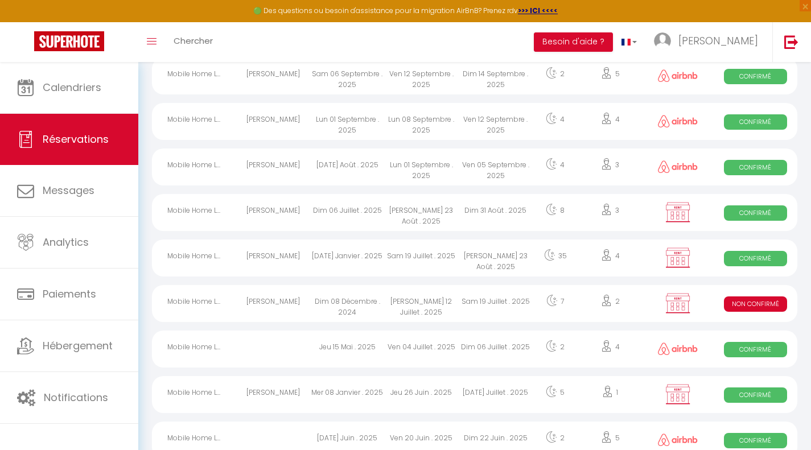
select select "1"
select select
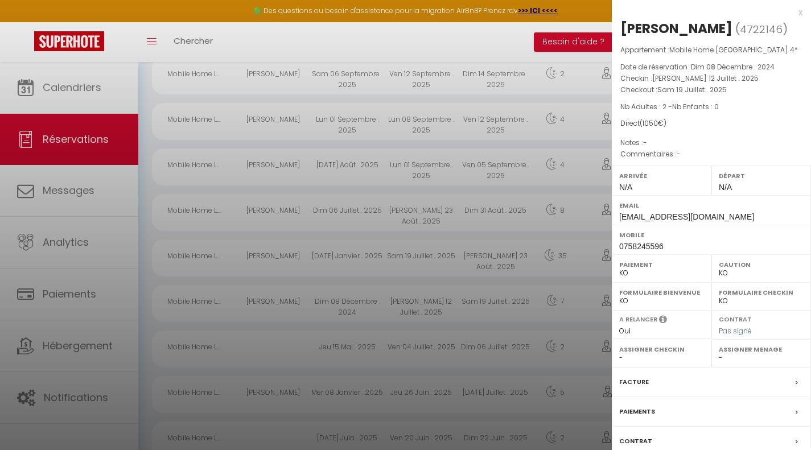
scroll to position [80, 0]
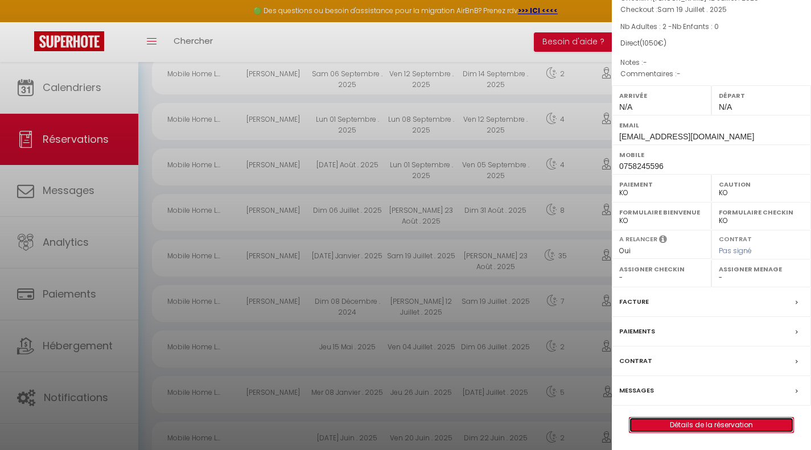
click at [669, 426] on link "Détails de la réservation" at bounding box center [712, 425] width 164 height 15
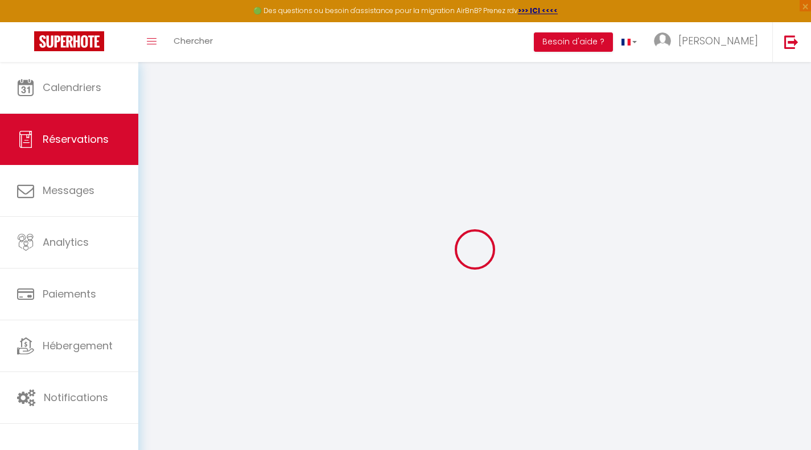
select select
checkbox input "false"
select select
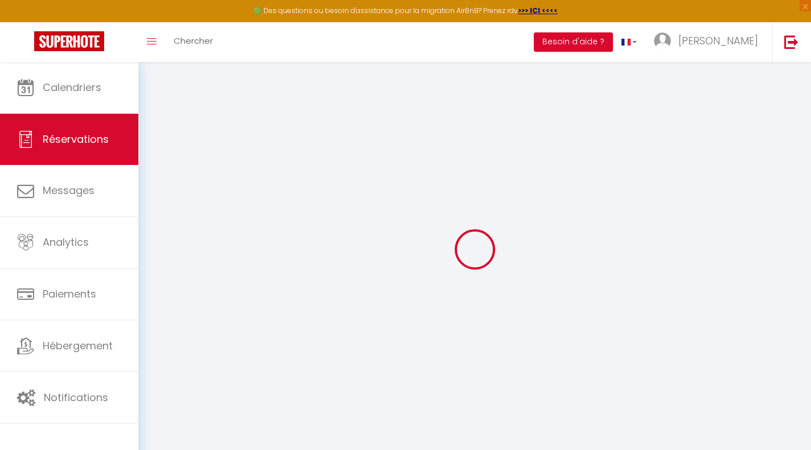
checkbox input "false"
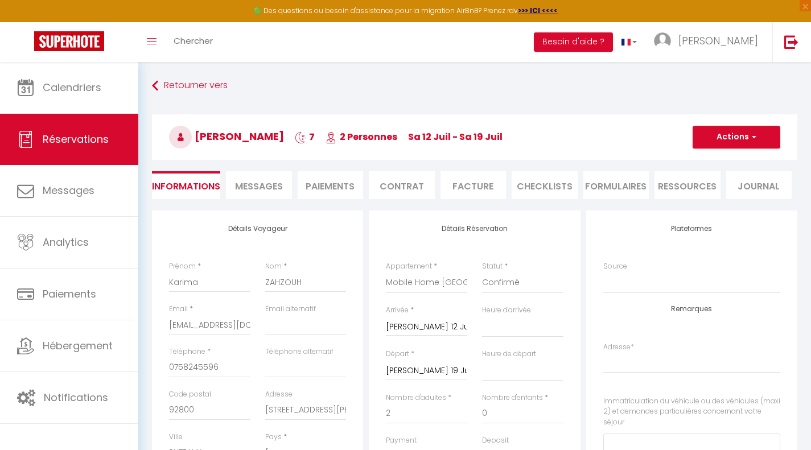
select select
checkbox input "false"
select select
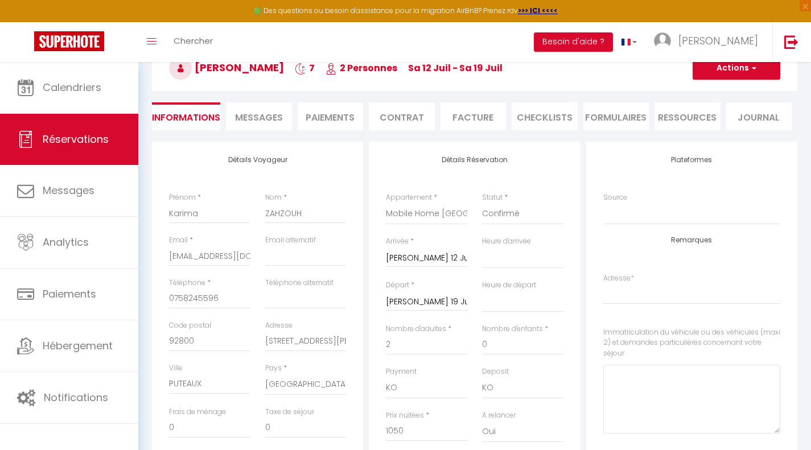
scroll to position [68, 0]
click at [512, 258] on select "00:00 00:30 01:00 01:30 02:00 02:30 03:00 03:30 04:00 04:30 05:00 05:30 06:00 0…" at bounding box center [522, 259] width 81 height 22
select select "15:30"
click at [482, 248] on select "00:00 00:30 01:00 01:30 02:00 02:30 03:00 03:30 04:00 04:30 05:00 05:30 06:00 0…" at bounding box center [522, 259] width 81 height 22
select select
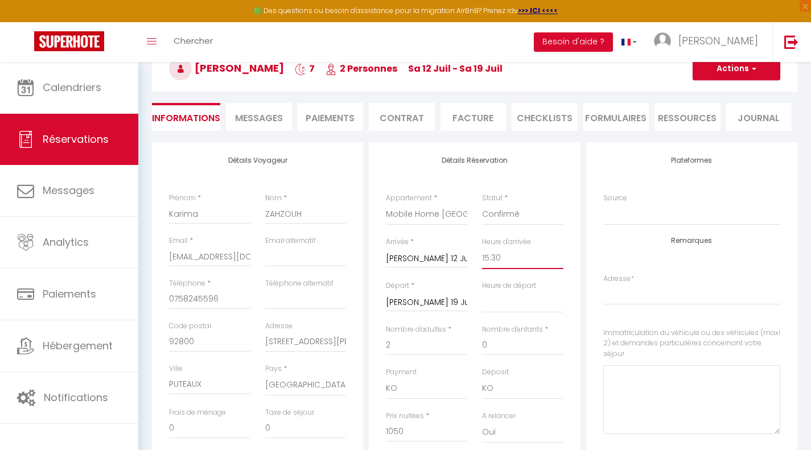
checkbox input "false"
click at [499, 299] on select "00:00 00:30 01:00 01:30 02:00 02:30 03:00 03:30 04:00 04:30 05:00 05:30 06:00 0…" at bounding box center [522, 302] width 81 height 22
select select "10:00"
click at [482, 291] on select "00:00 00:30 01:00 01:30 02:00 02:30 03:00 03:30 04:00 04:30 05:00 05:30 06:00 0…" at bounding box center [522, 302] width 81 height 22
checkbox input "false"
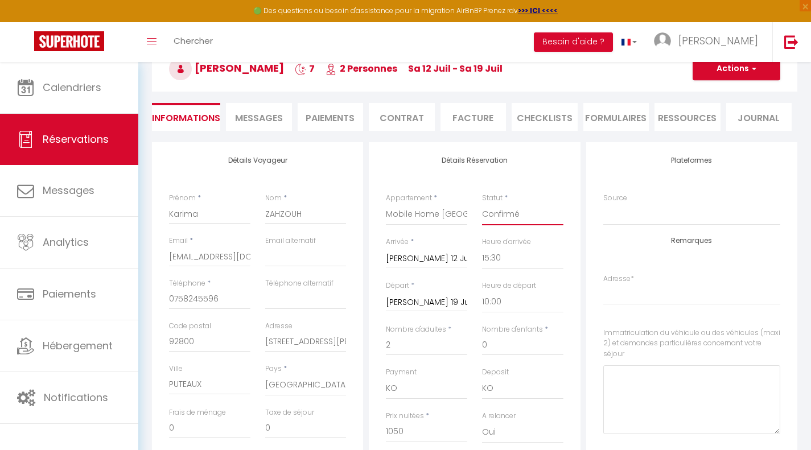
click at [507, 219] on select "Confirmé Non Confirmé [PERSON_NAME] par le voyageur No Show Request" at bounding box center [522, 215] width 81 height 22
select select "1"
click at [482, 204] on select "Confirmé Non Confirmé [PERSON_NAME] par le voyageur No Show Request" at bounding box center [522, 215] width 81 height 22
checkbox input "false"
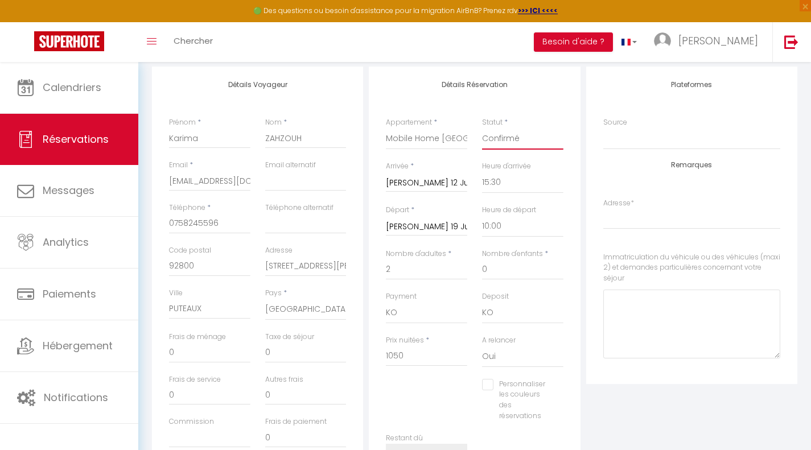
scroll to position [167, 0]
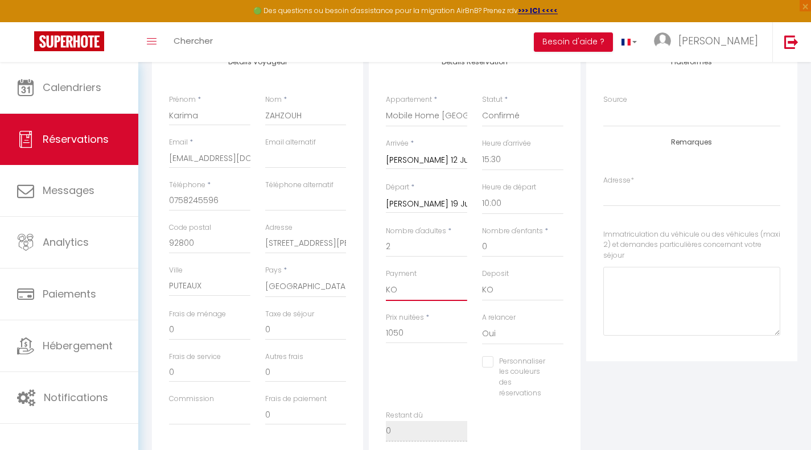
click at [395, 291] on select "OK KO" at bounding box center [426, 291] width 81 height 22
select select "12"
click at [386, 280] on select "OK KO" at bounding box center [426, 291] width 81 height 22
checkbox input "false"
click at [498, 332] on select "Oui Non" at bounding box center [522, 334] width 81 height 22
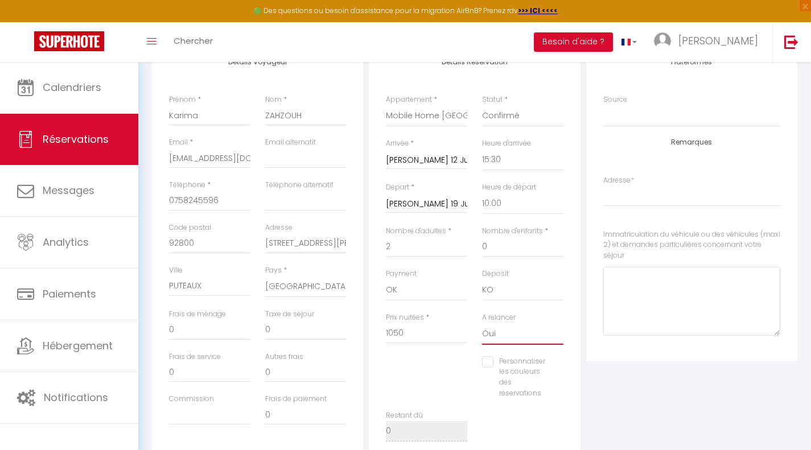
select select "0"
click at [482, 323] on select "Oui Non" at bounding box center [522, 334] width 81 height 22
checkbox input "false"
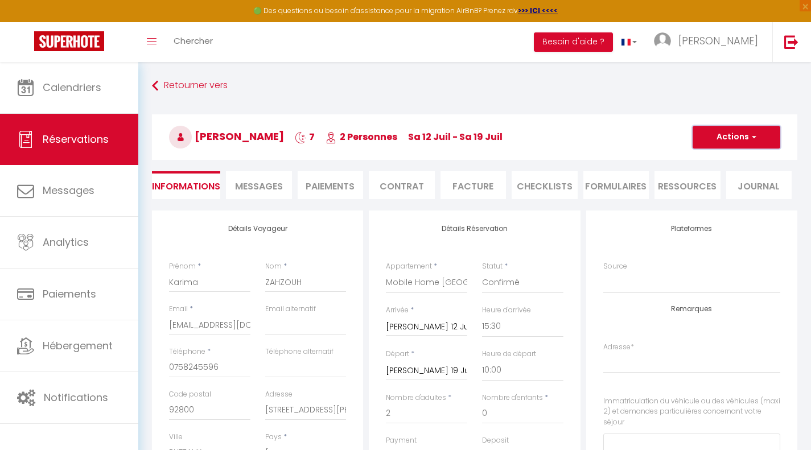
click at [714, 127] on button "Actions" at bounding box center [737, 137] width 88 height 23
click at [706, 158] on link "Enregistrer" at bounding box center [725, 162] width 90 height 15
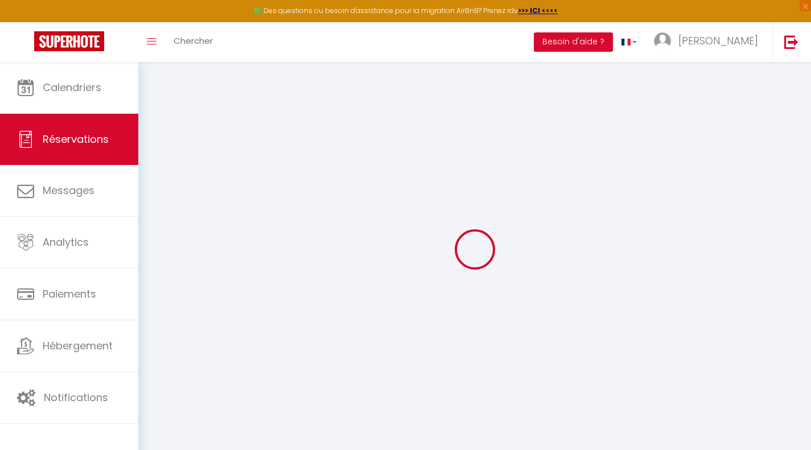
select select "not_cancelled"
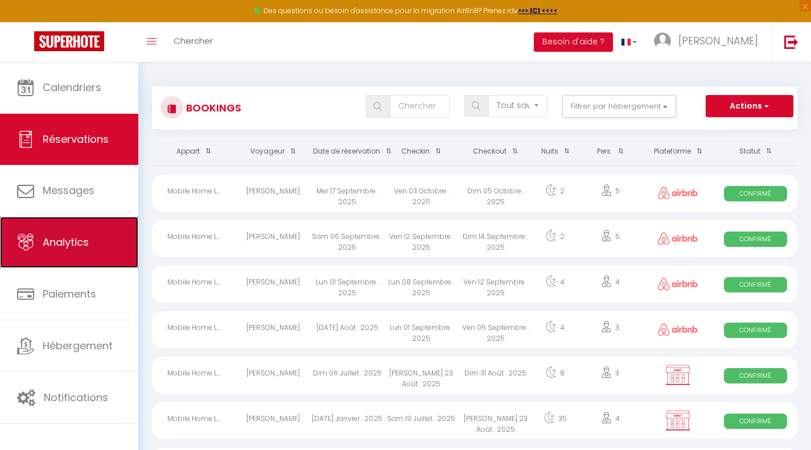
click at [59, 248] on span "Analytics" at bounding box center [66, 242] width 46 height 14
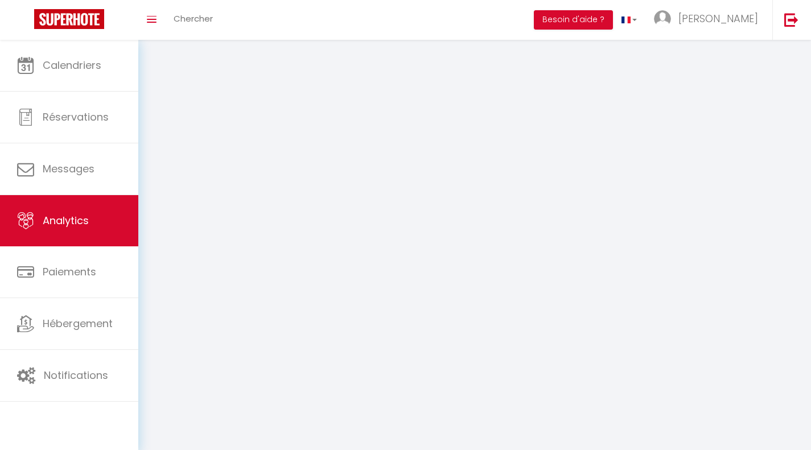
select select "2025"
select select "10"
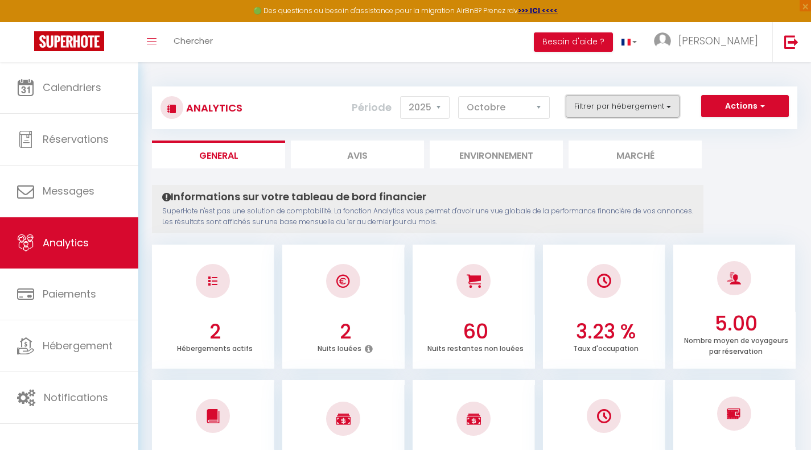
click at [671, 105] on button "Filtrer par hébergement" at bounding box center [623, 106] width 114 height 23
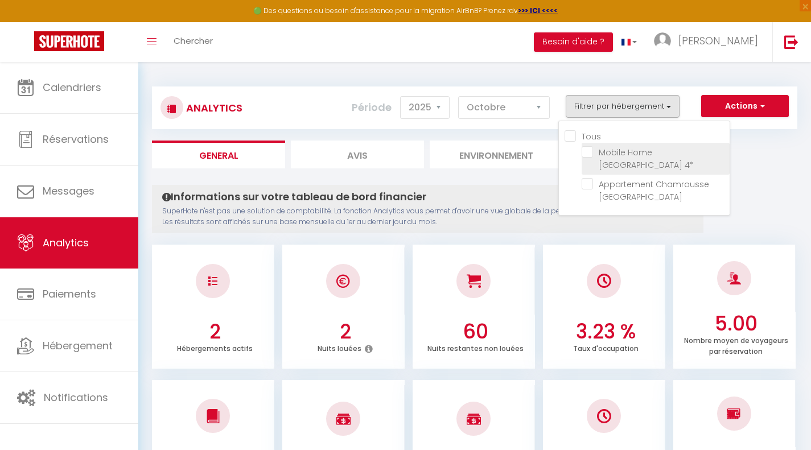
click at [630, 149] on 4\* "checkbox" at bounding box center [656, 151] width 148 height 11
checkbox 4\* "true"
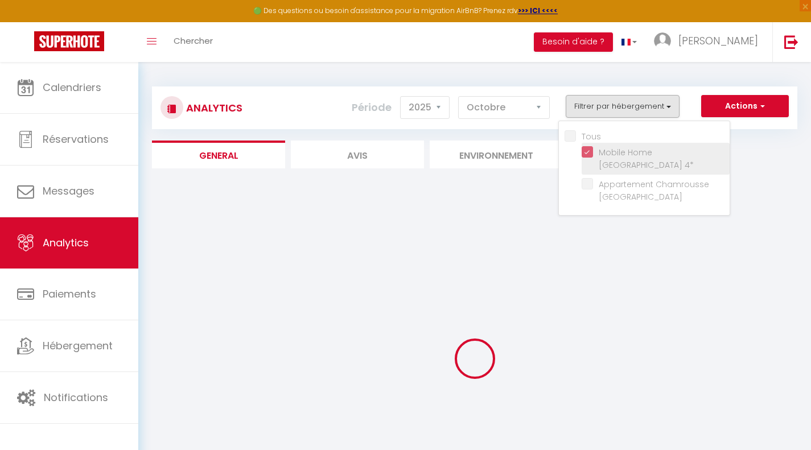
checkbox Vernon "false"
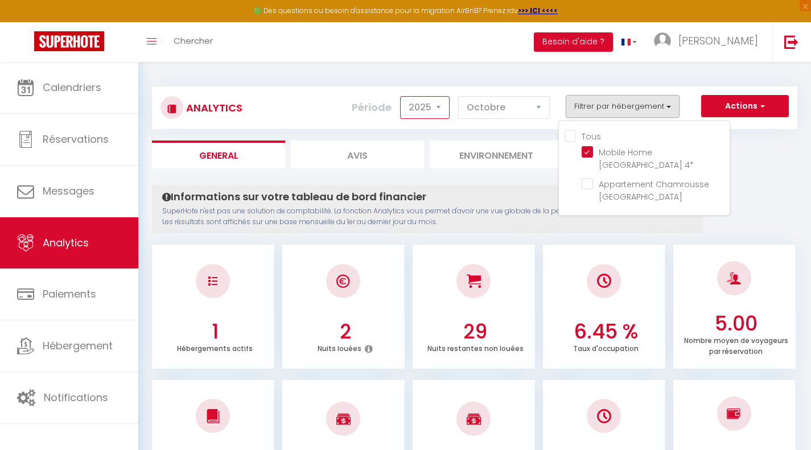
click at [442, 99] on select "2014 2015 2016 2017 2018 2019 2020 2021 2022 2023 2024 2025 2026 2027" at bounding box center [425, 107] width 50 height 23
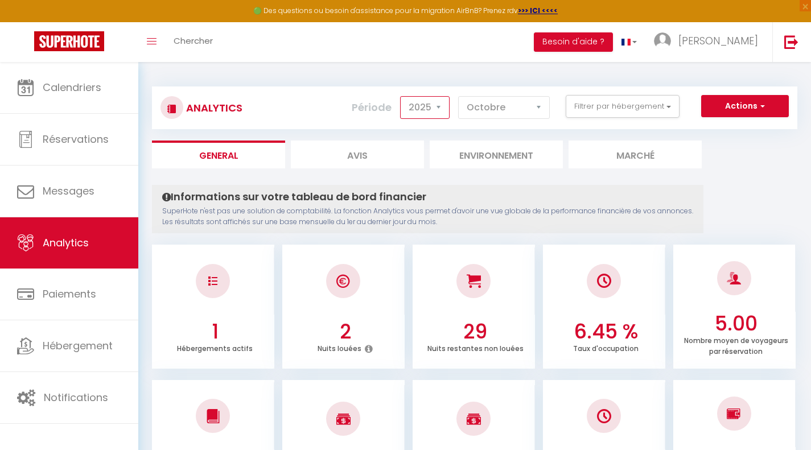
click at [439, 101] on select "2014 2015 2016 2017 2018 2019 2020 2021 2022 2023 2024 2025 2026 2027" at bounding box center [425, 107] width 50 height 23
click at [537, 105] on select "[PERSON_NAME] Mars [PERSON_NAME] Juin Juillet Août Septembre Octobre Novembre D…" at bounding box center [504, 107] width 92 height 23
click at [556, 104] on div "Période 2014 2015 2016 2017 2018 2019 2020 2021 2022 2023 2024 2025 2026 2027 […" at bounding box center [455, 107] width 207 height 25
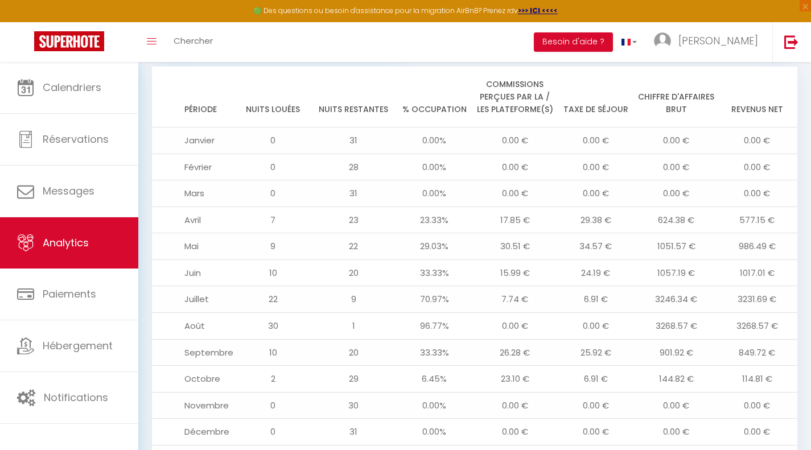
scroll to position [1205, 0]
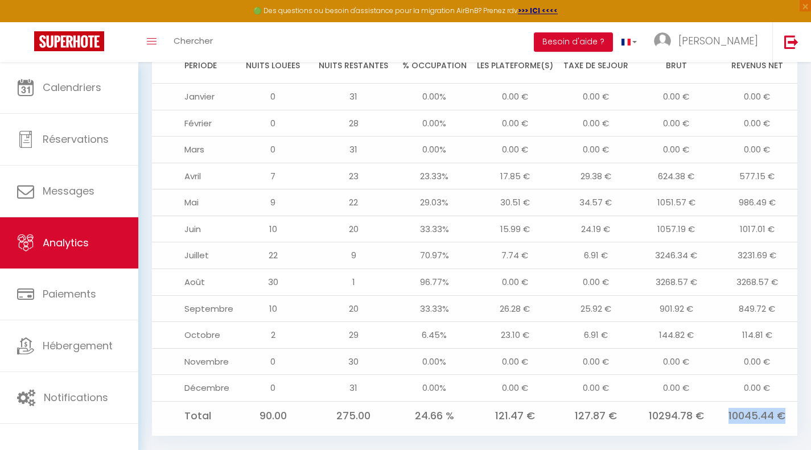
drag, startPoint x: 730, startPoint y: 396, endPoint x: 788, endPoint y: 398, distance: 57.5
click at [788, 401] on td "10045.44 €" at bounding box center [757, 415] width 81 height 29
